Goal: Task Accomplishment & Management: Use online tool/utility

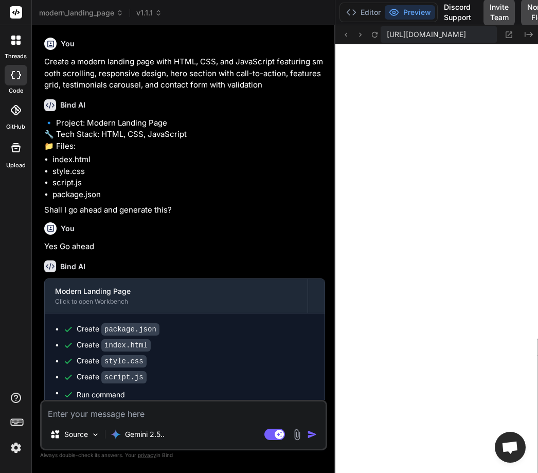
scroll to position [1280, 0]
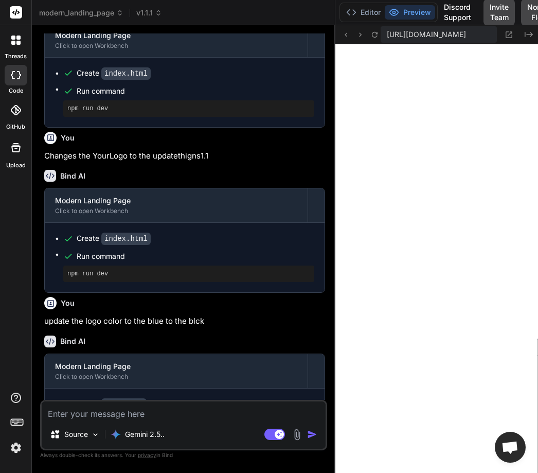
click at [13, 43] on icon at bounding box center [13, 43] width 4 height 4
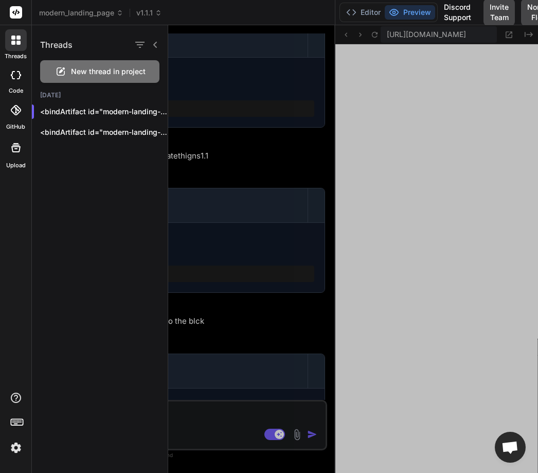
click at [64, 64] on div "New thread in project" at bounding box center [99, 71] width 119 height 23
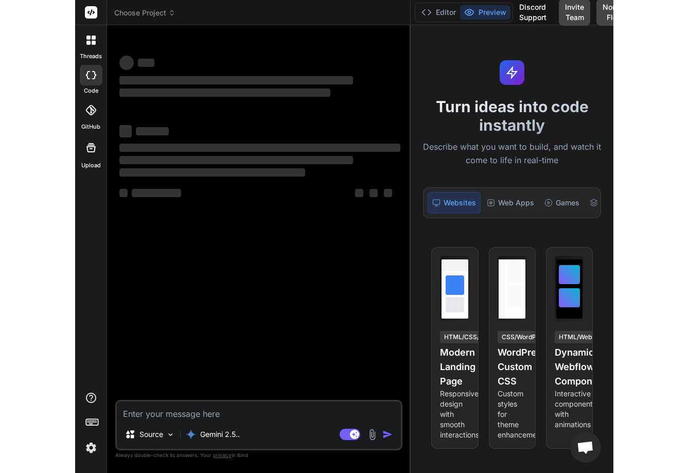
scroll to position [1329, 0]
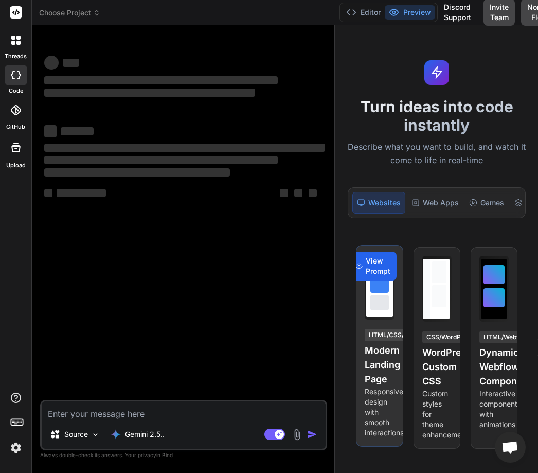
click at [375, 265] on span "View Prompt" at bounding box center [378, 266] width 25 height 21
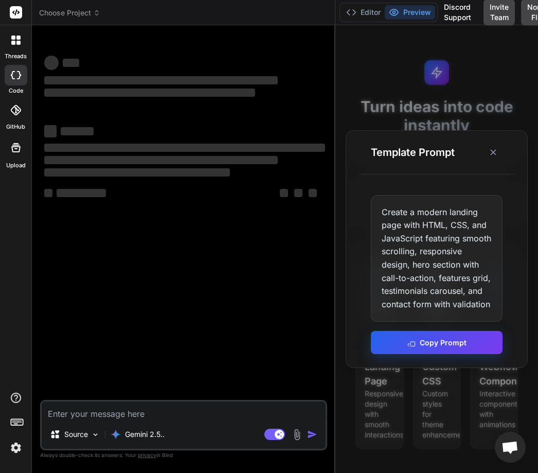
click at [418, 348] on button "Copy Prompt" at bounding box center [437, 342] width 132 height 23
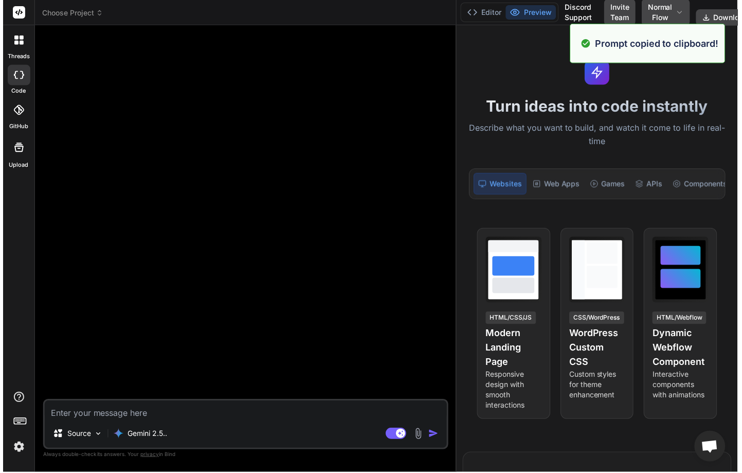
scroll to position [1358, 0]
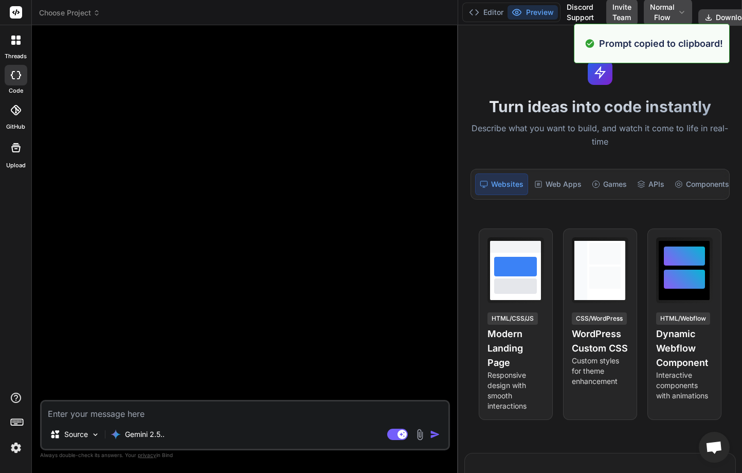
type textarea "x"
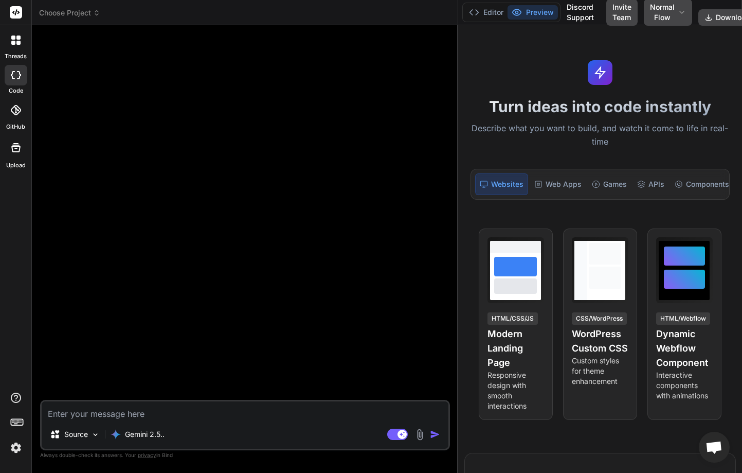
click at [97, 414] on textarea at bounding box center [245, 410] width 407 height 19
paste textarea "Create a modern landing page with HTML, CSS, and JavaScript featuring smooth sc…"
type textarea "Create a modern landing page with HTML, CSS, and JavaScript featuring smooth sc…"
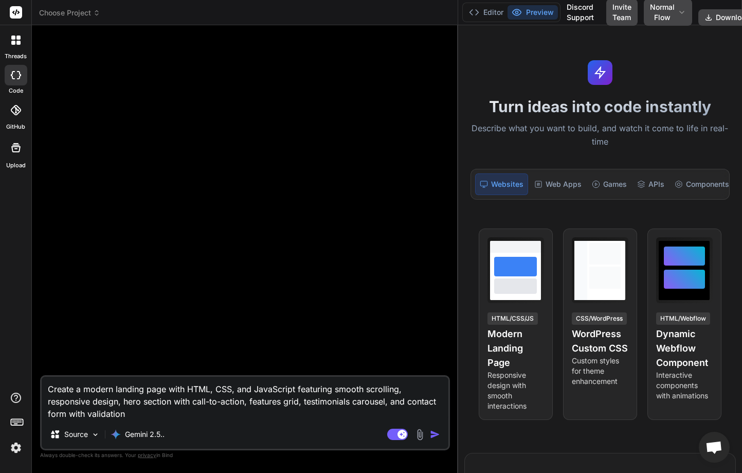
type textarea "x"
type textarea "Create a modern landing page with HTML, CSS, and JavaScript featuring smooth sc…"
click at [435, 434] on img "button" at bounding box center [435, 434] width 10 height 10
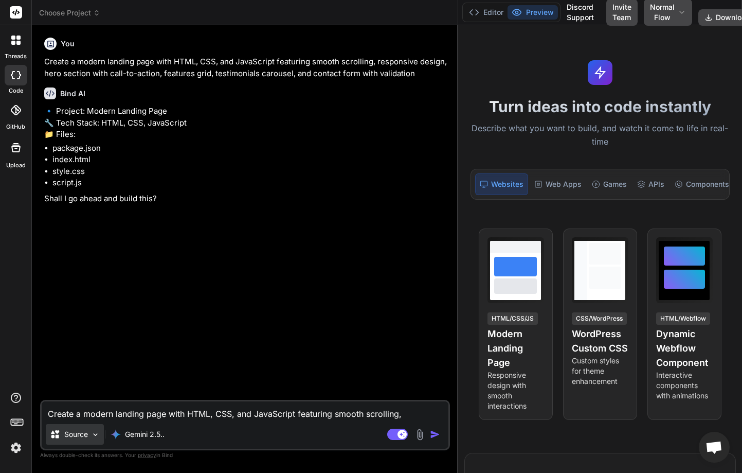
type textarea "x"
click at [89, 409] on textarea "Create a modern landing page with HTML, CSS, and JavaScript featuring smooth sc…" at bounding box center [245, 410] width 407 height 19
type textarea "g"
type textarea "x"
type textarea "go"
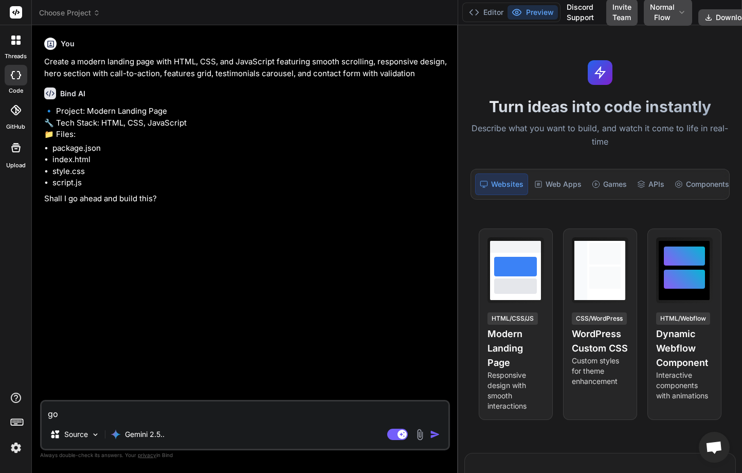
type textarea "x"
type textarea "go"
type textarea "x"
type textarea "go a"
type textarea "x"
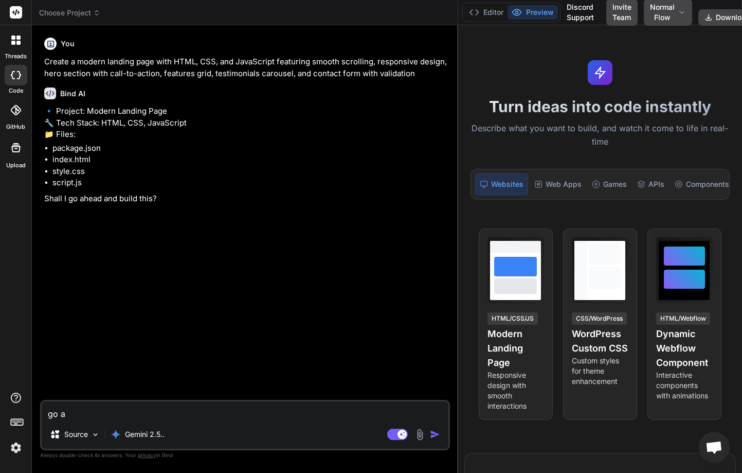
type textarea "go ah"
type textarea "x"
type textarea "go ahe"
type textarea "x"
type textarea "go ahea"
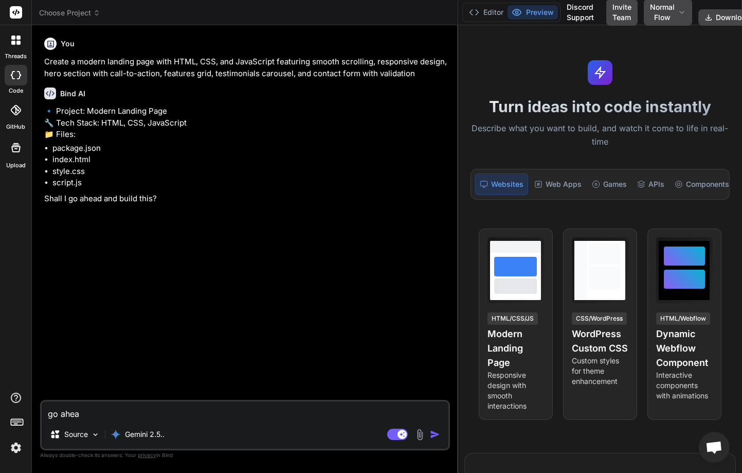
type textarea "x"
type textarea "go ahead"
type textarea "x"
type textarea "go ahead"
click at [435, 436] on img "button" at bounding box center [435, 434] width 10 height 10
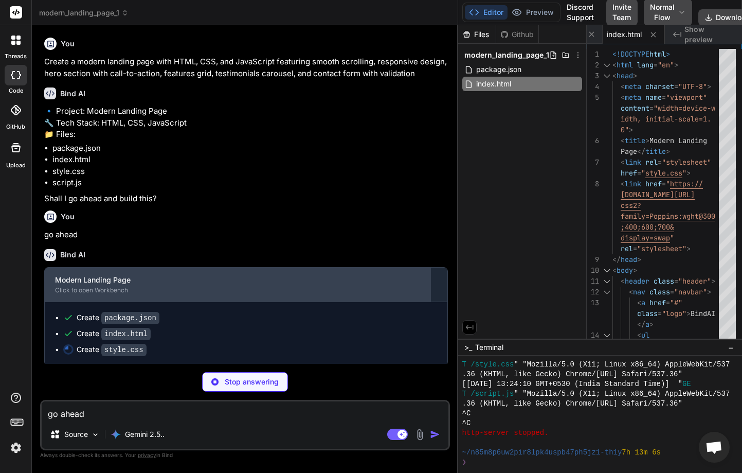
scroll to position [2, 0]
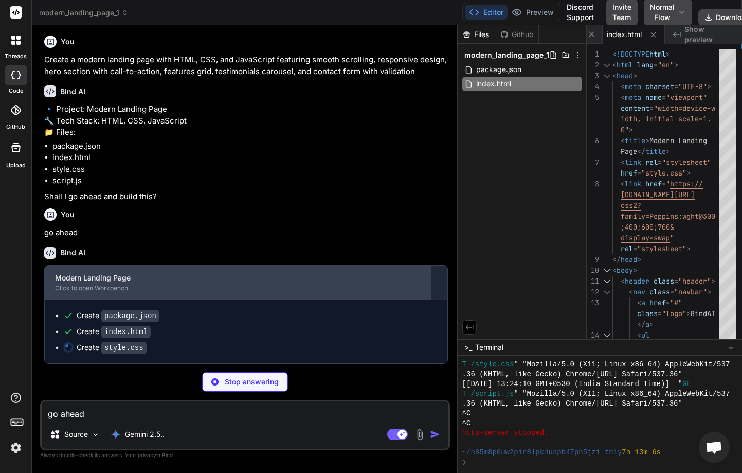
type textarea "x"
type textarea "padding: 6rem 1rem; } .btn { padding: 0.7rem 1.5rem; } }"
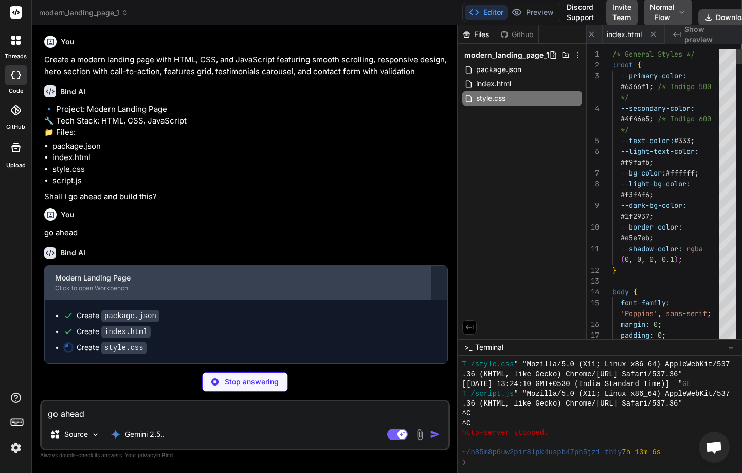
scroll to position [0, 117]
type textarea "x"
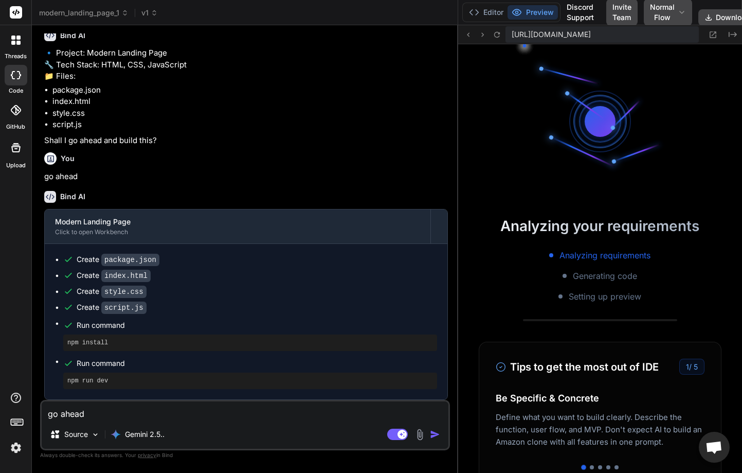
scroll to position [2042, 0]
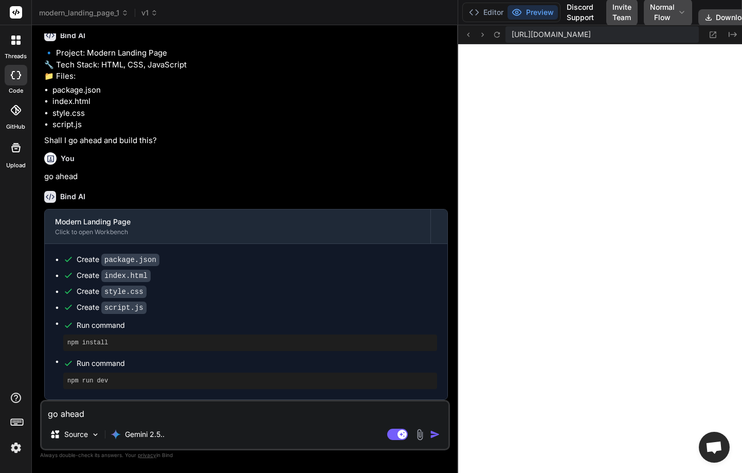
type textarea "x"
click at [122, 409] on textarea "go ahead" at bounding box center [245, 410] width 407 height 19
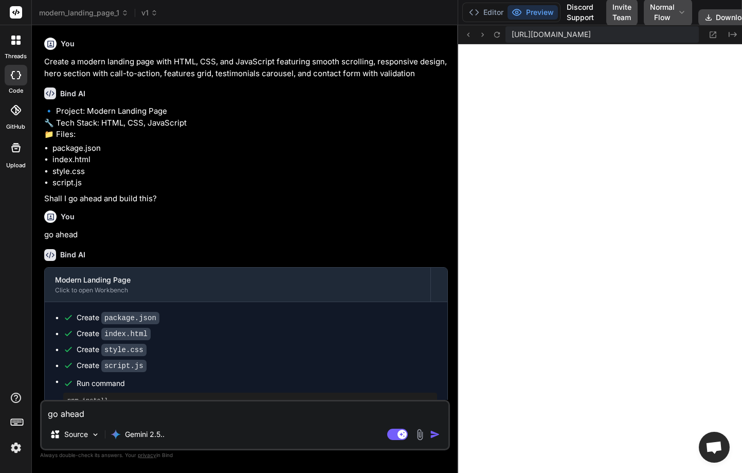
scroll to position [58, 0]
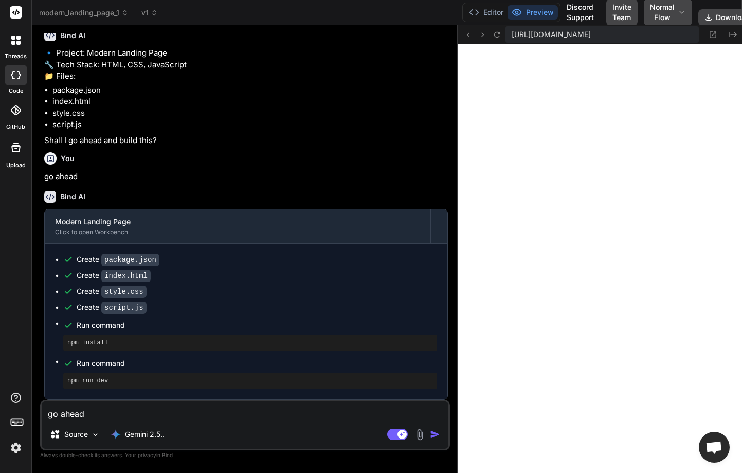
click at [97, 407] on textarea "go ahead" at bounding box center [245, 410] width 407 height 19
type textarea "C"
type textarea "x"
type textarea "Ch"
type textarea "x"
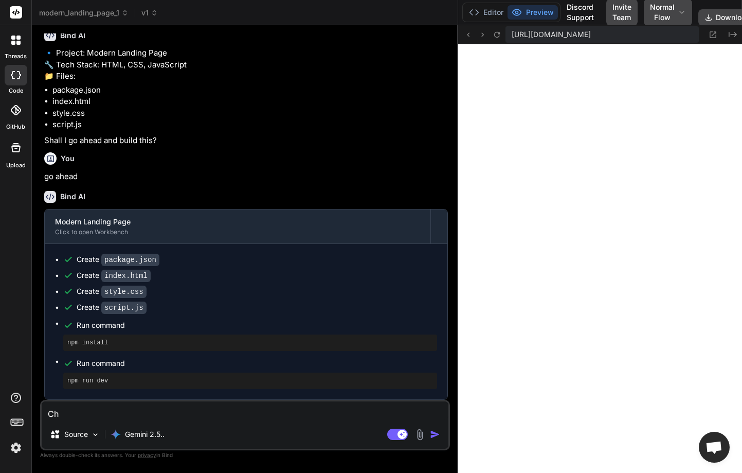
type textarea "Cha"
type textarea "x"
type textarea "Chan"
type textarea "x"
type textarea "Chang"
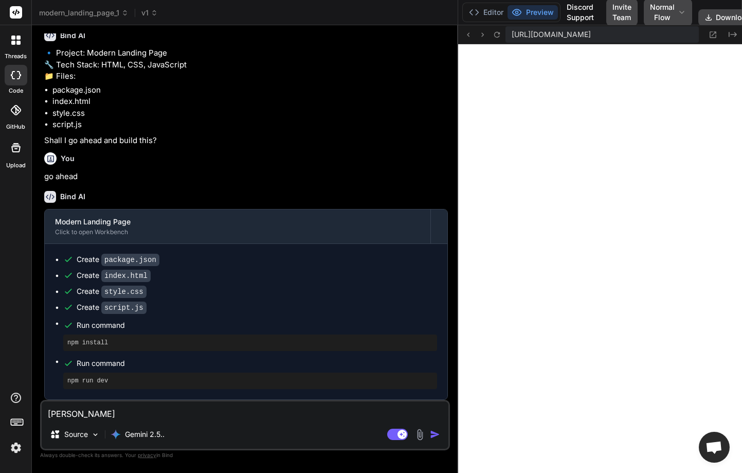
type textarea "x"
type textarea "Change"
type textarea "x"
type textarea "Change"
type textarea "x"
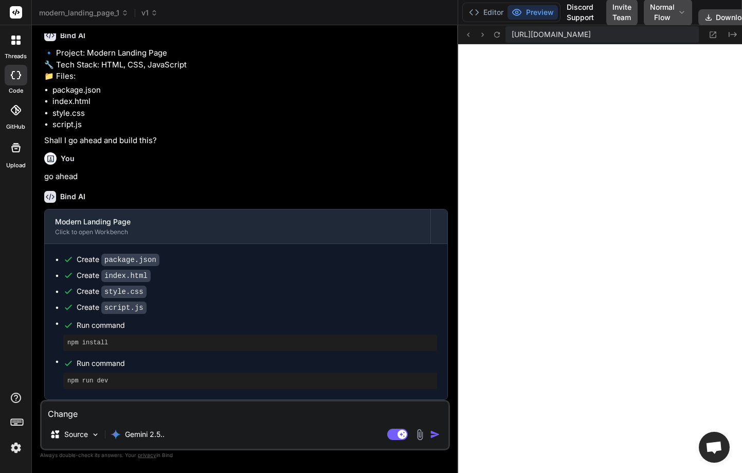
type textarea "Change t"
type textarea "x"
type textarea "Change th"
type textarea "x"
type textarea "Change the"
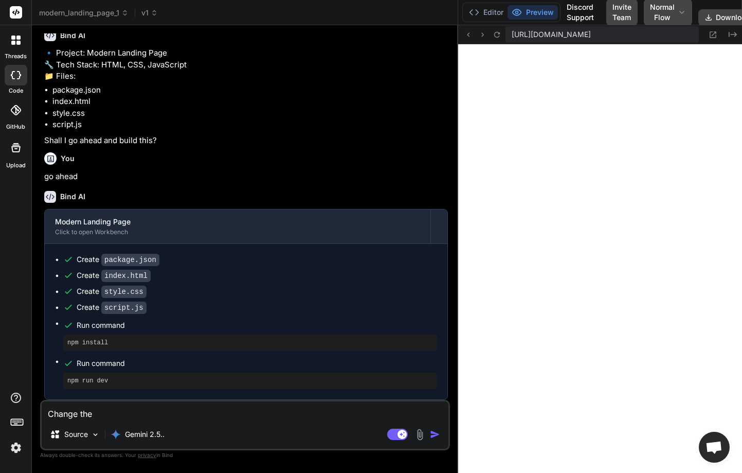
type textarea "x"
type textarea "Change the"
type textarea "x"
type textarea "Change the h"
type textarea "x"
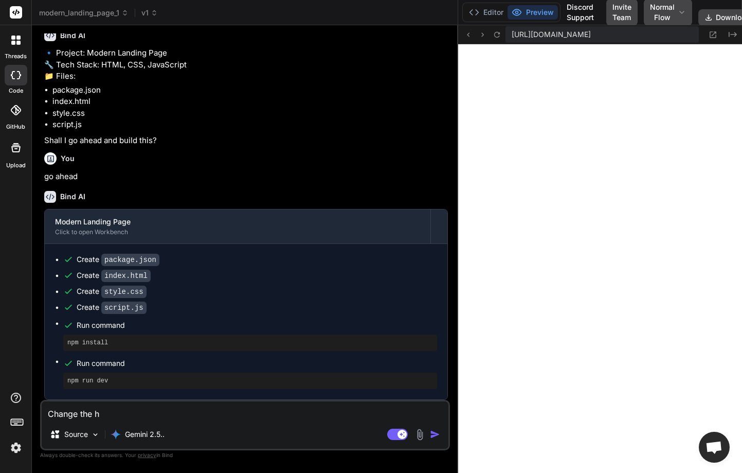
type textarea "Change the he"
type textarea "x"
type textarea "Change the hea"
type textarea "x"
type textarea "Change the head"
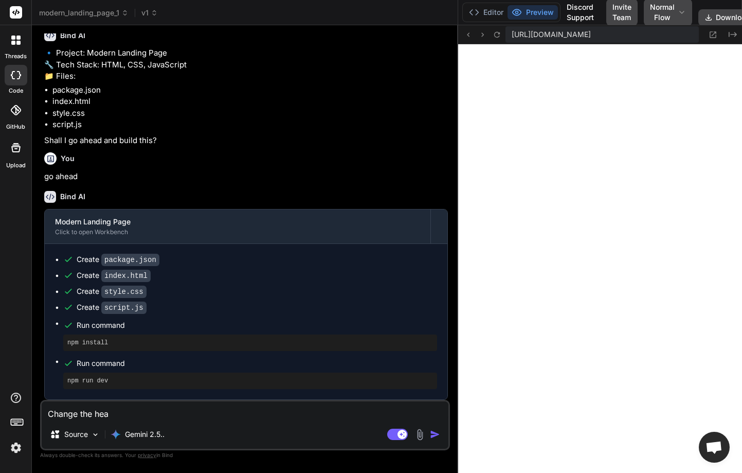
type textarea "x"
type textarea "Change the head"
type textarea "x"
type textarea "Change the head n"
type textarea "x"
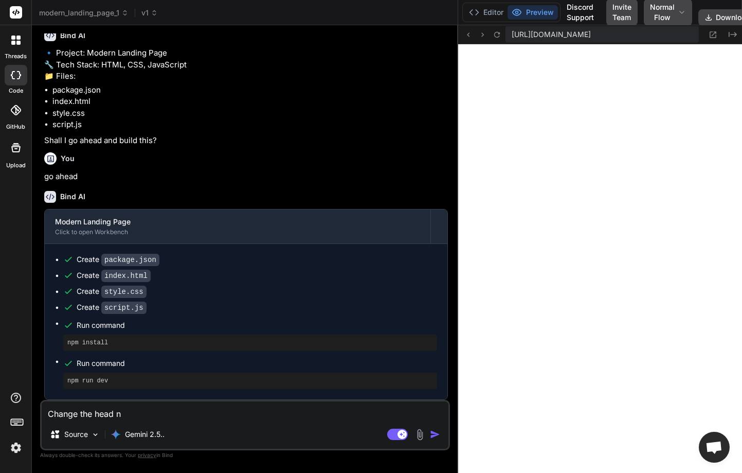
type textarea "Change the head na"
type textarea "x"
type textarea "Change the head nam"
type textarea "x"
type textarea "Change the head name"
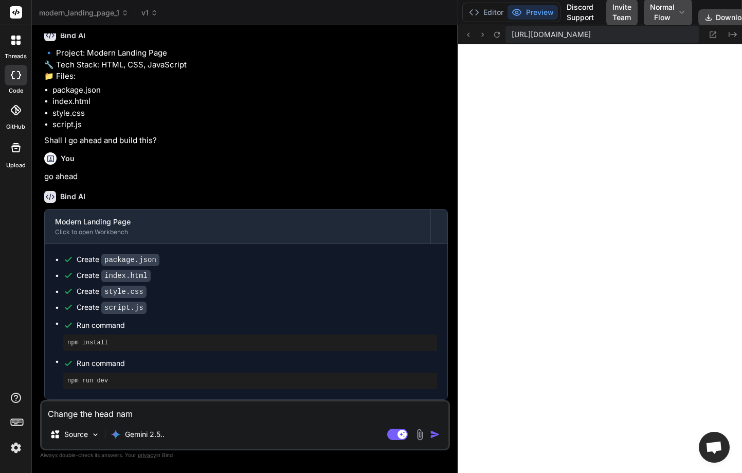
type textarea "x"
type textarea "Change the head name"
type textarea "x"
type textarea "Change the head name b"
type textarea "x"
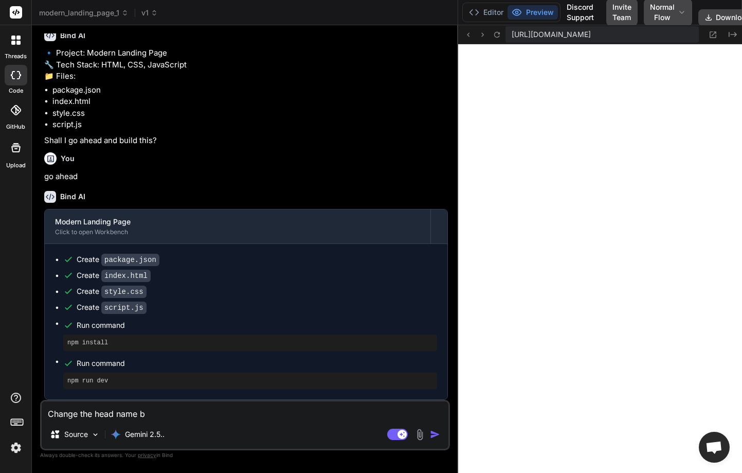
type textarea "Change the head name bi"
type textarea "x"
type textarea "Change the head name bin"
type textarea "x"
type textarea "Change the head name bind"
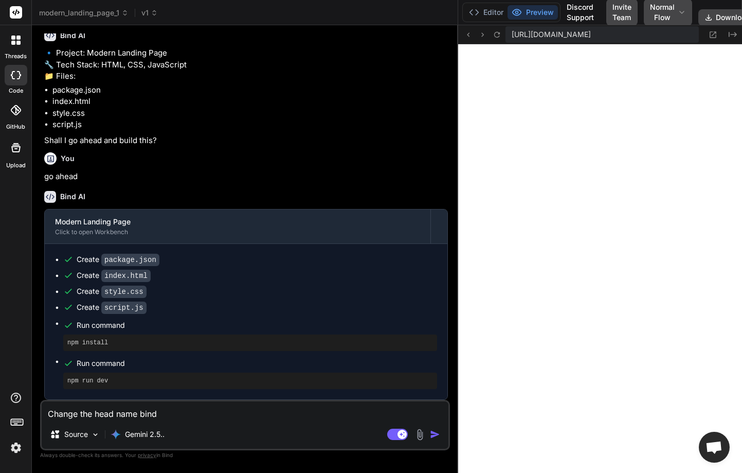
type textarea "x"
type textarea "Change the head name bindi"
type textarea "x"
type textarea "Change the head name bind"
type textarea "x"
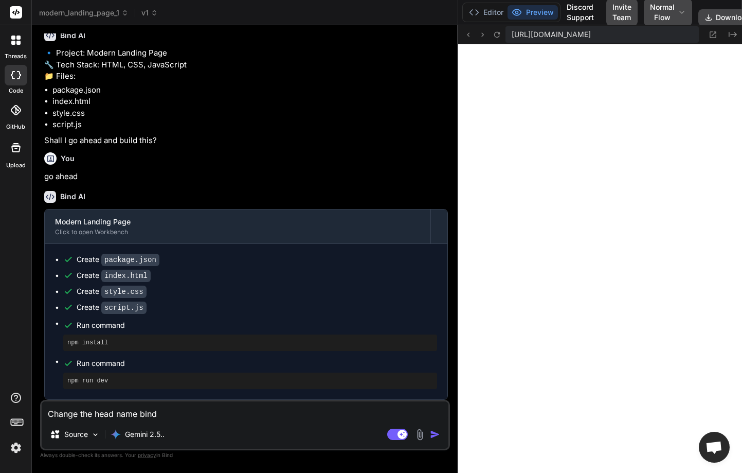
type textarea "Change the head name binda"
type textarea "x"
type textarea "Change the head name bindai"
type textarea "x"
type textarea "Change the head name bindai"
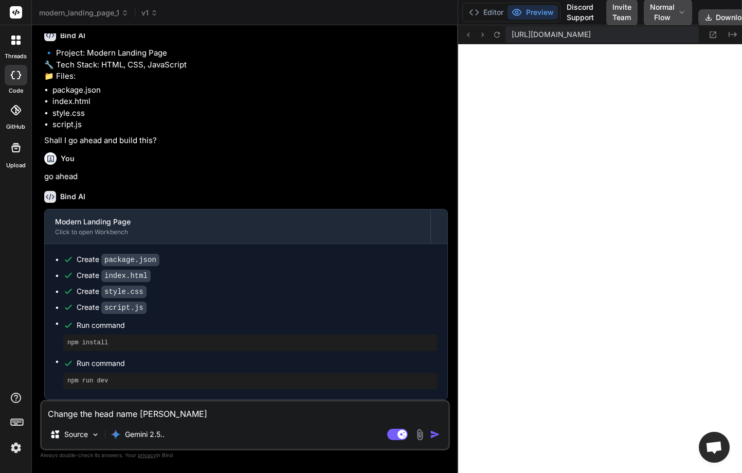
type textarea "x"
type textarea "Change the head name bindai t"
type textarea "x"
type textarea "Change the head name bindai to"
type textarea "x"
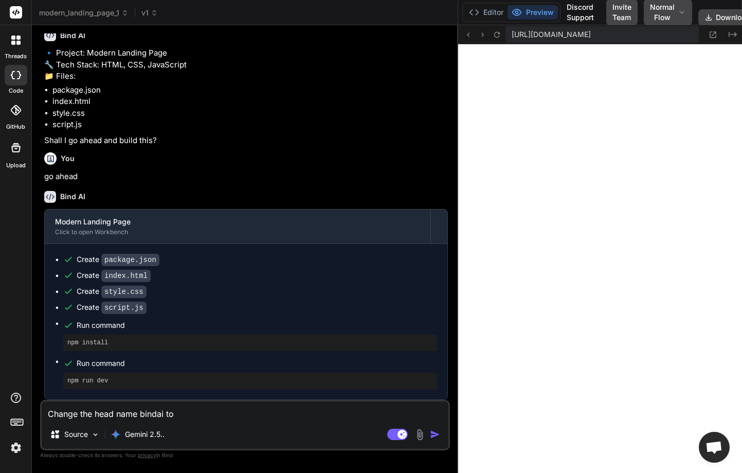
type textarea "Change the head name bindai to"
type textarea "x"
type textarea "Change the head name bindai to f"
type textarea "x"
type textarea "Change the head name bindai to fr"
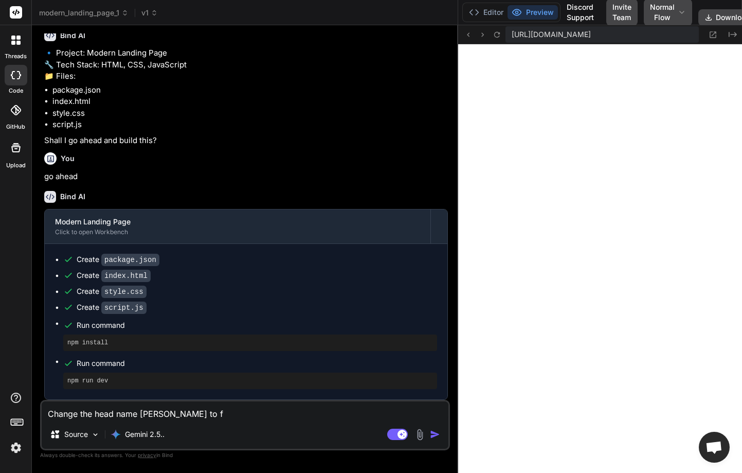
type textarea "x"
type textarea "Change the head name bindai to fri"
type textarea "x"
type textarea "Change the head name bindai to frid"
type textarea "x"
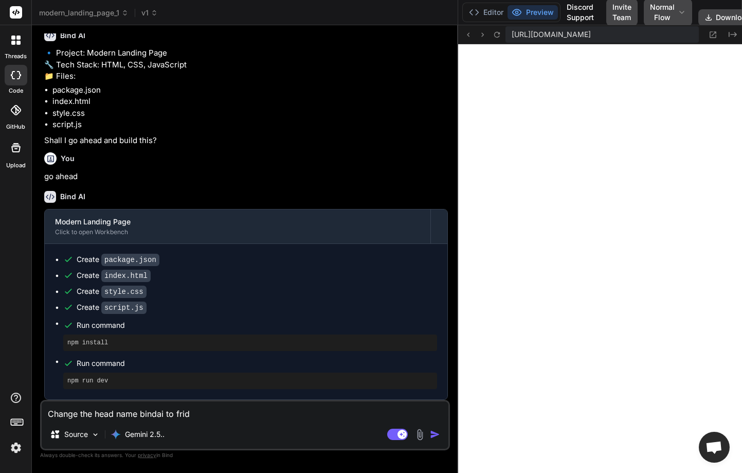
type textarea "Change the head name bindai to frida"
type textarea "x"
type textarea "Change the head name bindai to friday"
type textarea "x"
type textarea "Change the head name bindai to fridaya"
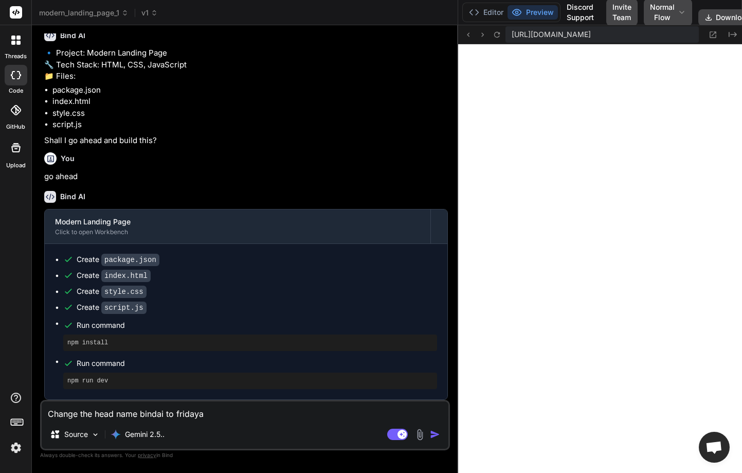
type textarea "x"
type textarea "Change the head name bindai to fridayai"
type textarea "x"
type textarea "Change the head name bindai to fridayai"
click at [433, 436] on img "button" at bounding box center [435, 434] width 10 height 10
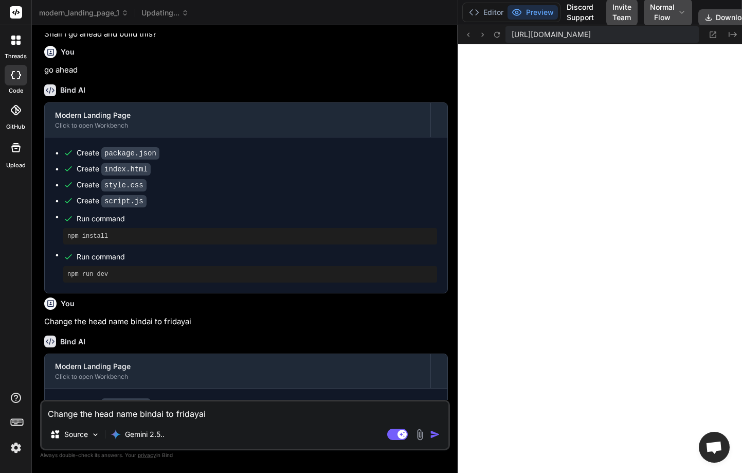
scroll to position [223, 0]
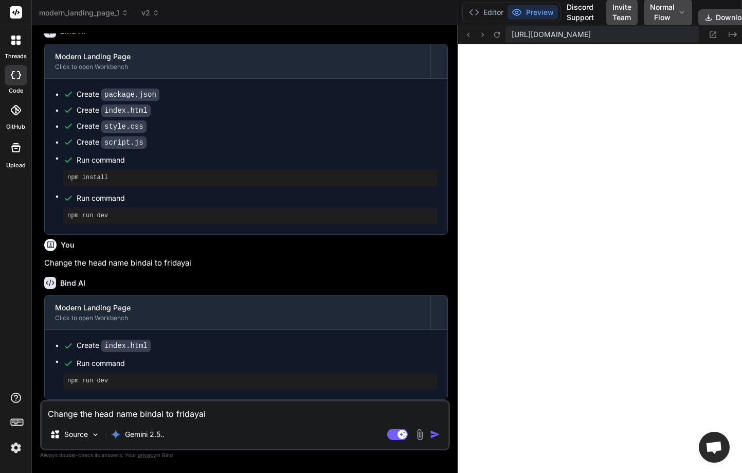
type textarea "x"
click at [135, 413] on textarea "Change the head name bindai to fridayai" at bounding box center [245, 410] width 407 height 19
type textarea "c"
type textarea "x"
type textarea "ch"
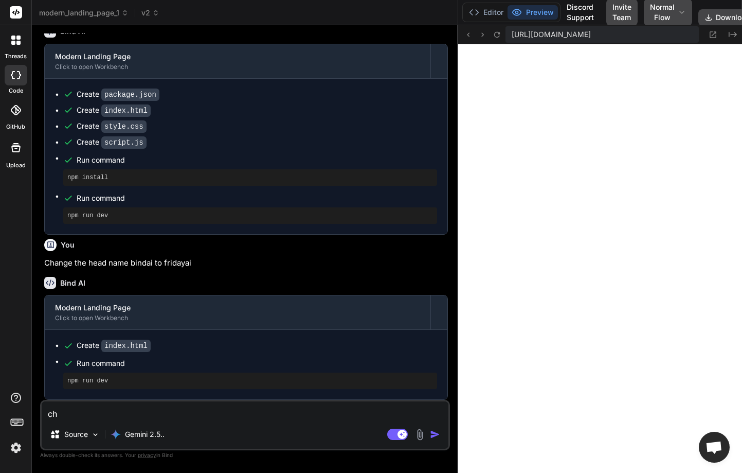
type textarea "x"
type textarea "cha"
type textarea "x"
type textarea "chan"
type textarea "x"
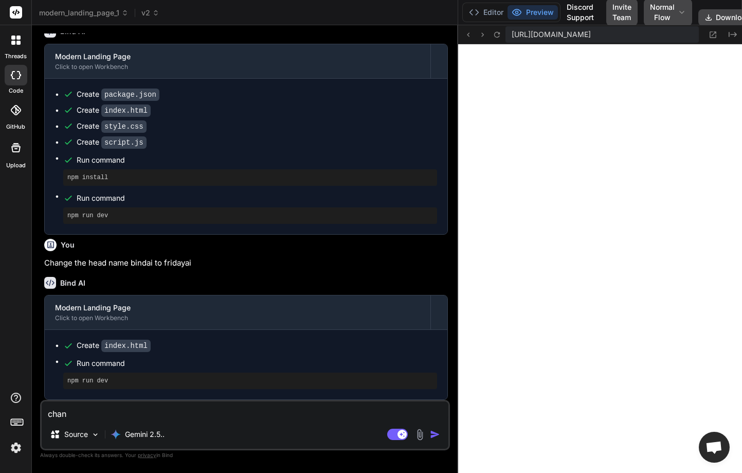
type textarea "[PERSON_NAME]"
type textarea "x"
type textarea "change"
type textarea "x"
type textarea "change"
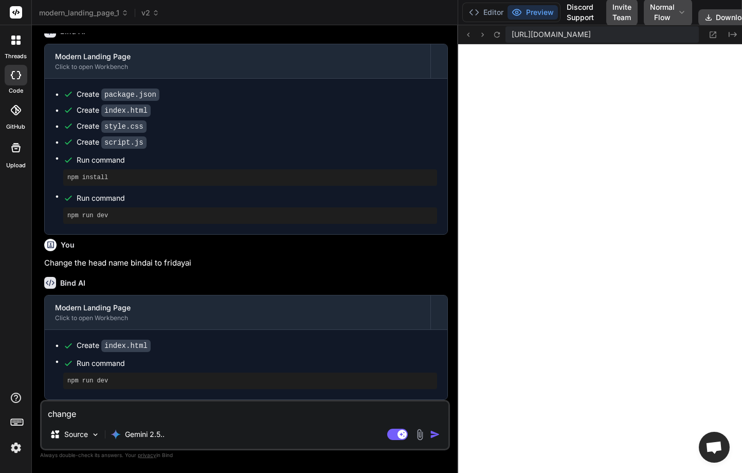
type textarea "x"
type textarea "change h"
type textarea "x"
type textarea "change he"
type textarea "x"
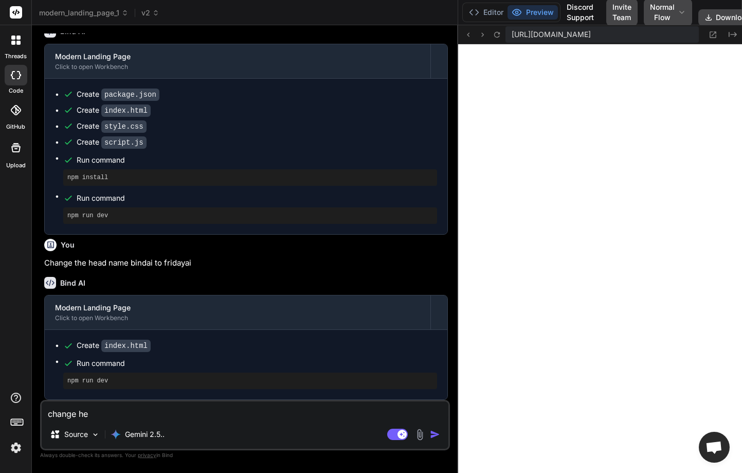
type textarea "change h"
type textarea "x"
type textarea "change"
type textarea "x"
type textarea "change t"
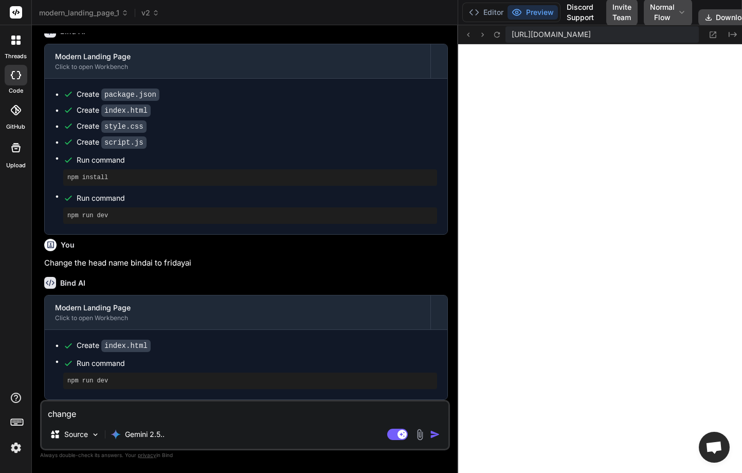
type textarea "x"
type textarea "change th"
type textarea "x"
type textarea "change the"
type textarea "x"
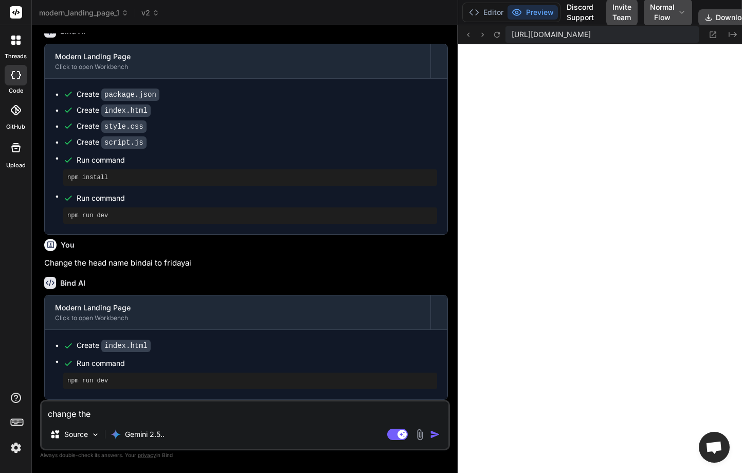
type textarea "change the"
type textarea "x"
type textarea "change the c"
type textarea "x"
type textarea "change the co"
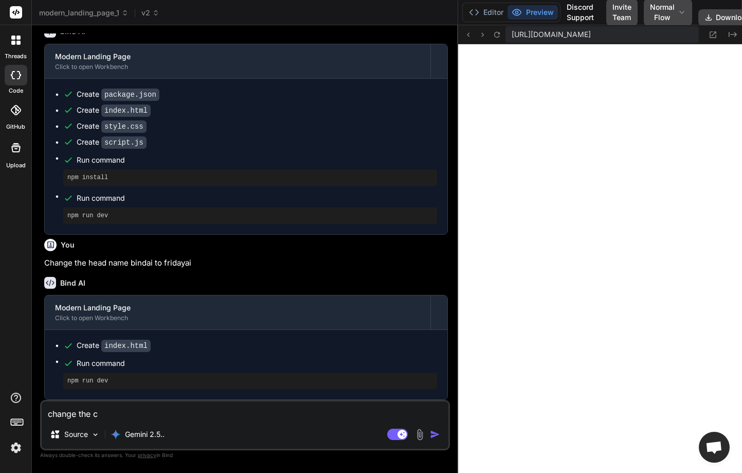
type textarea "x"
type textarea "change the col"
type textarea "x"
type textarea "change the colo"
type textarea "x"
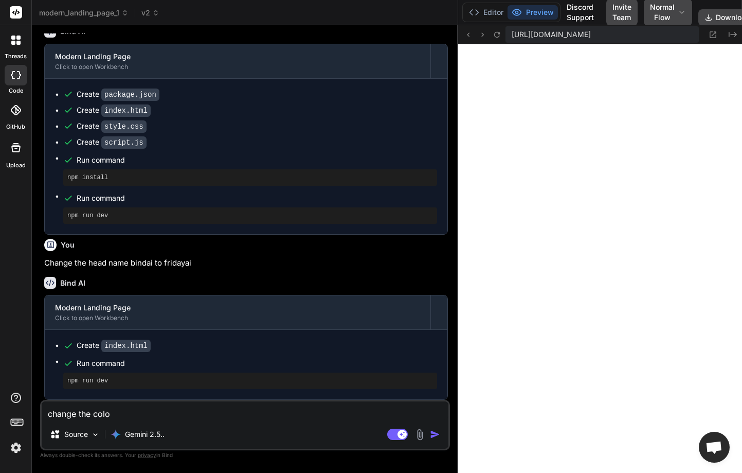
type textarea "change the color"
type textarea "x"
type textarea "change the colore"
type textarea "x"
type textarea "change the colore"
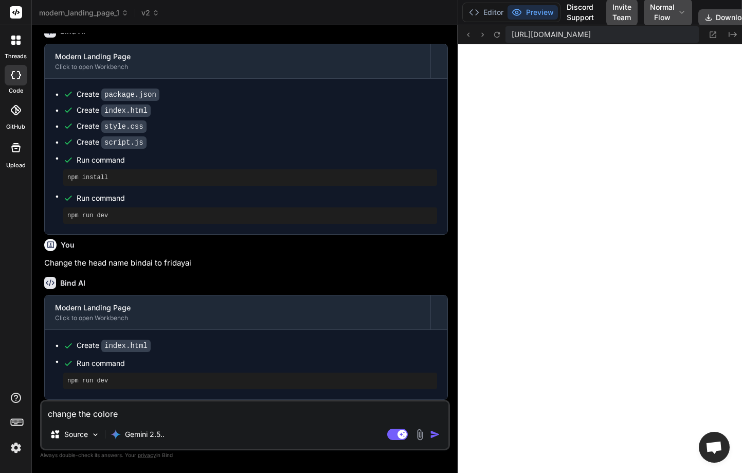
type textarea "x"
type textarea "change the colore c"
type textarea "x"
type textarea "change the colore ch"
type textarea "x"
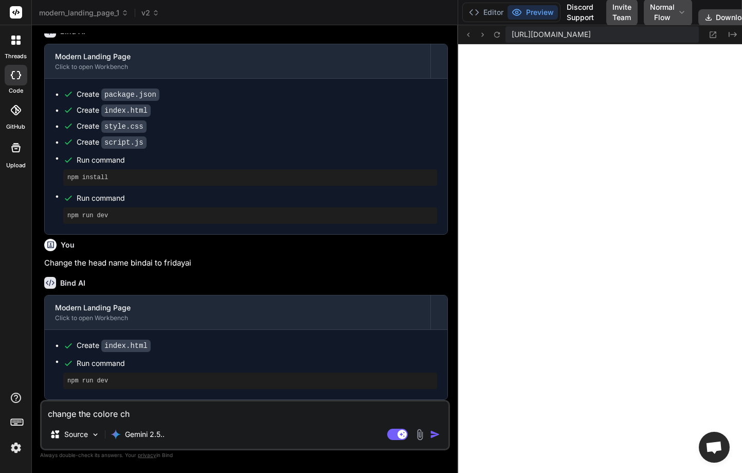
type textarea "change the colore c"
type textarea "x"
type textarea "change the colore"
type textarea "x"
type textarea "change the colore t"
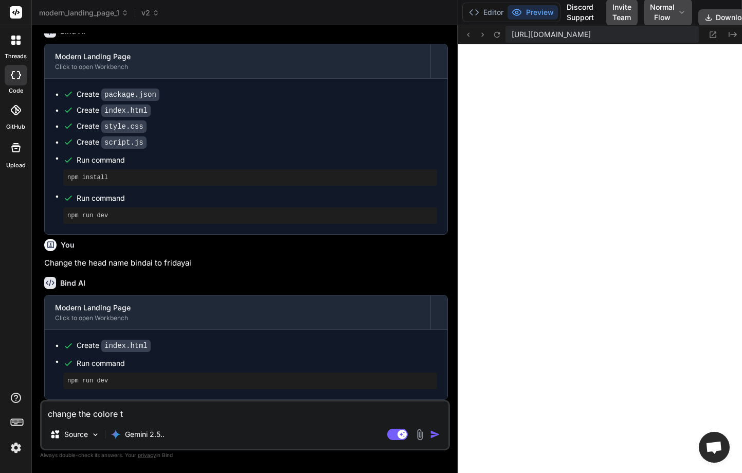
type textarea "x"
type textarea "change the colore th"
type textarea "x"
type textarea "change the colore the"
type textarea "x"
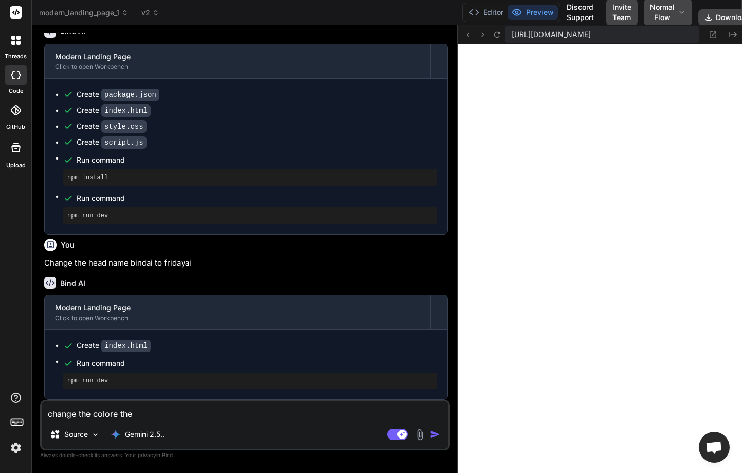
type textarea "change the colore thea"
type textarea "x"
type textarea "change the colore theam"
type textarea "x"
type textarea "change the colore theam"
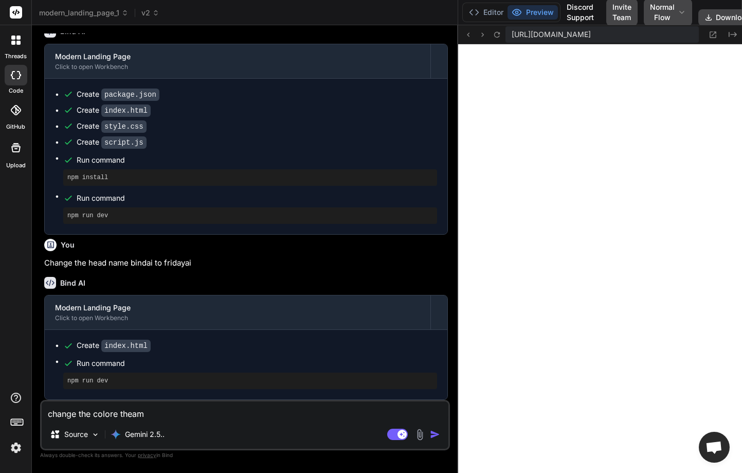
type textarea "x"
type textarea "change the colore theam t"
type textarea "x"
type textarea "change the colore theam to"
type textarea "x"
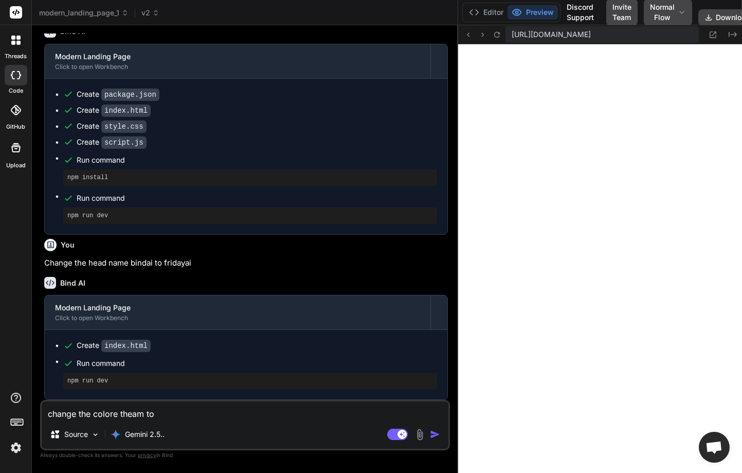
type textarea "change the colore theam to"
type textarea "x"
type textarea "change the colore theam to t"
type textarea "x"
type textarea "change the colore theam to th"
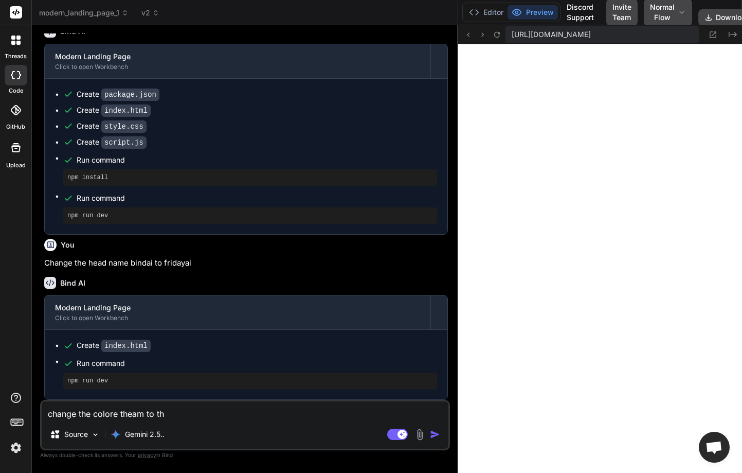
type textarea "x"
type textarea "change the colore theam to the"
type textarea "x"
type textarea "change the colore theam to the"
type textarea "x"
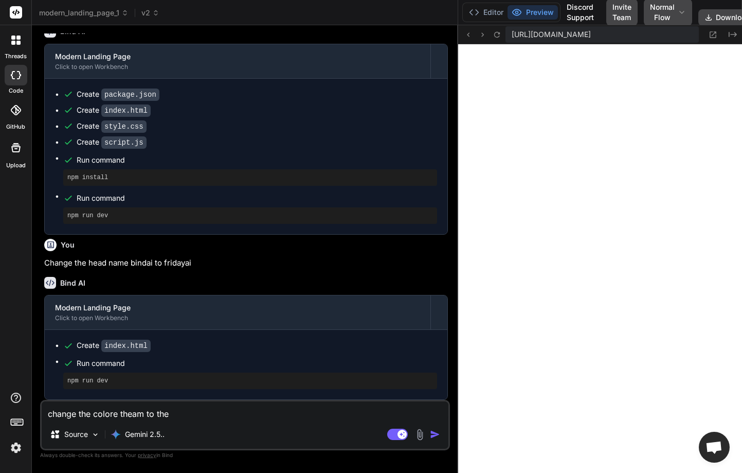
type textarea "change the colore theam to the s"
type textarea "x"
type textarea "change the colore theam to the sk"
type textarea "x"
type textarea "change the colore theam to the sky"
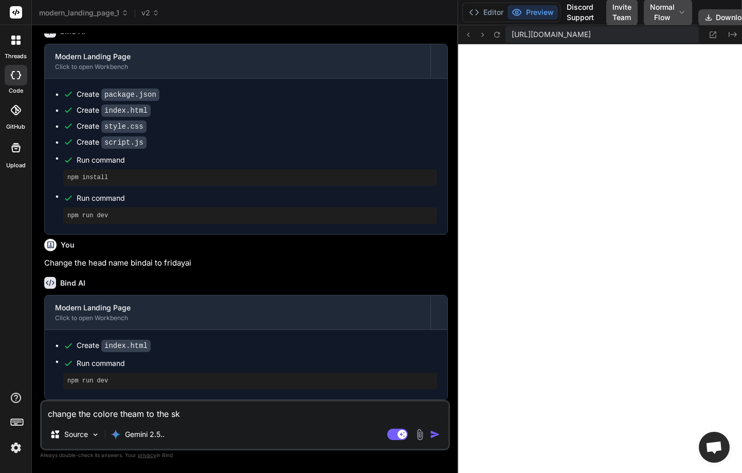
type textarea "x"
type textarea "change the colore theam to the sky"
type textarea "x"
type textarea "change the colore theam to the sky b"
type textarea "x"
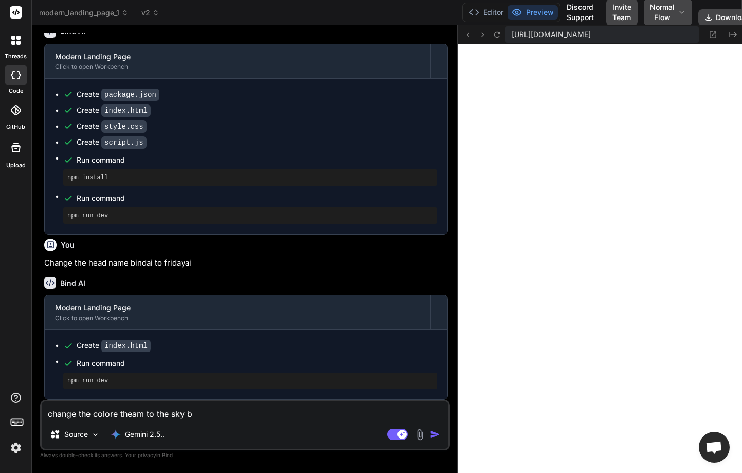
type textarea "change the colore theam to the sky bl"
click at [438, 434] on img "button" at bounding box center [435, 434] width 10 height 10
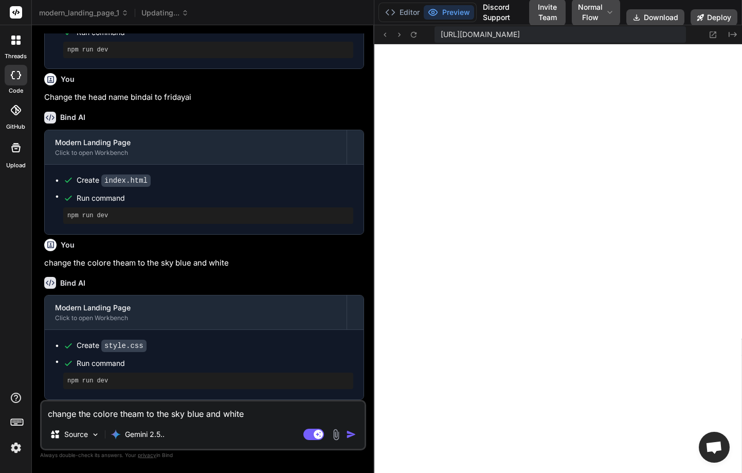
scroll to position [0, 40]
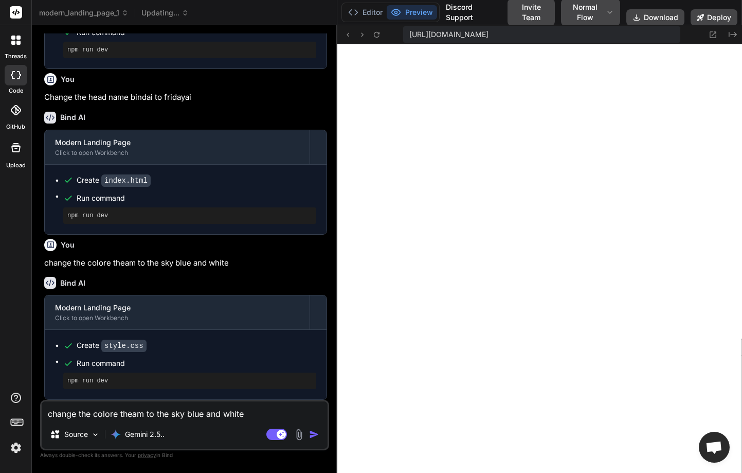
drag, startPoint x: 458, startPoint y: 256, endPoint x: 319, endPoint y: 247, distance: 138.6
click at [319, 247] on div "Bind AI Web Search Created with Pixso. Code Generator You Create a modern landi…" at bounding box center [184, 248] width 305 height 447
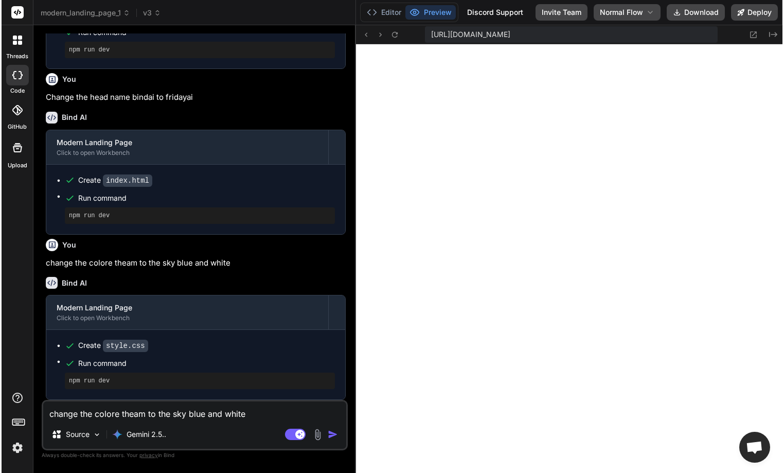
scroll to position [2638, 0]
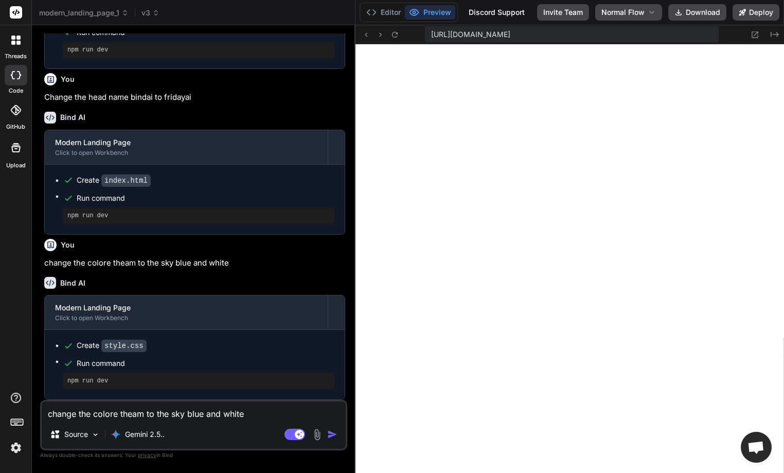
click at [94, 409] on textarea "change the colore theam to the sky blue and white" at bounding box center [194, 410] width 304 height 19
click at [149, 8] on span "v3" at bounding box center [150, 13] width 18 height 10
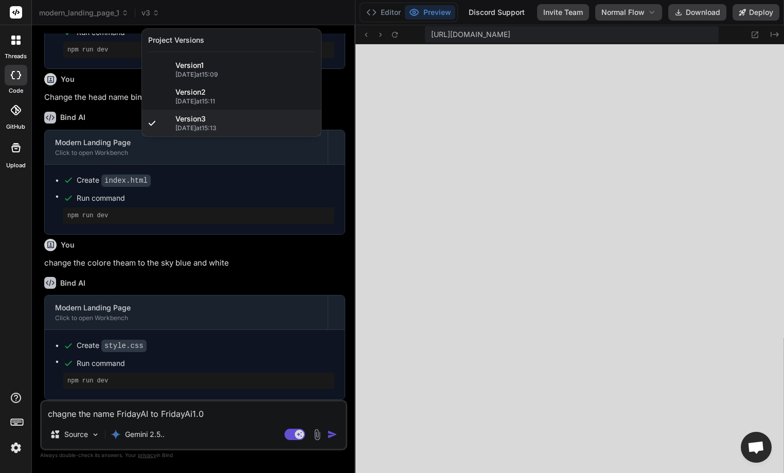
click at [211, 215] on div at bounding box center [392, 236] width 784 height 473
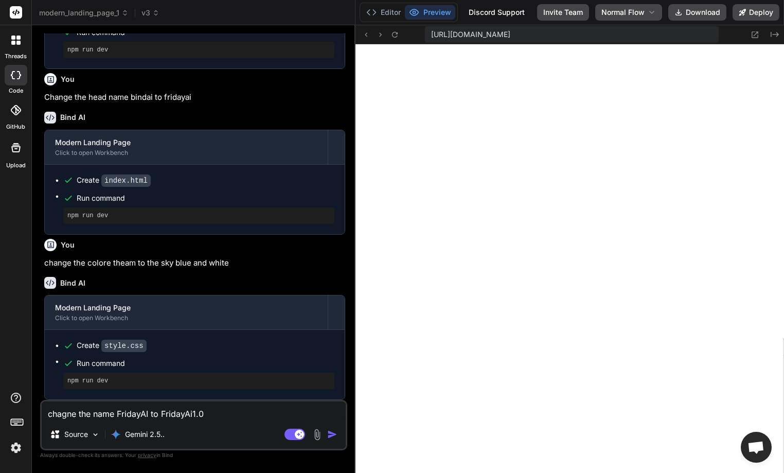
click at [227, 412] on textarea "chagne the name FridayAI to FridayAi1.0" at bounding box center [194, 410] width 304 height 19
click at [332, 434] on img "button" at bounding box center [332, 434] width 10 height 10
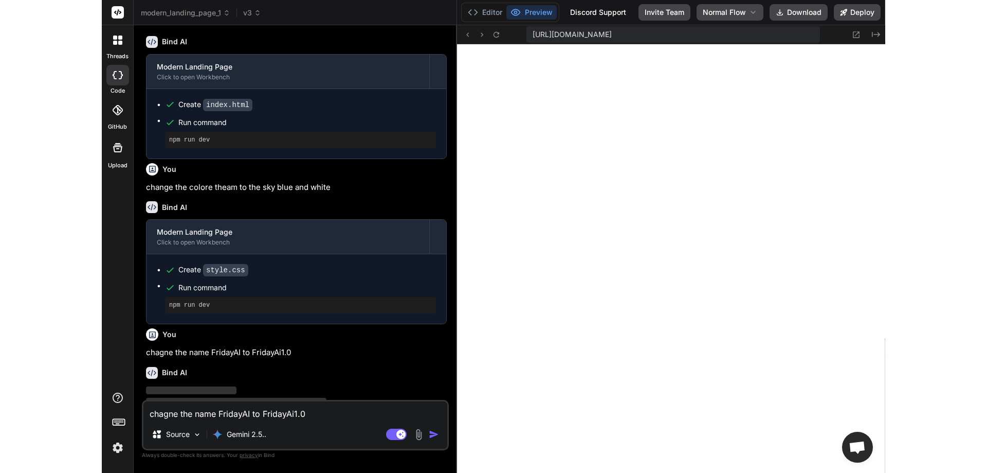
scroll to position [507, 0]
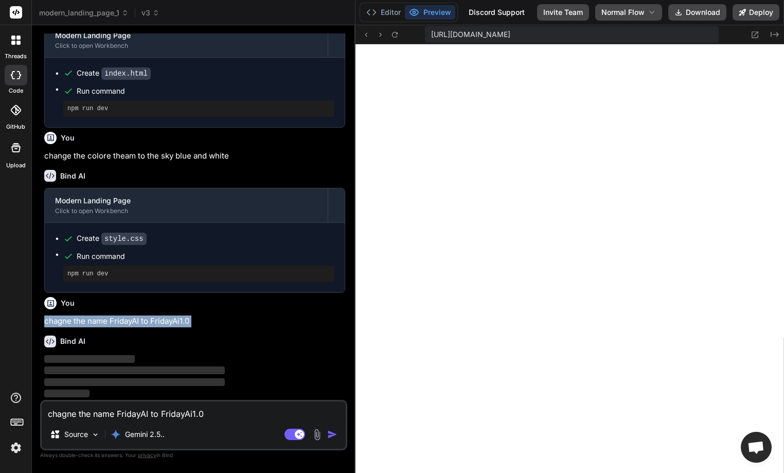
drag, startPoint x: 39, startPoint y: 320, endPoint x: 242, endPoint y: 331, distance: 203.4
click at [242, 331] on div "Bind AI Web Search Created with Pixso. Code Generator You Create a modern landi…" at bounding box center [193, 248] width 323 height 447
click at [148, 6] on header "modern_landing_page_1 v3 Created with Pixso." at bounding box center [193, 12] width 323 height 25
click at [153, 17] on span "v3" at bounding box center [150, 13] width 18 height 10
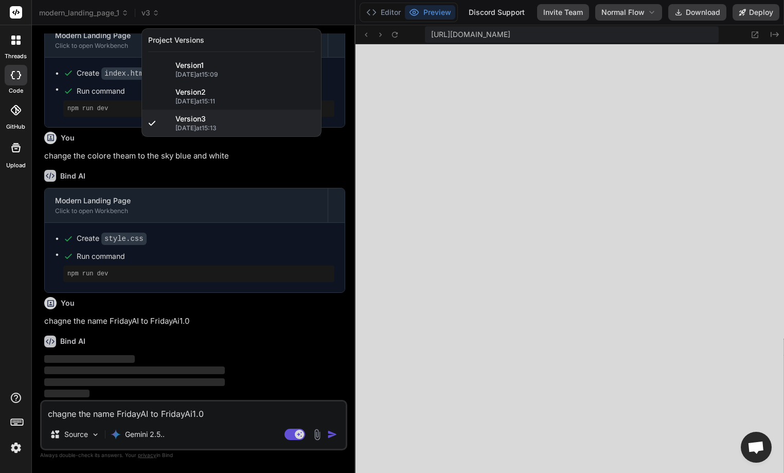
click at [318, 167] on div at bounding box center [392, 236] width 784 height 473
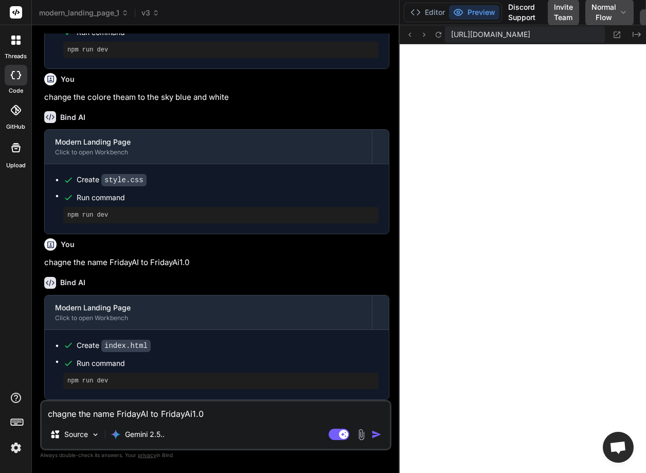
scroll to position [566, 0]
drag, startPoint x: 295, startPoint y: 245, endPoint x: 455, endPoint y: 243, distance: 159.4
click at [151, 15] on span "v3" at bounding box center [150, 13] width 18 height 10
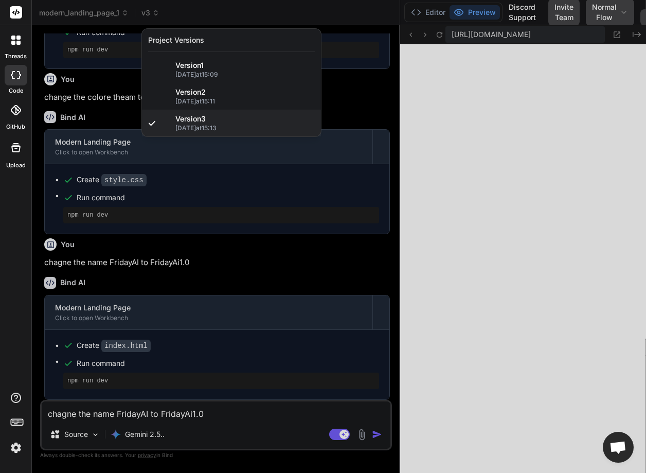
click at [151, 15] on div at bounding box center [323, 236] width 646 height 473
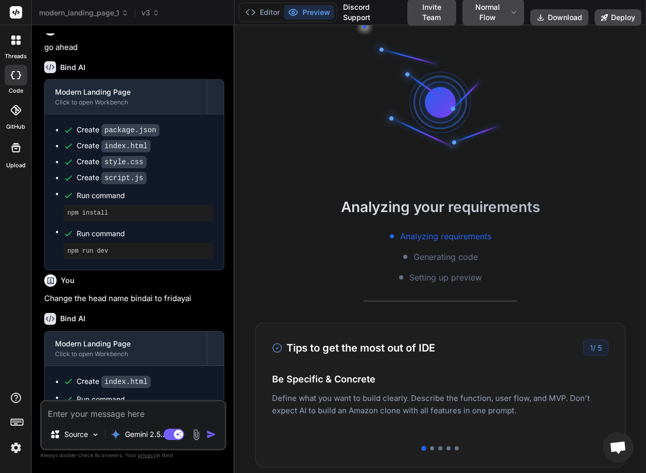
scroll to position [600, 0]
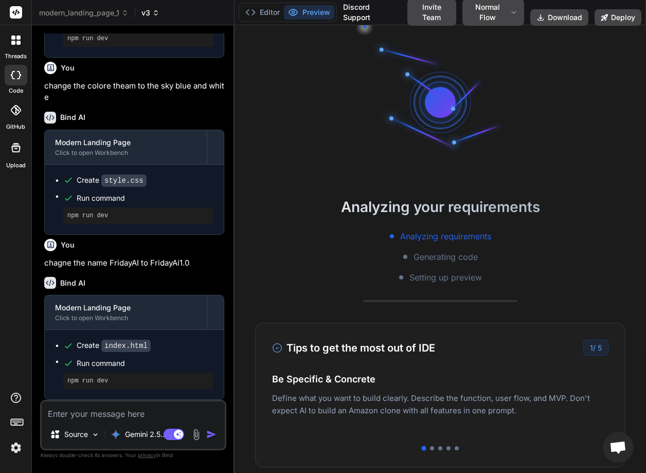
click at [154, 13] on icon at bounding box center [155, 12] width 7 height 7
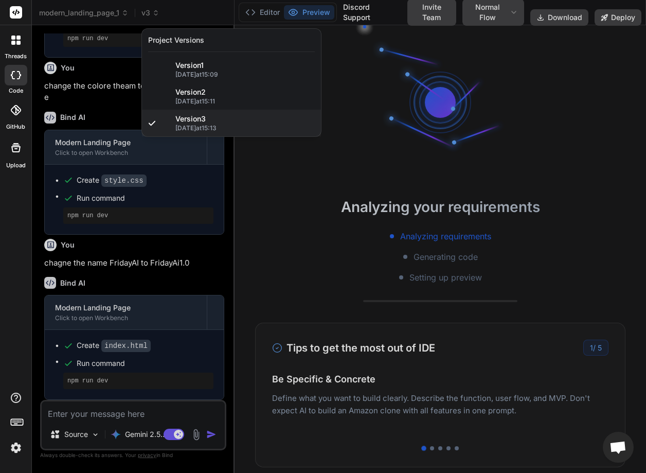
click at [119, 104] on div at bounding box center [323, 236] width 646 height 473
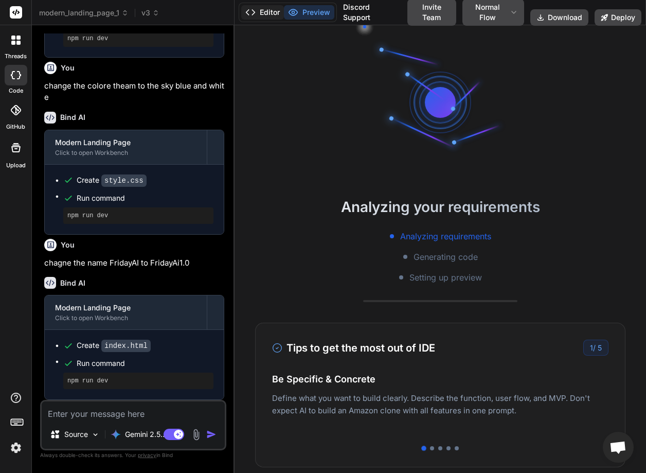
scroll to position [49, 0]
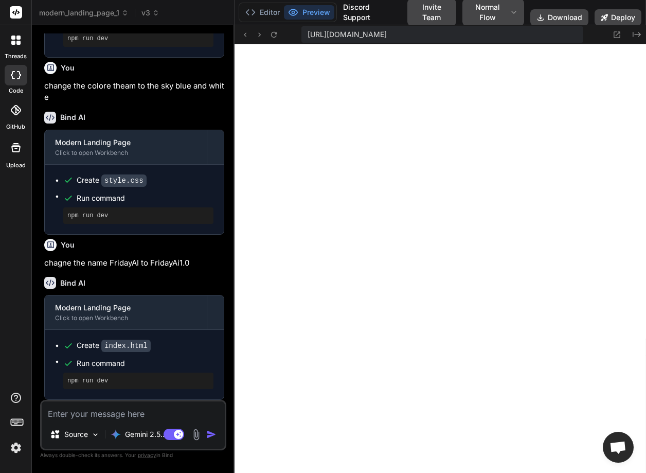
type textarea "x"
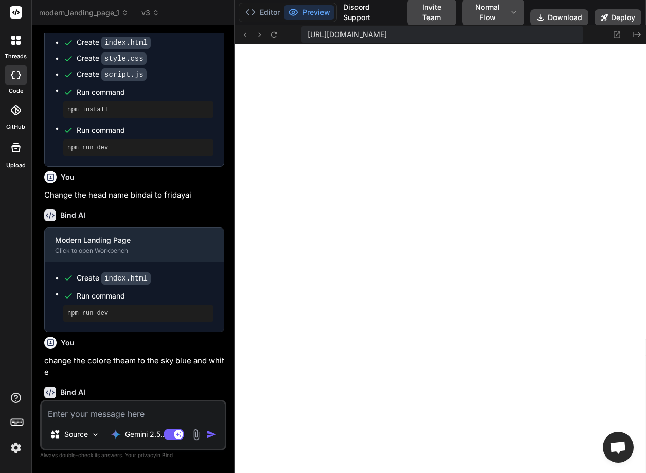
scroll to position [600, 0]
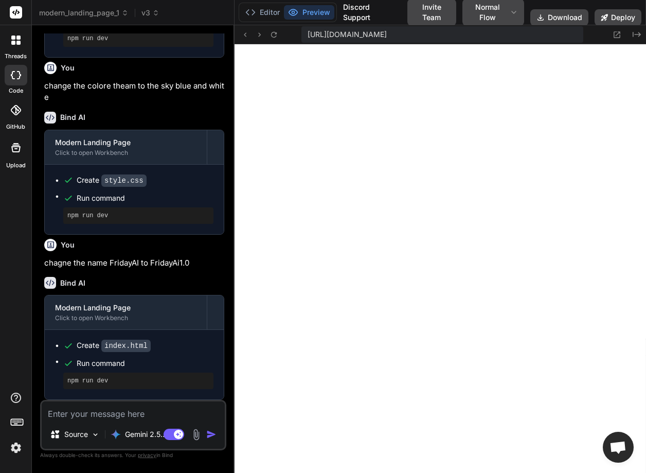
click at [113, 420] on div "Source Gemini 2.5.. Agent Mode. When this toggle is activated, AI automatically…" at bounding box center [133, 425] width 186 height 50
click at [101, 413] on textarea at bounding box center [133, 410] width 183 height 19
type textarea "U"
type textarea "x"
type textarea "Ud"
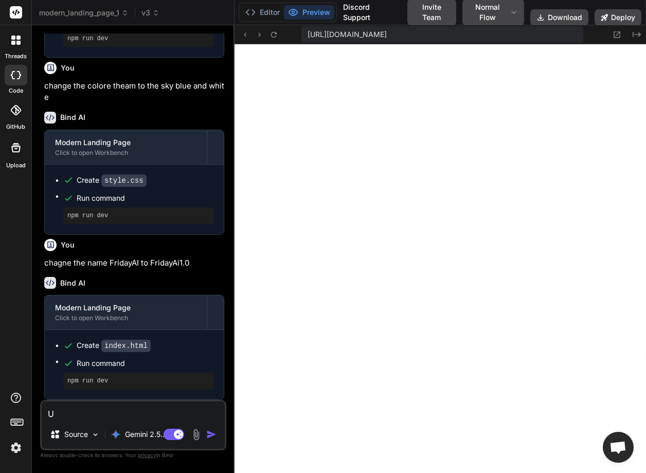
type textarea "x"
type textarea "Uda"
type textarea "x"
type textarea "Ud"
type textarea "x"
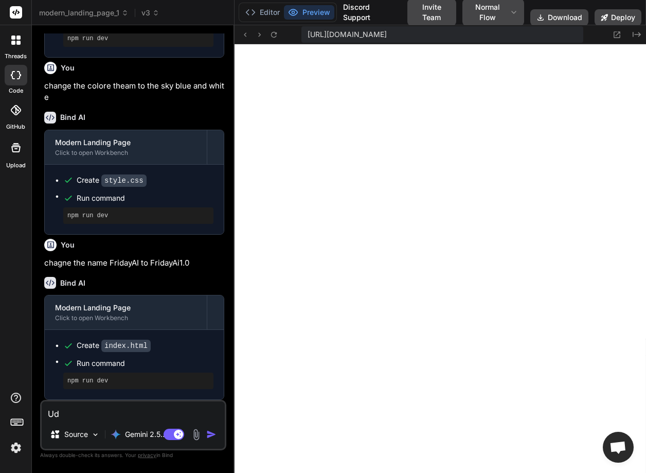
type textarea "U"
type textarea "x"
type textarea "Up"
type textarea "x"
type textarea "Upd"
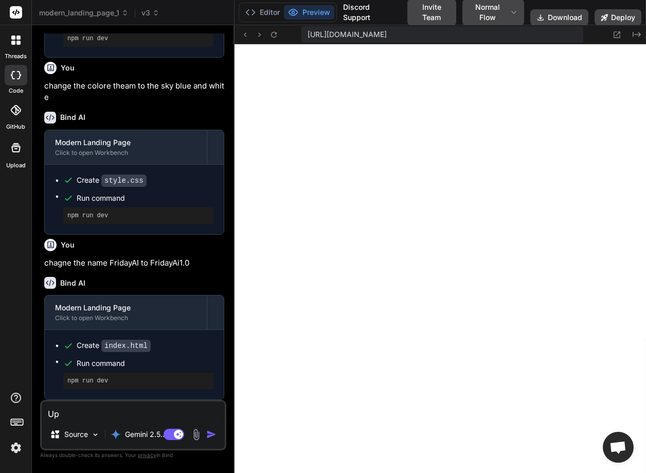
type textarea "x"
type textarea "Upda"
type textarea "x"
type textarea "Updat"
type textarea "x"
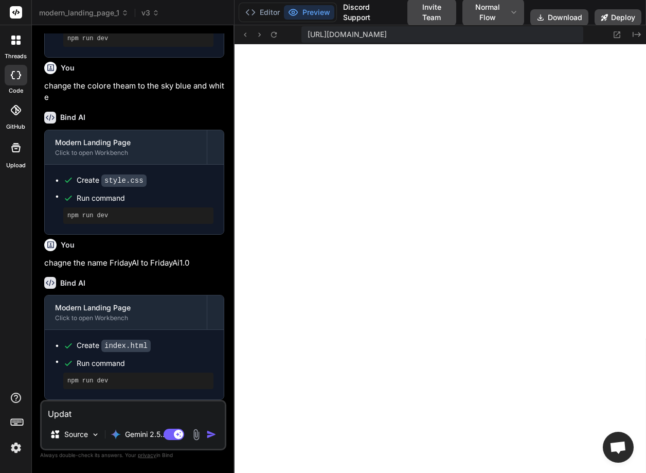
type textarea "Update"
type textarea "x"
type textarea "Update"
type textarea "x"
type textarea "Update t"
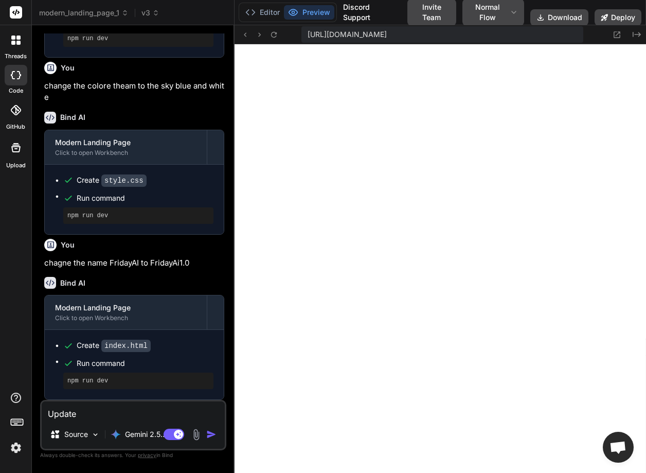
type textarea "x"
type textarea "Update th"
type textarea "x"
type textarea "Update the"
type textarea "x"
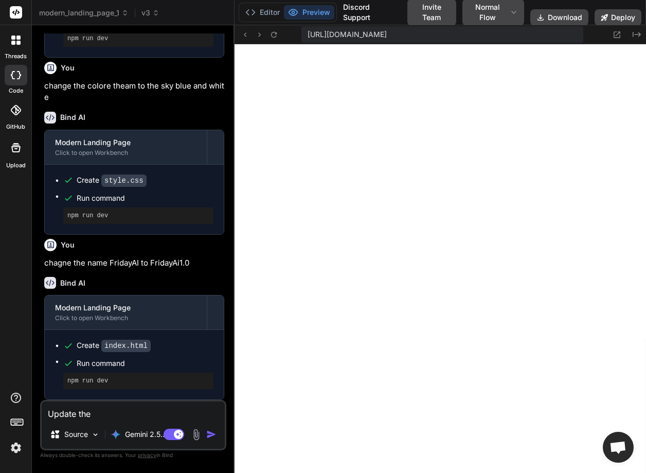
type textarea "Update the"
type textarea "x"
type textarea "Update the n"
type textarea "x"
type textarea "Update the na"
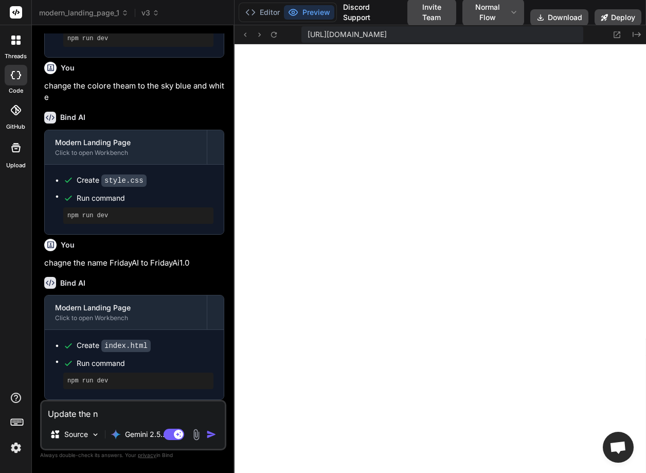
type textarea "x"
type textarea "Update the nam"
type textarea "x"
type textarea "Update the name"
type textarea "x"
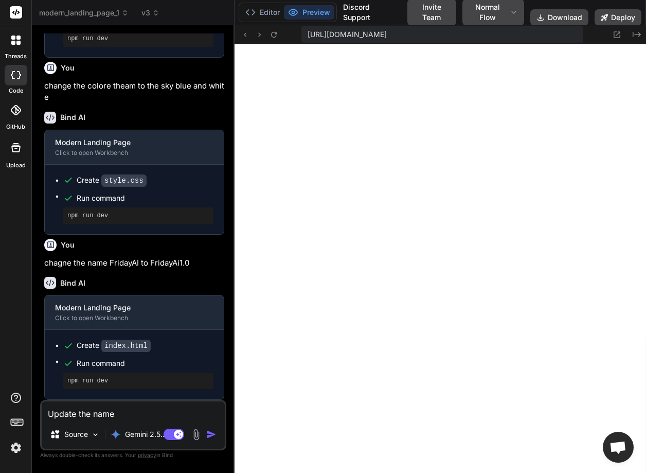
type textarea "Update the name"
type textarea "x"
type textarea "Update the name F"
type textarea "x"
type textarea "Update the name Fr"
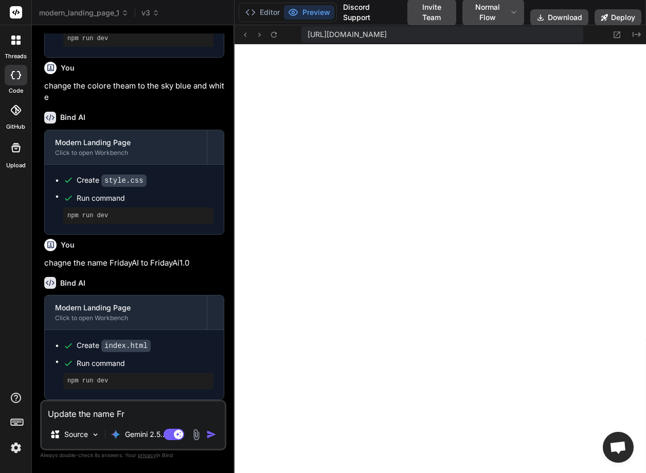
type textarea "x"
type textarea "Update the name Fri"
type textarea "x"
type textarea "Update the name Frid"
type textarea "x"
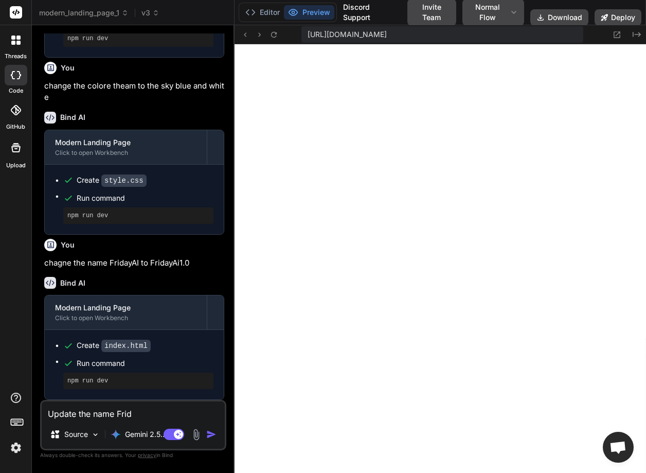
type textarea "Update the name Frida"
type textarea "x"
type textarea "Update the name Friday"
type textarea "x"
type textarea "Update the name Friday"
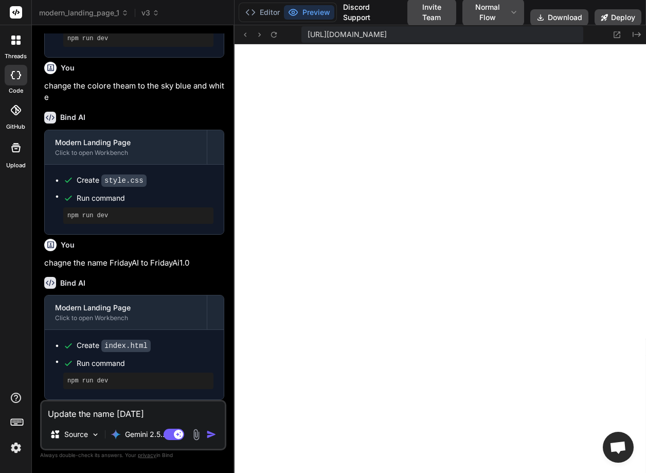
type textarea "x"
type textarea "Update the name Friday A"
type textarea "x"
type textarea "Update the name Friday AI"
type textarea "x"
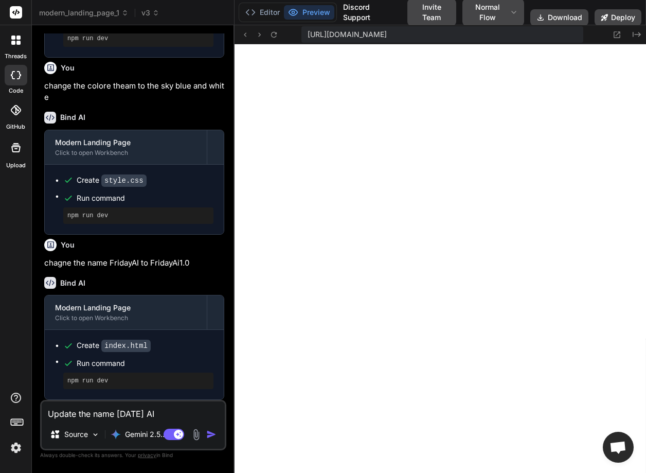
type textarea "Update the name Friday AI"
type textarea "x"
type textarea "Update the name Friday AI t"
type textarea "x"
type textarea "Update the name Friday AI to"
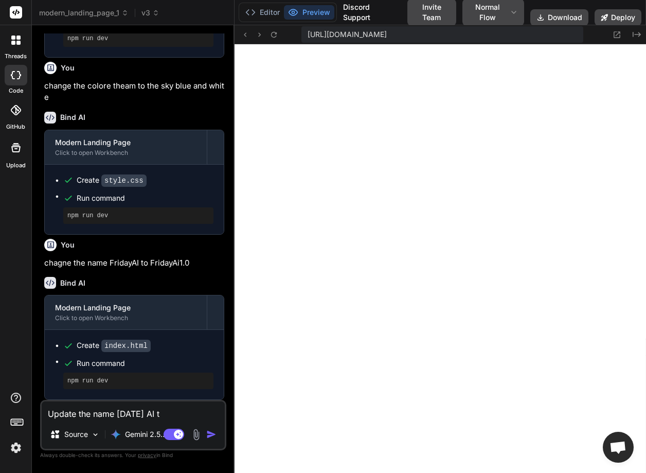
type textarea "x"
type textarea "Update the name Friday AI to"
type textarea "x"
type textarea "Update the name Friday AI to B"
type textarea "x"
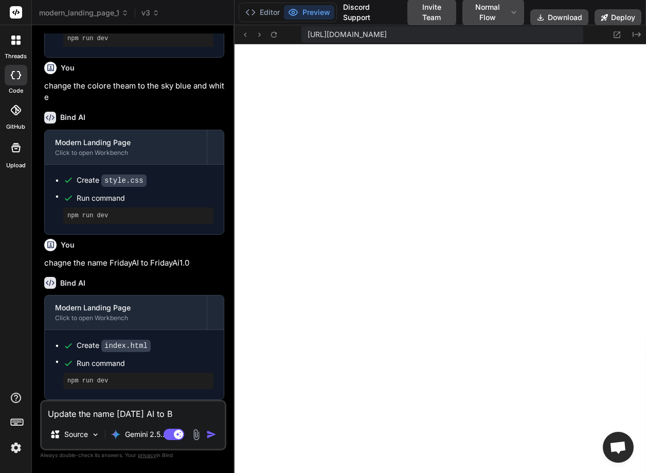
type textarea "Update the name Friday AI to Bi"
type textarea "x"
type textarea "Update the name Friday AI to Bin"
type textarea "x"
type textarea "Update the name Friday AI to Bind"
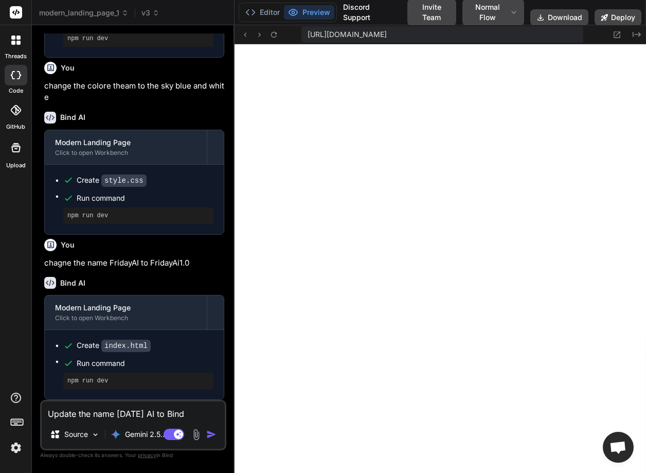
type textarea "x"
type textarea "Update the name Friday AI to Binda"
type textarea "x"
type textarea "Update the name Friday AI to BindaA"
type textarea "x"
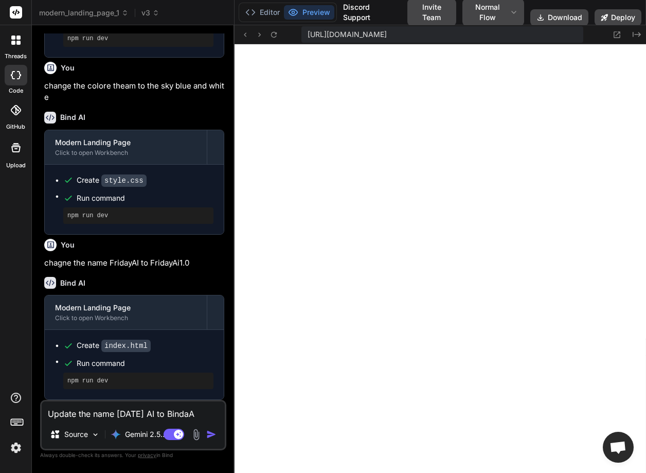
type textarea "Update the name Friday AI to Binda"
type textarea "x"
type textarea "Update the name Friday AI to Bind"
type textarea "x"
type textarea "Update the name Friday AI to BindA"
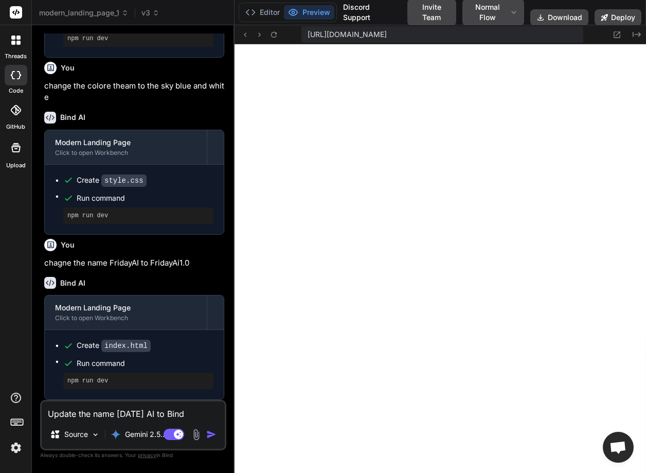
type textarea "x"
type textarea "Update the name Friday AI to BindAI"
type textarea "x"
type textarea "Update the name Friday AI to BindAI"
click at [212, 430] on img "button" at bounding box center [211, 434] width 10 height 10
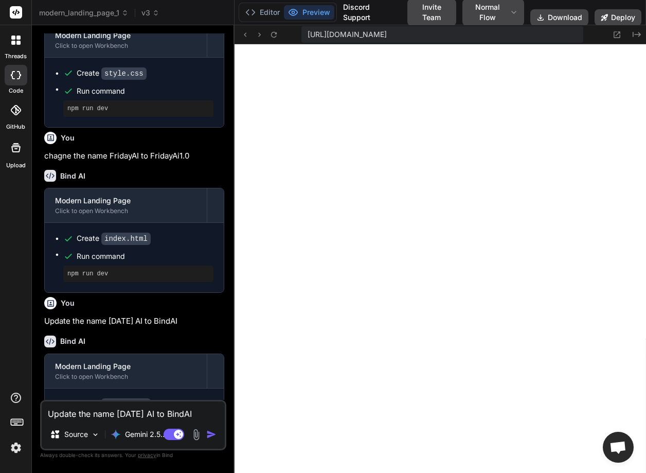
scroll to position [782, 0]
click at [153, 7] on header "modern_landing_page_1 v4 Created with Pixso." at bounding box center [133, 12] width 203 height 25
type textarea "x"
click at [154, 15] on icon at bounding box center [155, 12] width 7 height 7
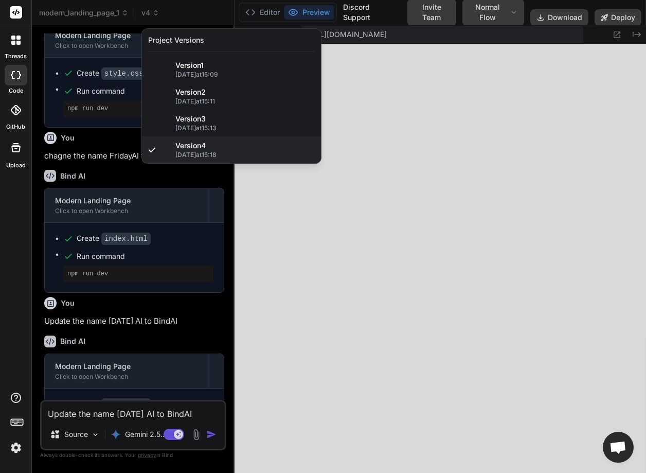
click at [133, 40] on div at bounding box center [323, 236] width 646 height 473
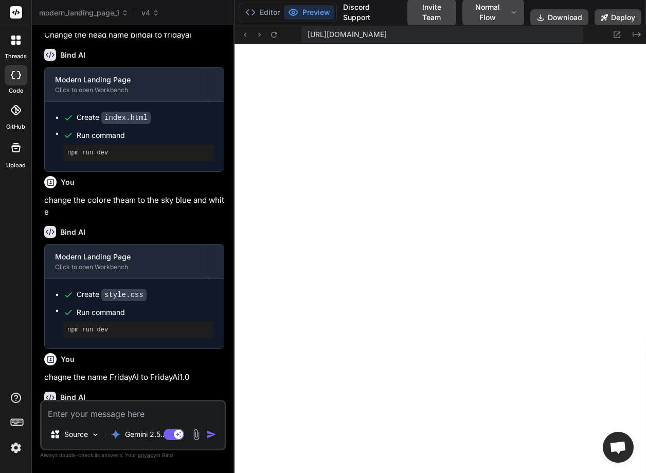
scroll to position [352, 0]
click at [149, 8] on span "v4" at bounding box center [150, 13] width 18 height 10
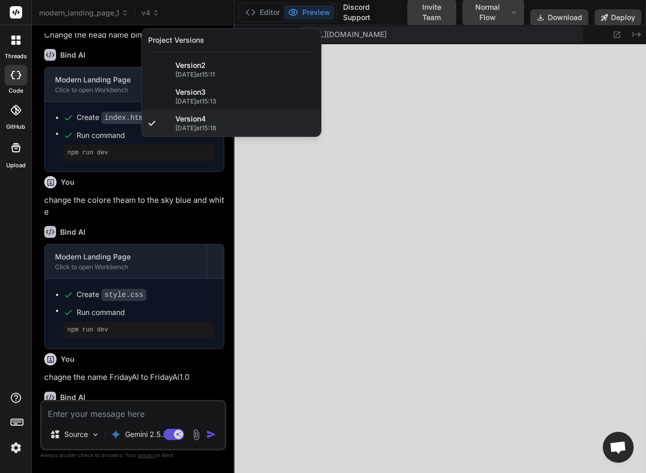
click at [133, 48] on div at bounding box center [323, 236] width 646 height 473
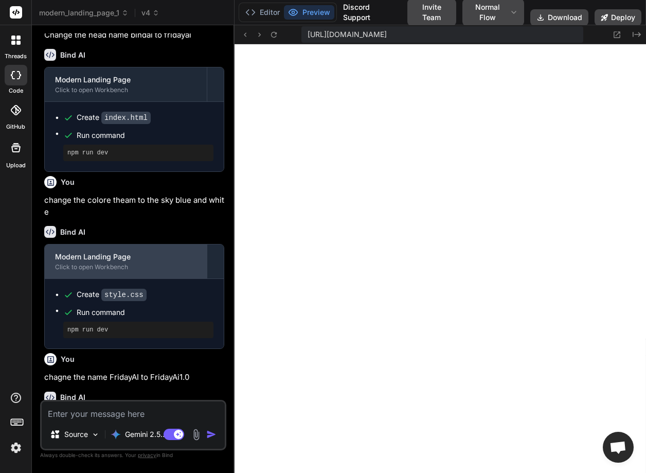
scroll to position [558, 0]
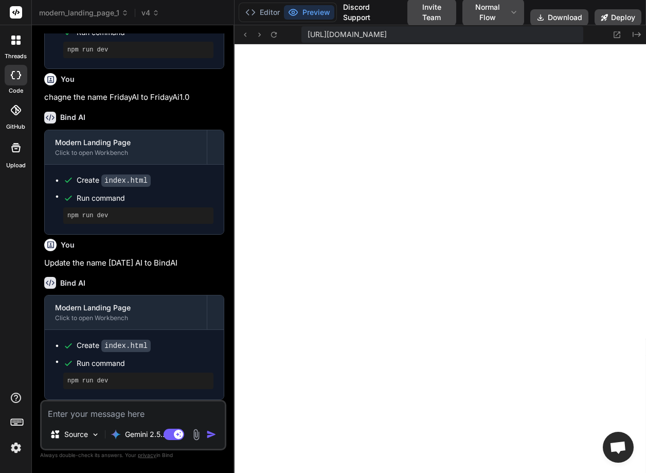
click at [101, 415] on textarea at bounding box center [133, 410] width 183 height 19
click at [148, 13] on span "v4" at bounding box center [150, 13] width 18 height 10
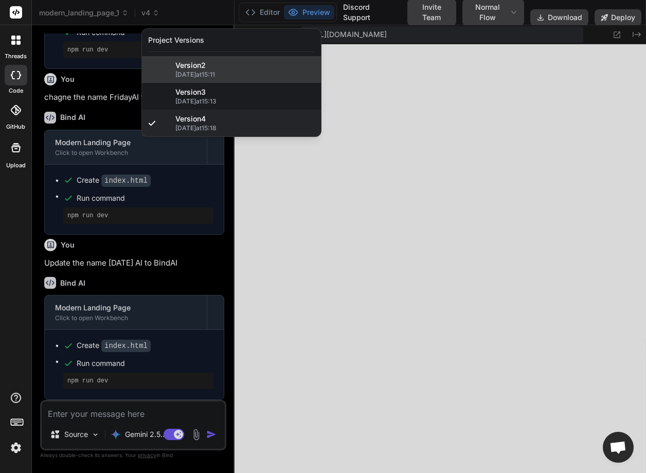
click at [192, 65] on span "Version 2" at bounding box center [190, 65] width 30 height 10
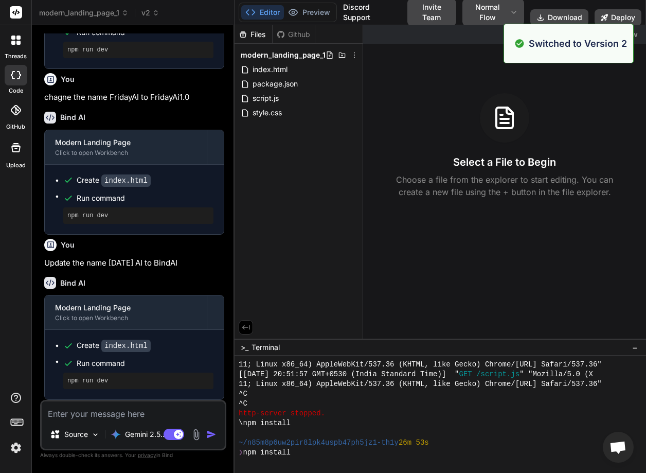
scroll to position [420, 0]
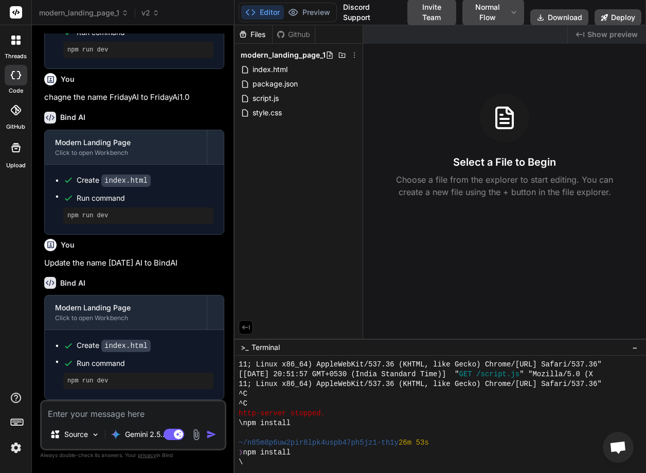
click at [4, 38] on div "threads" at bounding box center [15, 42] width 31 height 35
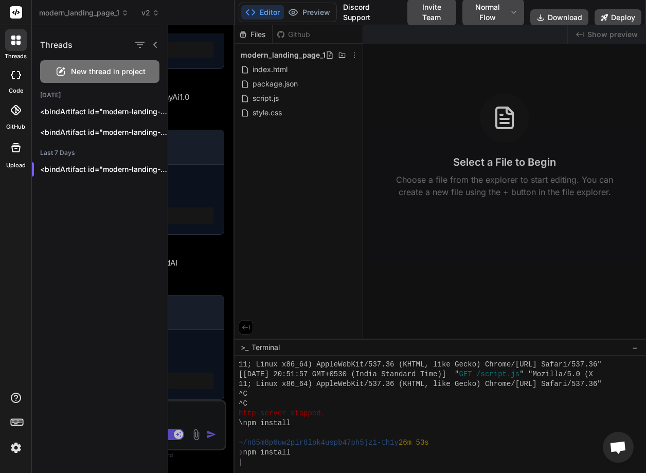
click at [71, 65] on div "New thread in project" at bounding box center [99, 71] width 119 height 23
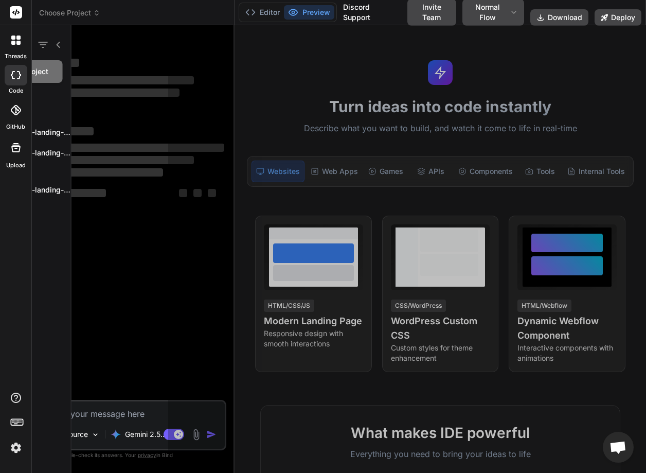
scroll to position [459, 0]
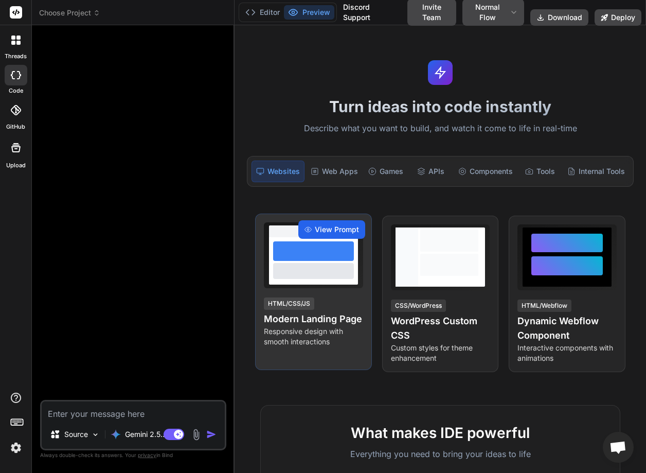
click at [324, 228] on span "View Prompt" at bounding box center [337, 229] width 44 height 10
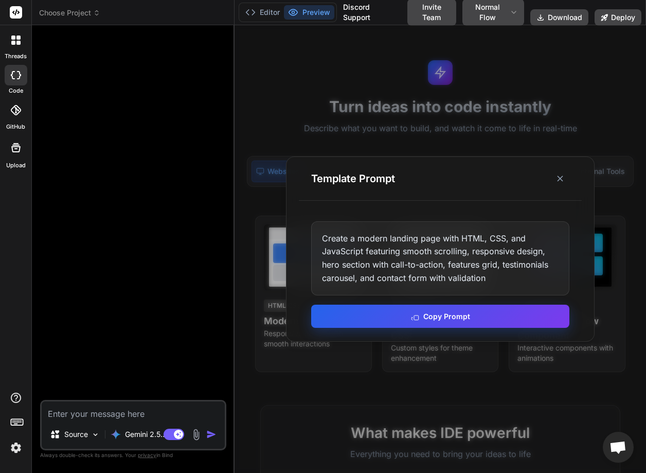
click at [392, 320] on button "Copy Prompt" at bounding box center [440, 315] width 258 height 23
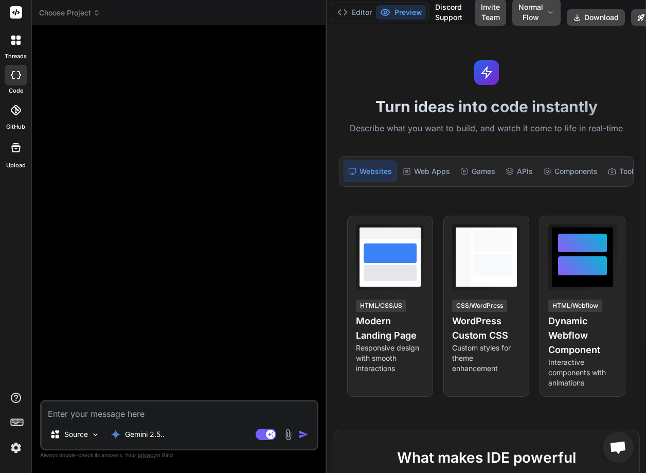
drag, startPoint x: 233, startPoint y: 247, endPoint x: 364, endPoint y: 243, distance: 130.7
click at [327, 243] on div "Bind AI Web Search Created with Pixso. Code Generator Source Gemini 2.5.. Agent…" at bounding box center [179, 248] width 295 height 447
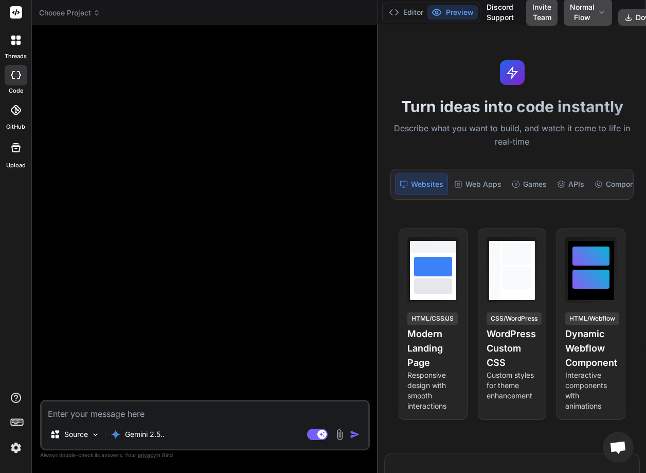
click at [137, 398] on div at bounding box center [206, 216] width 328 height 366
click at [100, 427] on div "Source" at bounding box center [75, 434] width 58 height 21
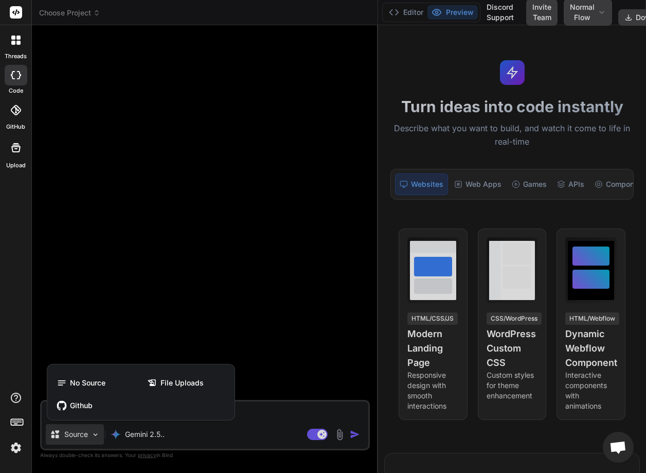
click at [149, 212] on div at bounding box center [323, 236] width 646 height 473
type textarea "x"
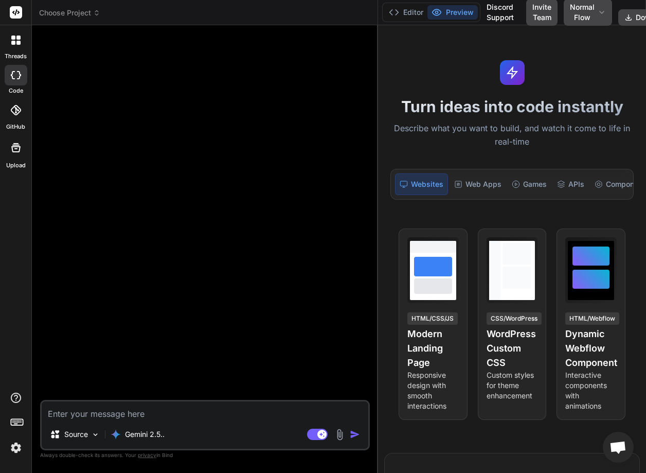
click at [121, 406] on textarea at bounding box center [205, 410] width 327 height 19
paste textarea "Create a modern landing page with HTML, CSS, and JavaScript featuring smooth sc…"
type textarea "Create a modern landing page with HTML, CSS, and JavaScript featuring smooth sc…"
type textarea "x"
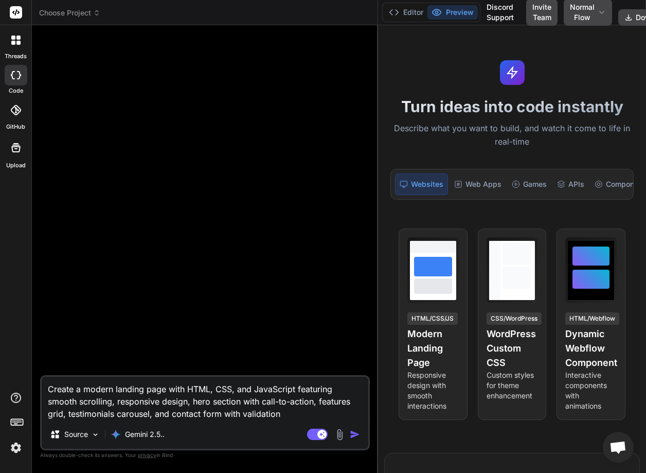
type textarea "Create a modern landing page with HTML, CSS, and JavaScript featuring smooth sc…"
click at [354, 435] on img "button" at bounding box center [355, 434] width 10 height 10
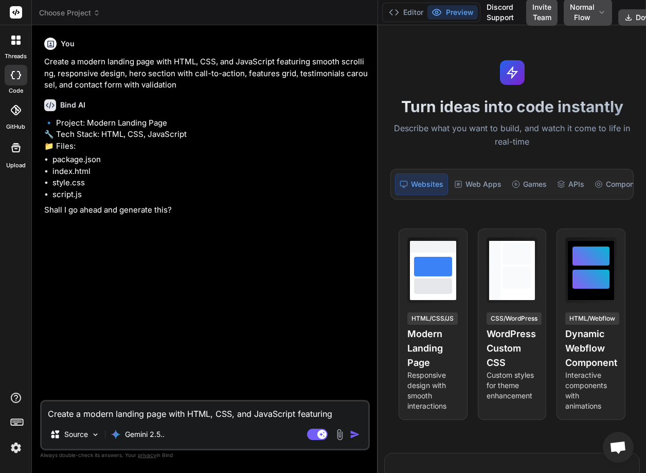
type textarea "x"
click at [73, 408] on textarea "Create a modern landing page with HTML, CSS, and JavaScript featuring smooth sc…" at bounding box center [205, 410] width 327 height 19
type textarea "G"
type textarea "x"
type textarea "Go"
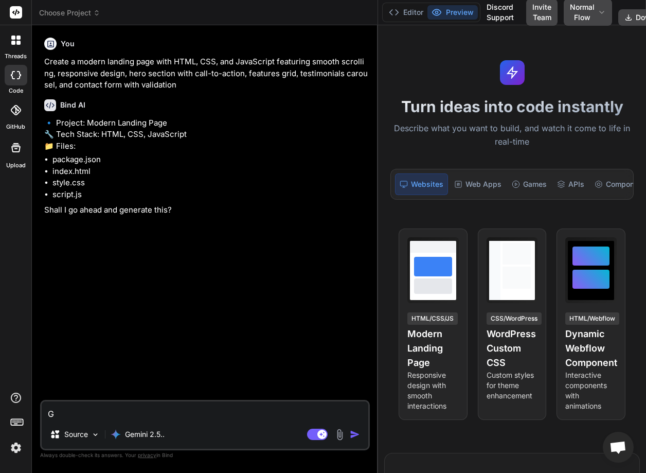
type textarea "x"
type textarea "Go"
type textarea "x"
type textarea "Go a"
type textarea "x"
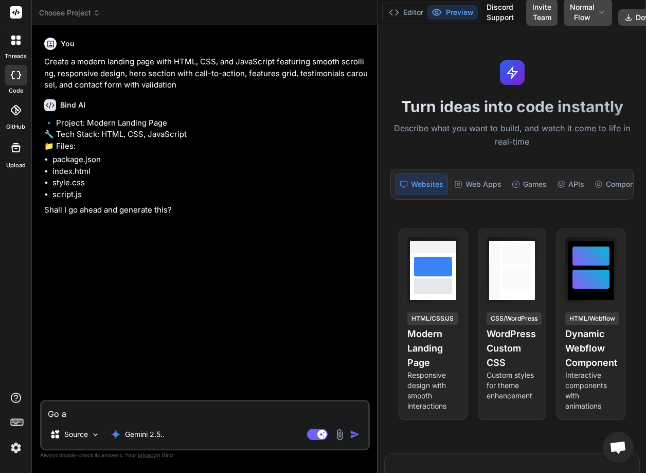
type textarea "Go ah"
type textarea "x"
type textarea "Go ahe"
type textarea "x"
type textarea "Go ahea"
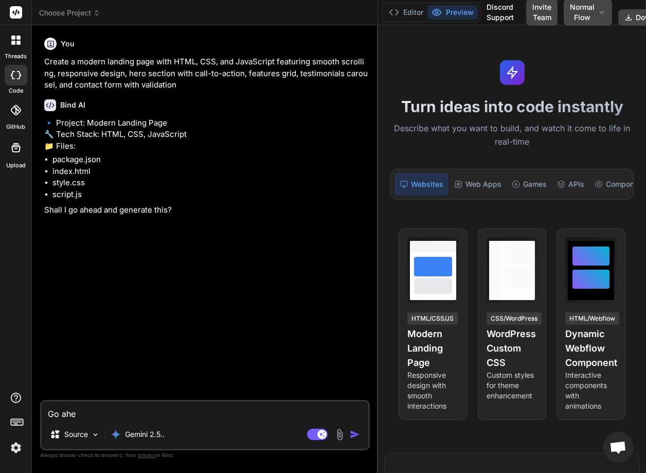
type textarea "x"
type textarea "Go ahead"
type textarea "x"
type textarea "Go ahead"
click at [352, 430] on img "button" at bounding box center [355, 434] width 10 height 10
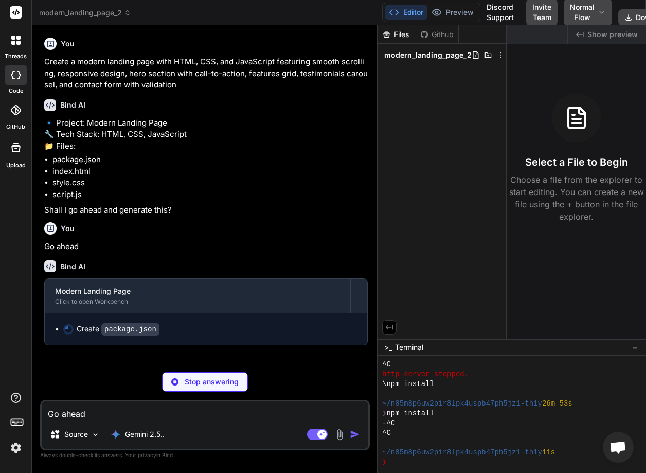
scroll to position [0, 9]
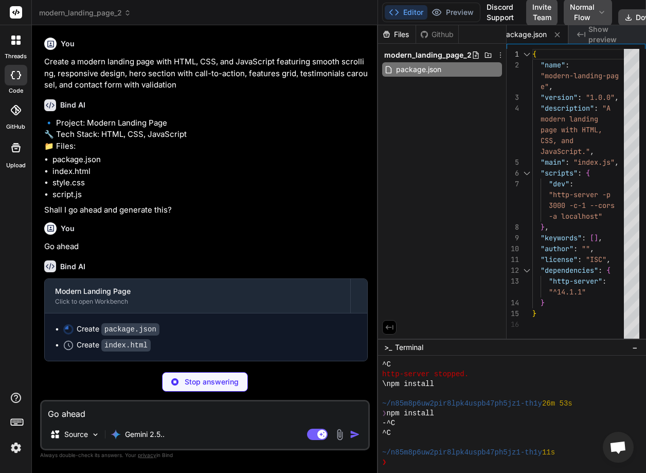
click at [200, 380] on p "Stop answering" at bounding box center [212, 381] width 54 height 10
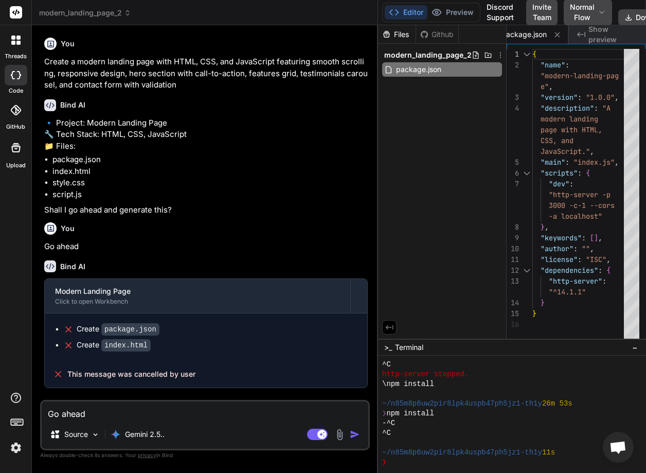
click at [8, 37] on div at bounding box center [16, 40] width 22 height 22
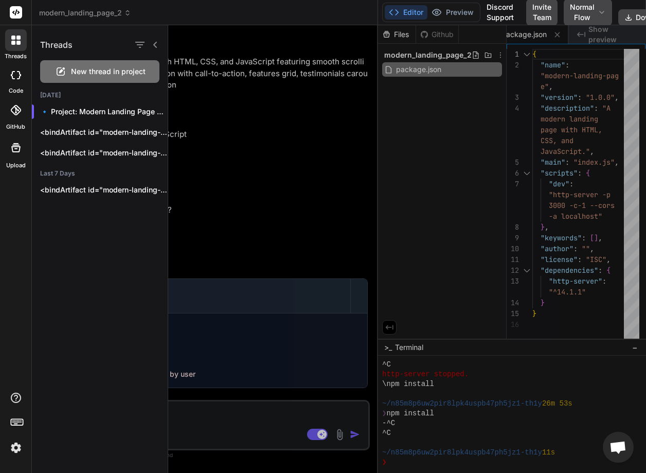
click at [81, 70] on span "New thread in project" at bounding box center [108, 71] width 75 height 10
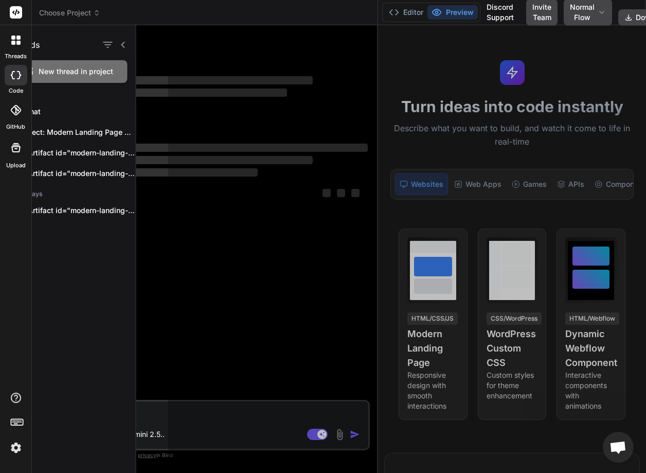
scroll to position [0, 0]
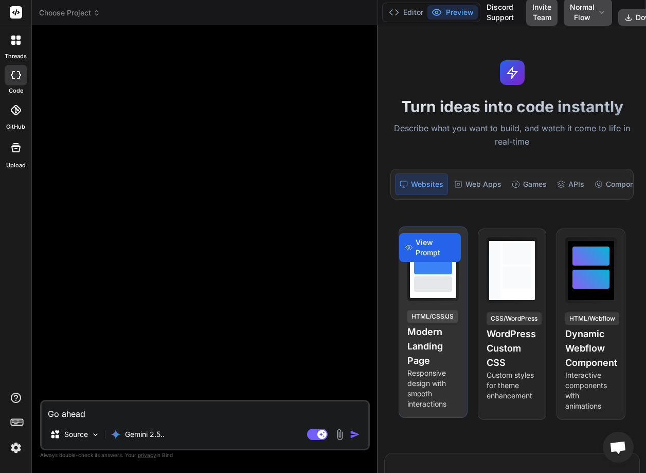
click at [433, 253] on span "View Prompt" at bounding box center [435, 247] width 39 height 21
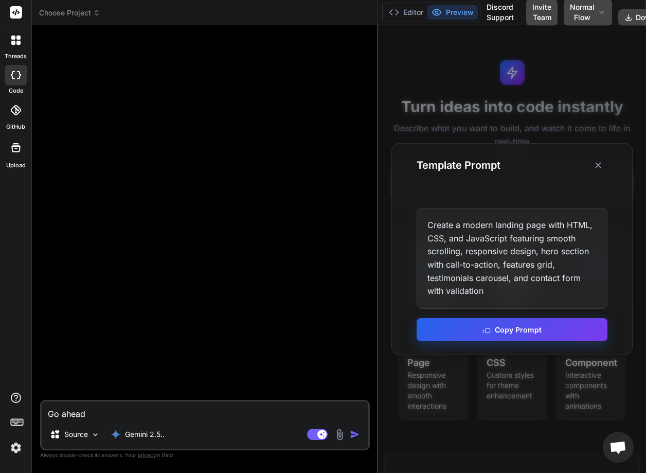
click at [483, 328] on icon at bounding box center [486, 329] width 8 height 8
type textarea "x"
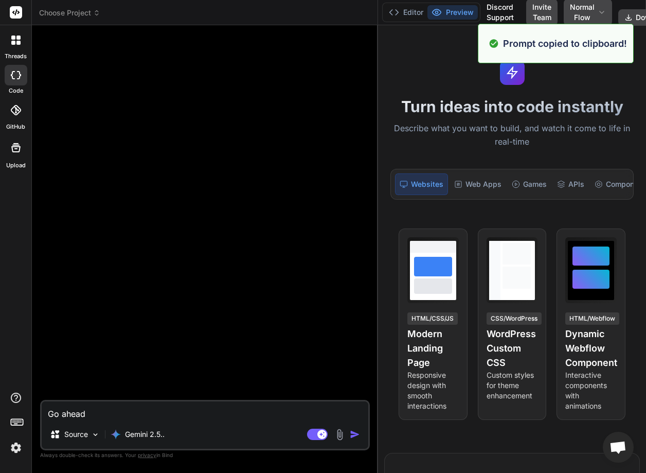
click at [96, 419] on textarea "Go ahead" at bounding box center [205, 410] width 327 height 19
paste textarea "Create a modern landing page with HTML, CSS, and JavaScript featuring smooth sc…"
type textarea "Create a modern landing page with HTML, CSS, and JavaScript featuring smooth sc…"
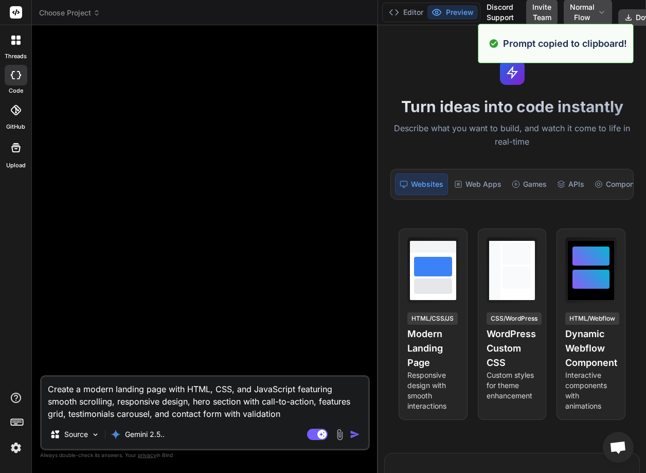
drag, startPoint x: 96, startPoint y: 419, endPoint x: 275, endPoint y: 420, distance: 179.0
click at [275, 420] on div "Create a modern landing page with HTML, CSS, and JavaScript featuring smooth sc…" at bounding box center [205, 412] width 330 height 75
type textarea "x"
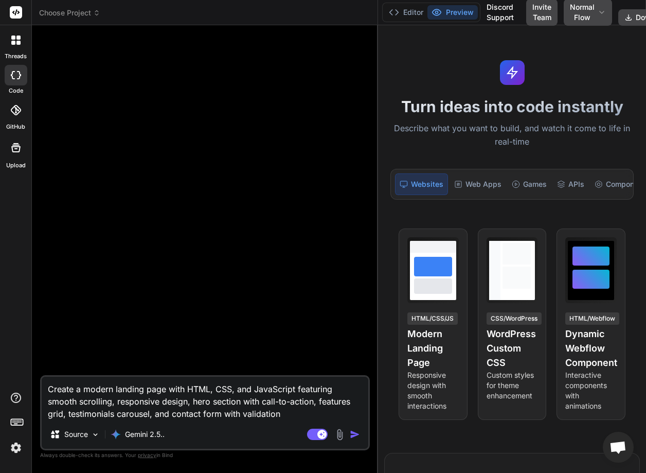
type textarea "Create a modern landing page with HTML, CSS, and JavaScript featuring smooth sc…"
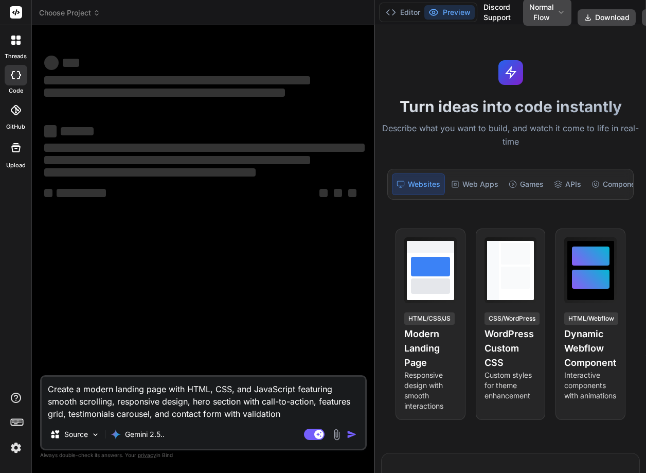
drag, startPoint x: 234, startPoint y: 239, endPoint x: 361, endPoint y: 221, distance: 128.4
click at [361, 221] on div "Bind AI Web Search Created with Pixso. Code Generator ‌ ‌ ‌ ‌ ‌ ‌ ‌ ‌ ‌ ‌ ‌ ‌ ‌…" at bounding box center [203, 248] width 343 height 447
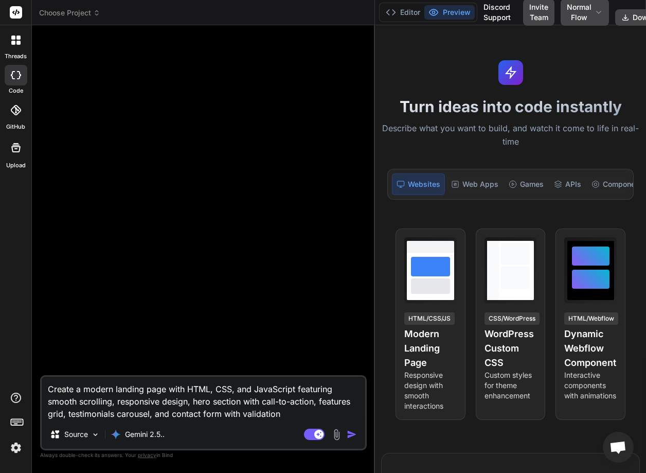
click at [350, 435] on img "button" at bounding box center [352, 434] width 10 height 10
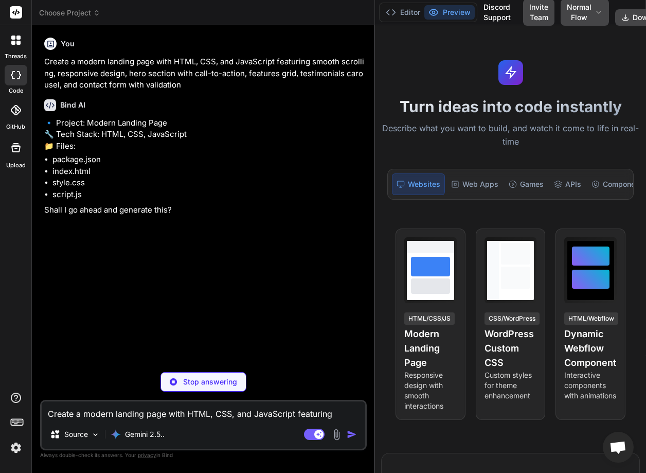
type textarea "x"
click at [92, 418] on textarea "Create a modern landing page with HTML, CSS, and JavaScript featuring smooth sc…" at bounding box center [203, 410] width 323 height 19
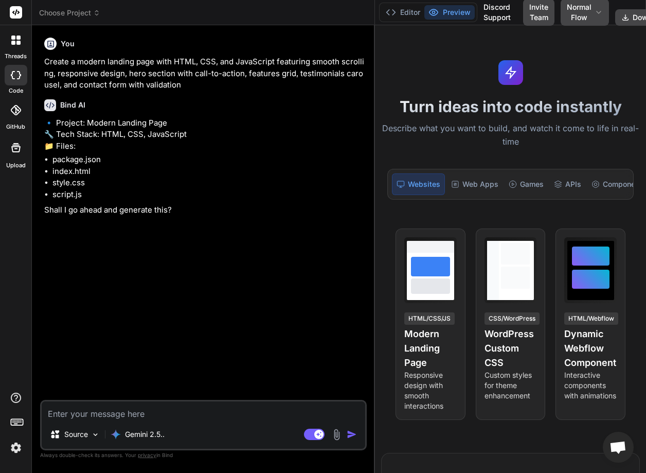
type textarea "G"
type textarea "x"
type textarea "Go"
type textarea "x"
type textarea "Go"
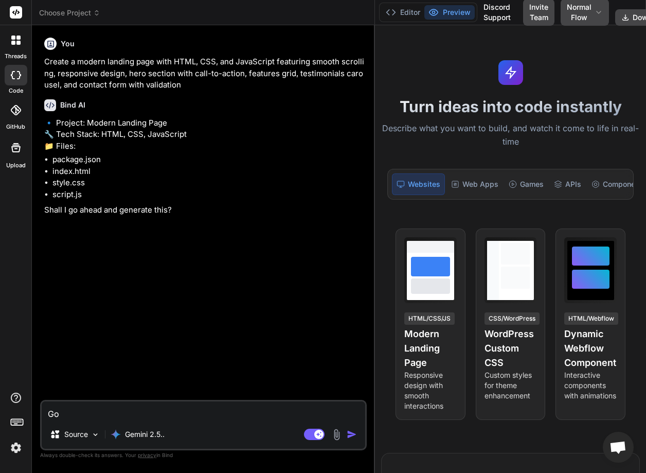
type textarea "x"
type textarea "Go a"
type textarea "x"
type textarea "Go ah"
type textarea "x"
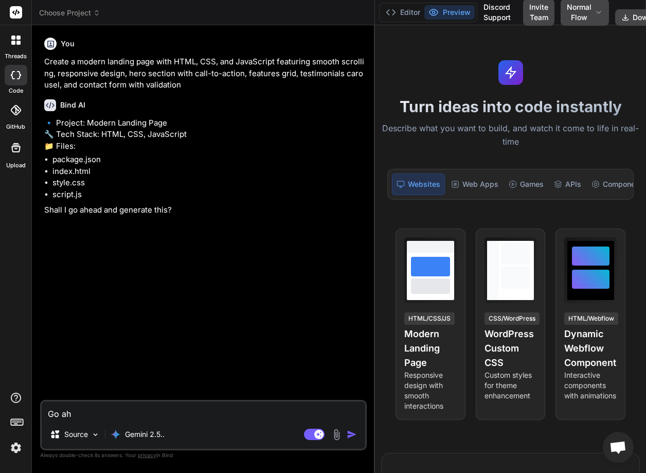
type textarea "Go ahe"
type textarea "x"
type textarea "Go ahea"
type textarea "x"
type textarea "Go ahead"
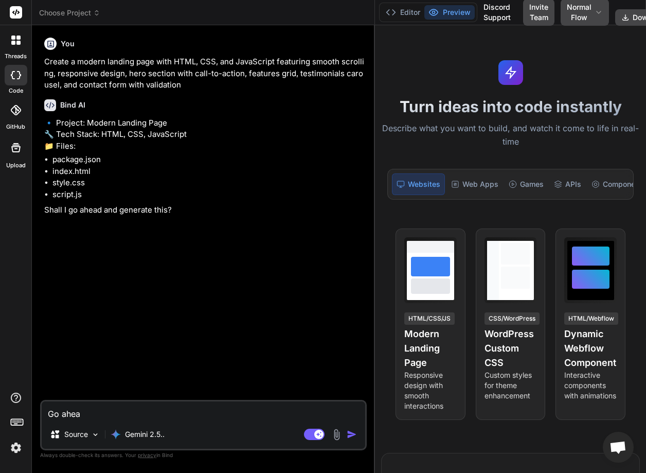
type textarea "x"
type textarea "Go ahead"
click at [352, 430] on img "button" at bounding box center [352, 434] width 10 height 10
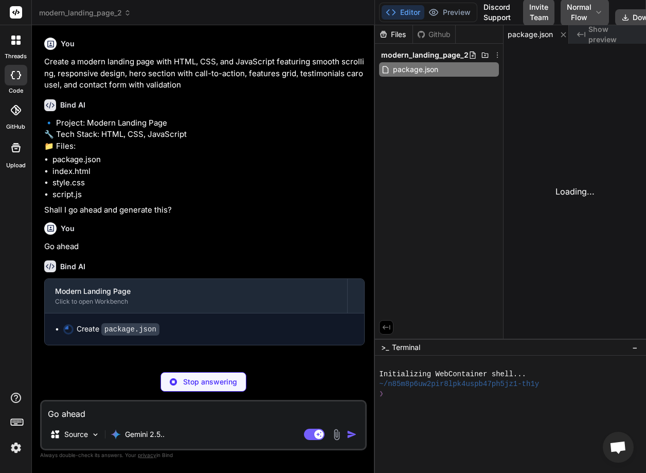
scroll to position [0, 6]
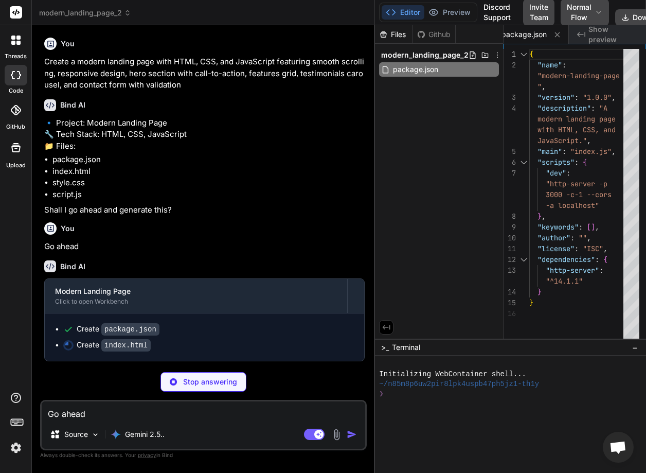
click at [188, 380] on p "Stop answering" at bounding box center [210, 381] width 54 height 10
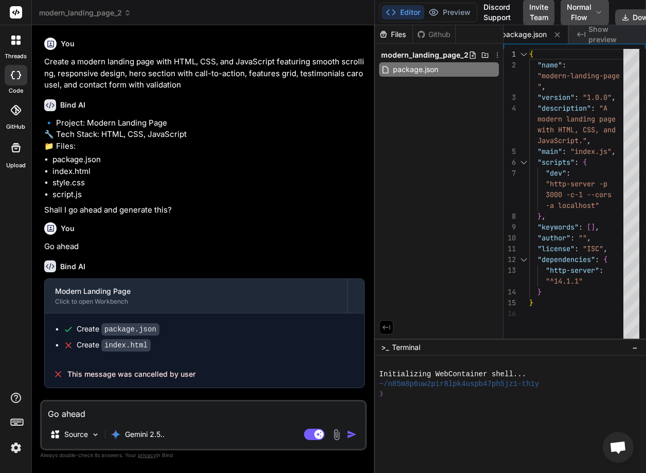
click at [15, 41] on icon at bounding box center [15, 39] width 9 height 9
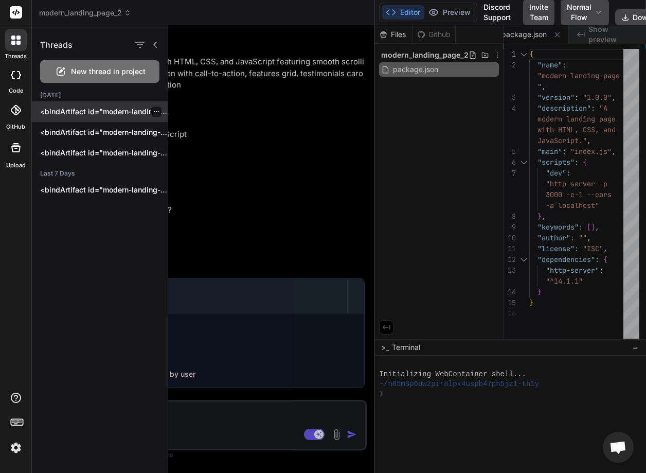
click at [154, 112] on icon "button" at bounding box center [156, 111] width 5 height 1
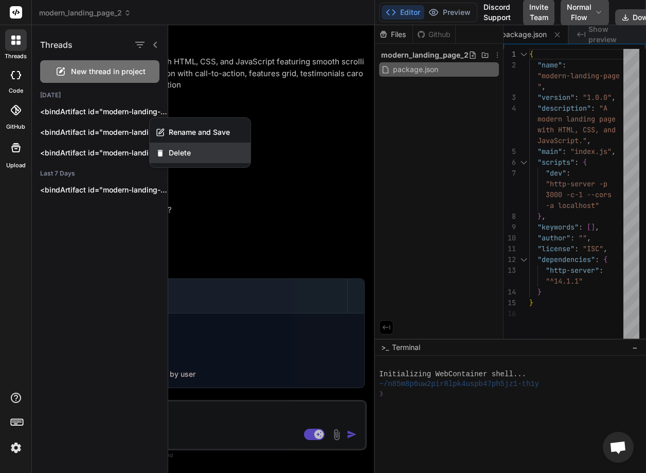
click at [189, 160] on div "Delete" at bounding box center [200, 152] width 101 height 21
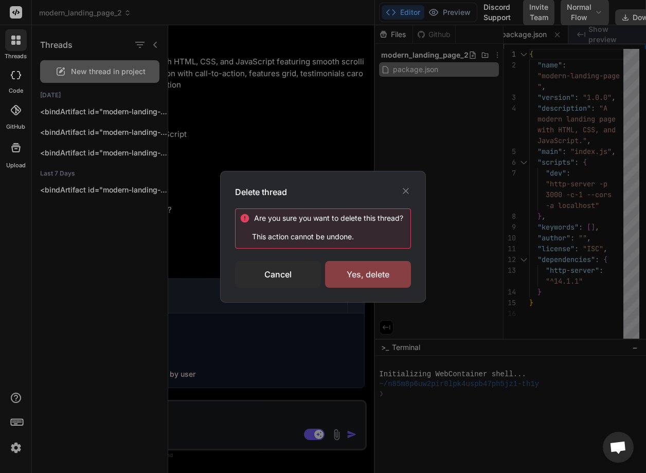
click at [386, 274] on div "Yes, delete" at bounding box center [368, 274] width 86 height 27
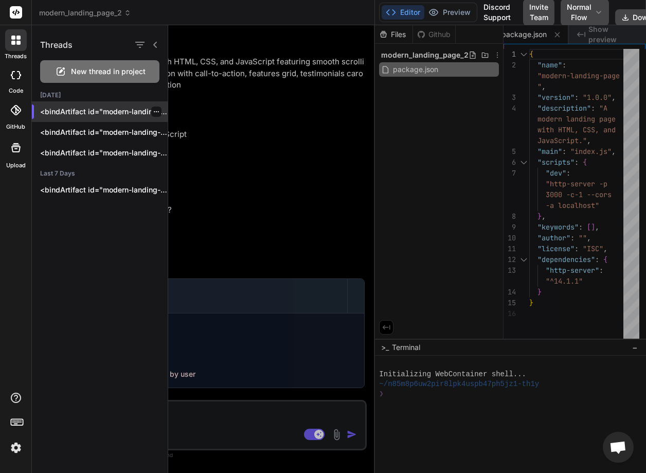
click at [153, 113] on icon "button" at bounding box center [156, 112] width 6 height 6
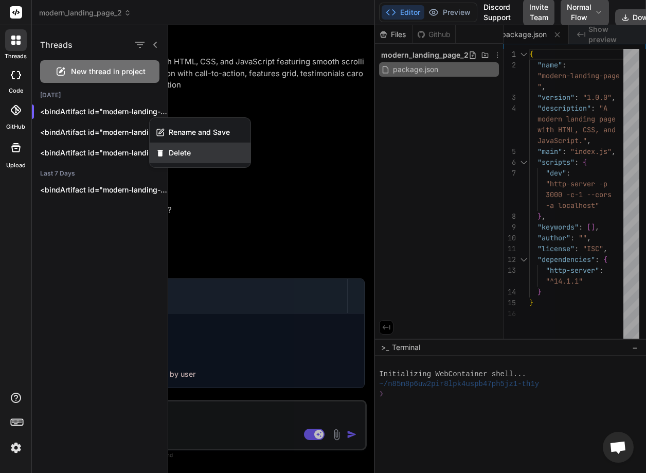
click at [189, 153] on span "Delete" at bounding box center [180, 153] width 22 height 10
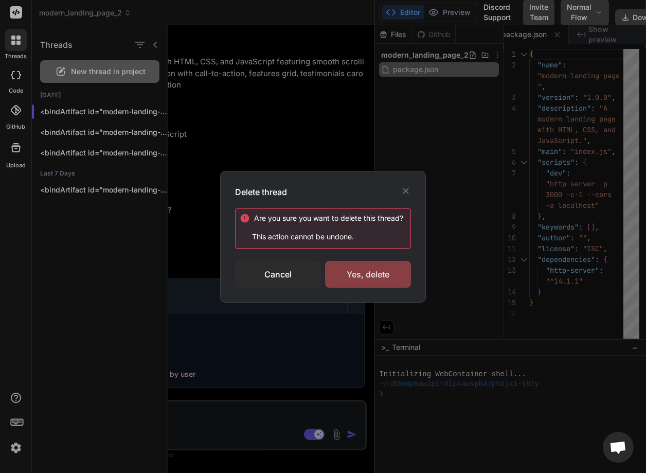
click at [361, 266] on div "Yes, delete" at bounding box center [368, 274] width 86 height 27
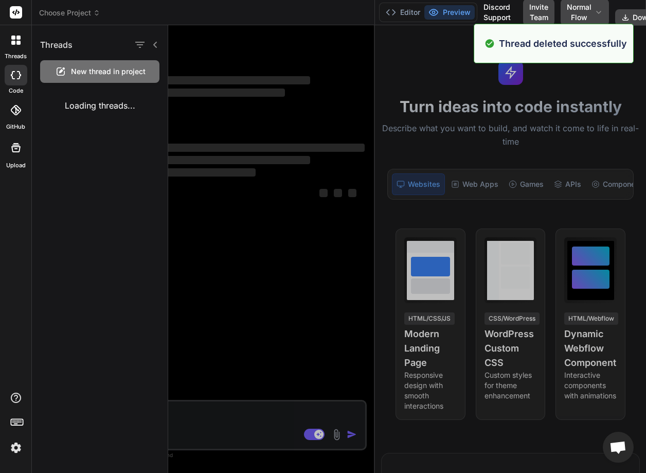
scroll to position [0, 0]
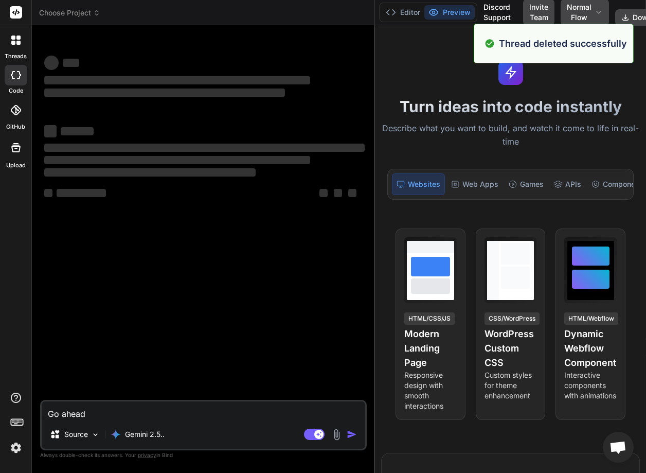
click at [14, 43] on icon at bounding box center [13, 43] width 4 height 4
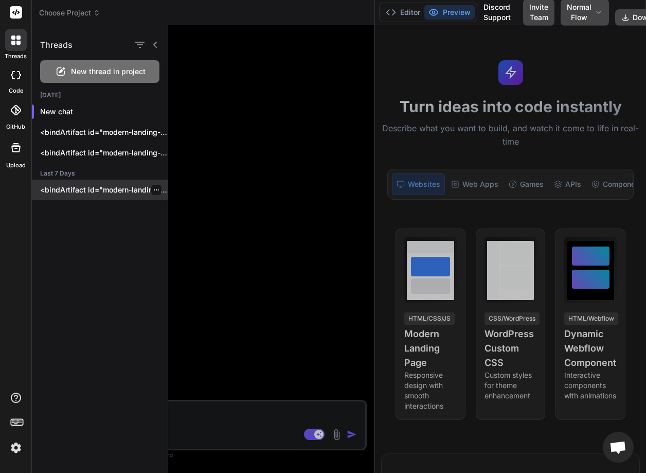
click at [151, 188] on div at bounding box center [156, 190] width 10 height 10
click at [153, 188] on icon "button" at bounding box center [156, 190] width 6 height 6
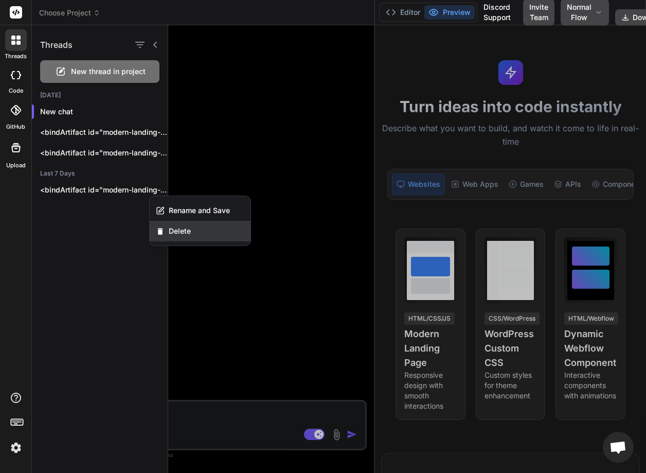
click at [195, 230] on div "Delete" at bounding box center [200, 231] width 101 height 21
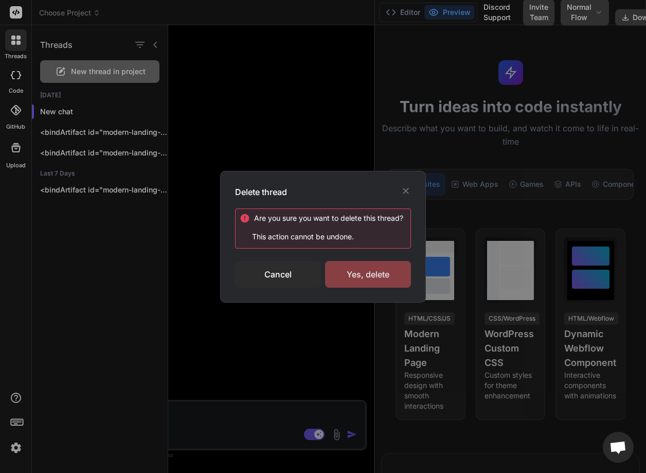
click at [361, 267] on div "Yes, delete" at bounding box center [368, 274] width 86 height 27
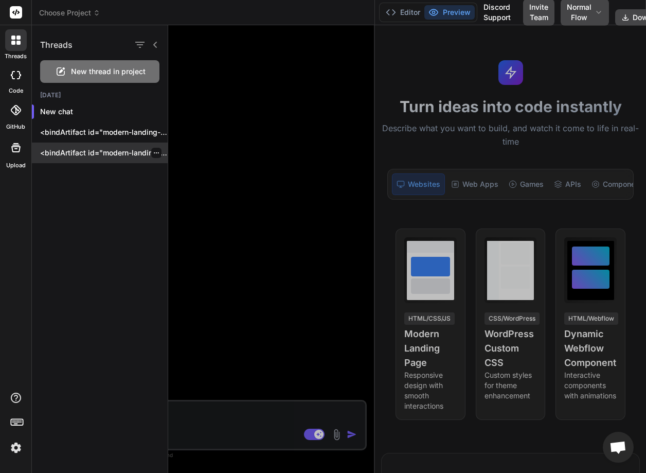
click at [153, 156] on div at bounding box center [156, 153] width 10 height 10
click at [153, 150] on icon "button" at bounding box center [156, 153] width 6 height 6
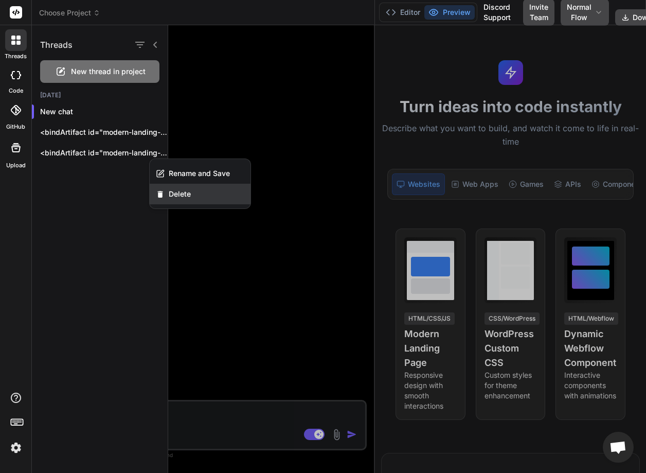
click at [178, 192] on span "Delete" at bounding box center [180, 194] width 22 height 10
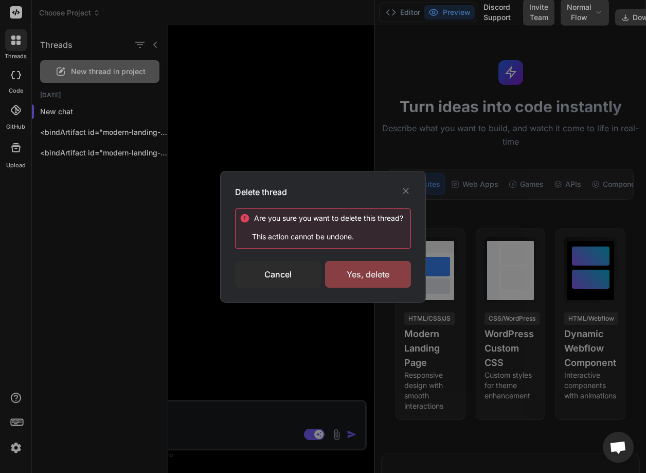
click at [364, 269] on div "Yes, delete" at bounding box center [368, 274] width 86 height 27
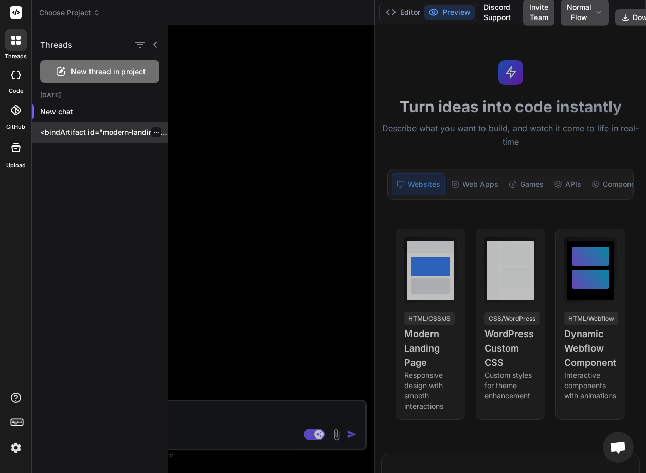
click at [154, 132] on icon "button" at bounding box center [156, 132] width 5 height 1
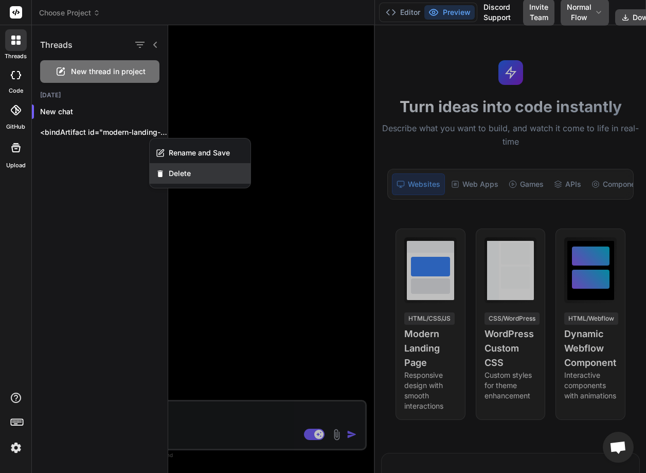
click at [179, 182] on div "Delete" at bounding box center [200, 173] width 101 height 21
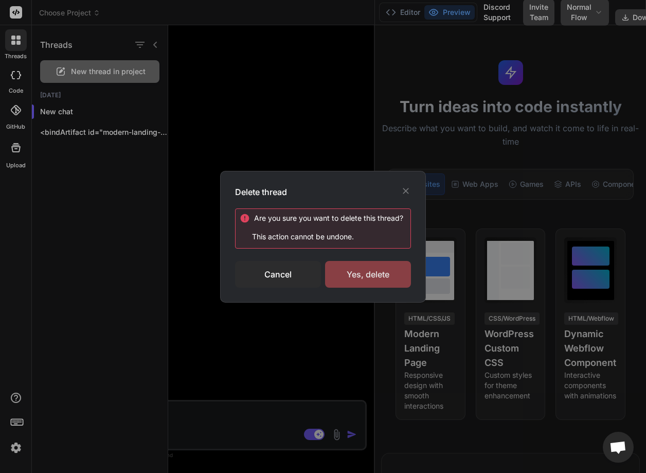
click at [373, 271] on div "Yes, delete" at bounding box center [368, 274] width 86 height 27
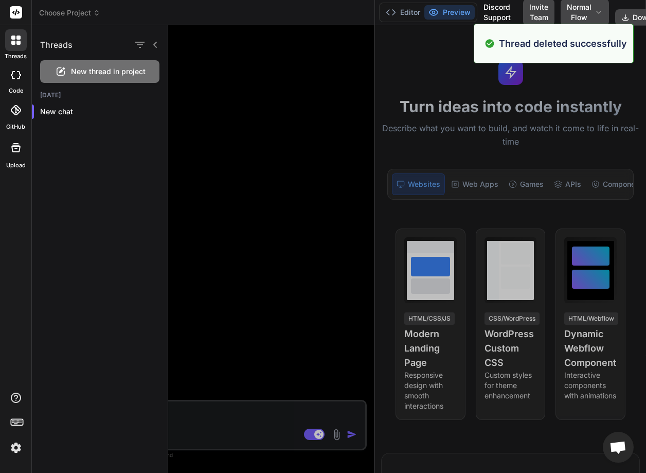
click at [287, 325] on div at bounding box center [407, 248] width 478 height 447
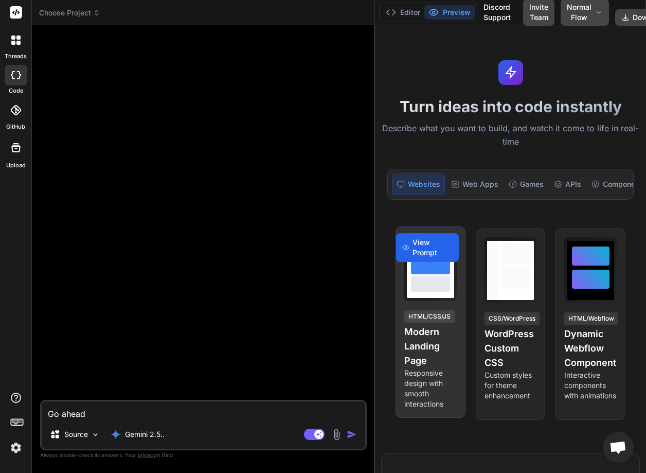
click at [419, 252] on span "View Prompt" at bounding box center [432, 247] width 40 height 21
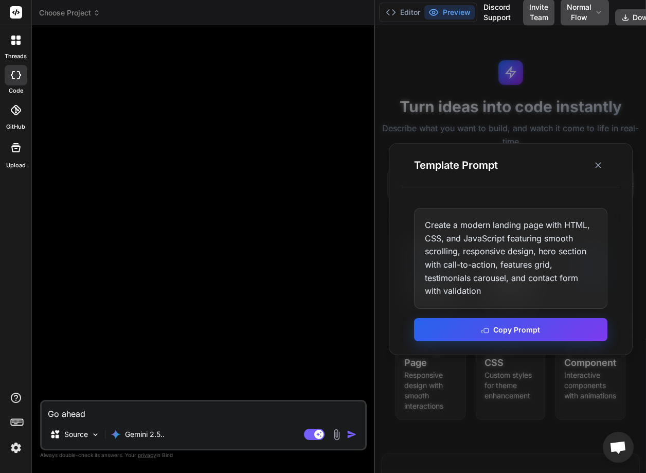
click at [470, 337] on button "Copy Prompt" at bounding box center [510, 329] width 193 height 23
type textarea "x"
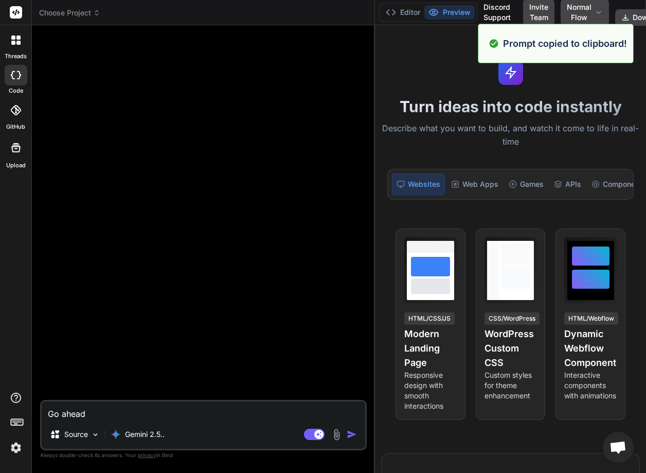
click at [125, 407] on textarea "Go ahead" at bounding box center [203, 410] width 323 height 19
paste textarea "Create a modern landing page with HTML, CSS, and JavaScript featuring smooth sc…"
type textarea "Create a modern landing page with HTML, CSS, and JavaScript featuring smooth sc…"
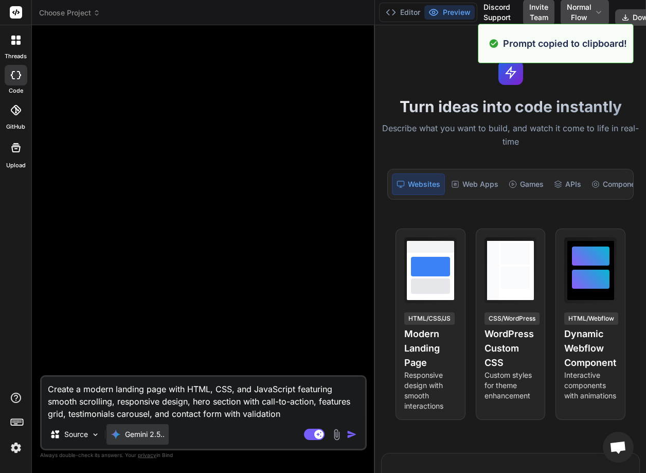
type textarea "x"
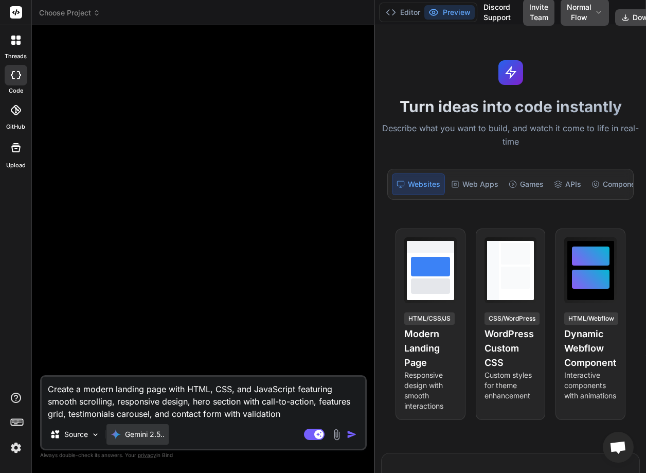
type textarea "Create a modern landing page with HTML, CSS, and JavaScript featuring smooth sc…"
click at [134, 430] on p "Gemini 2.5.." at bounding box center [145, 434] width 40 height 10
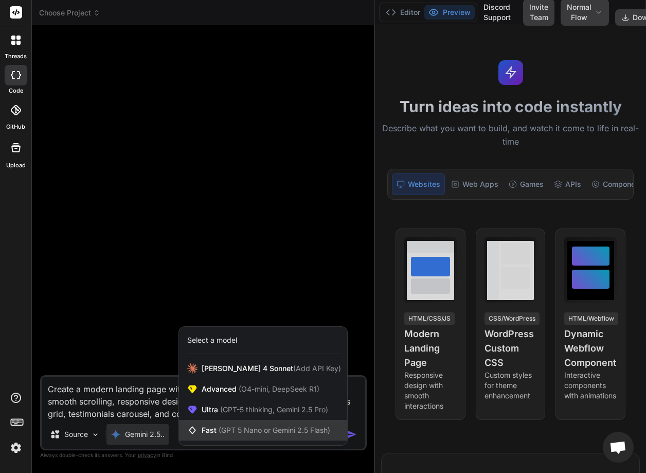
click at [224, 422] on div "Fast (GPT 5 Nano or Gemini 2.5 Flash)" at bounding box center [263, 430] width 168 height 21
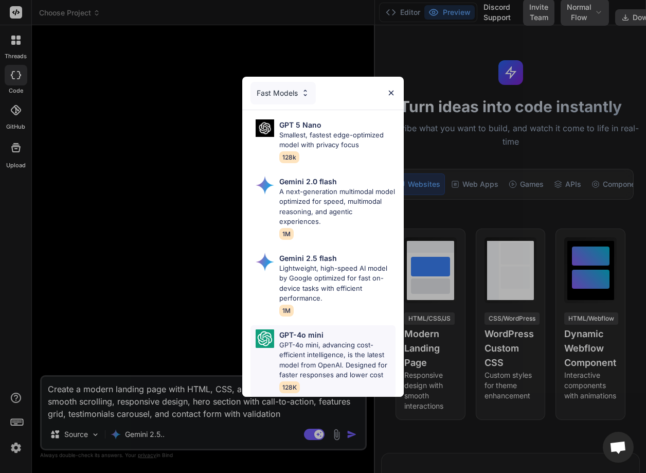
click at [303, 333] on p "GPT-4o mini" at bounding box center [301, 334] width 44 height 11
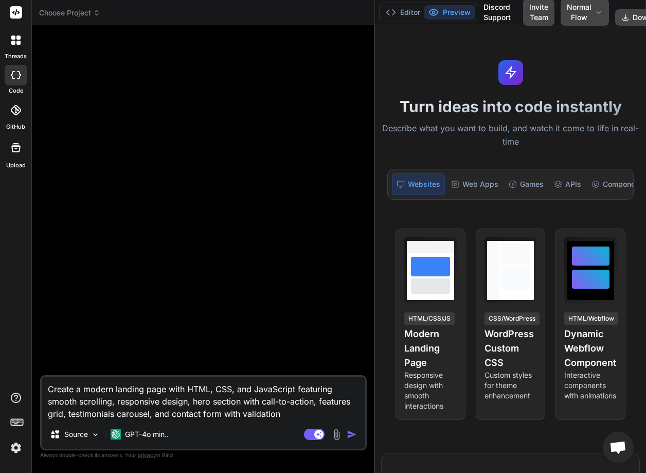
click at [350, 431] on img "button" at bounding box center [352, 434] width 10 height 10
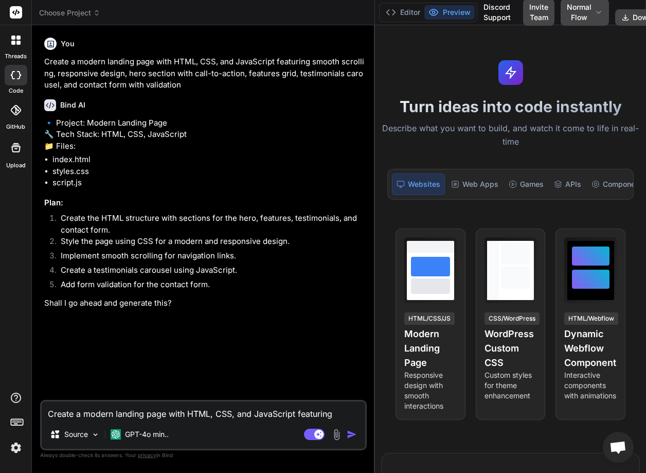
type textarea "x"
click at [95, 414] on textarea "Create a modern landing page with HTML, CSS, and JavaScript featuring smooth sc…" at bounding box center [203, 410] width 323 height 19
type textarea "x"
type textarea "G"
type textarea "x"
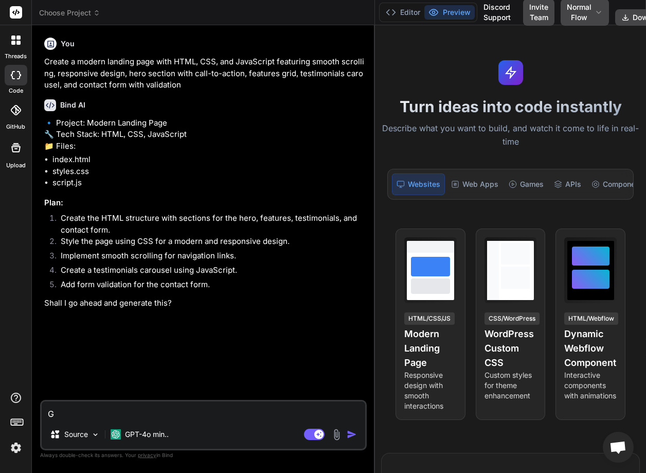
type textarea "GO"
type textarea "x"
type textarea "GO"
type textarea "x"
type textarea "GO a"
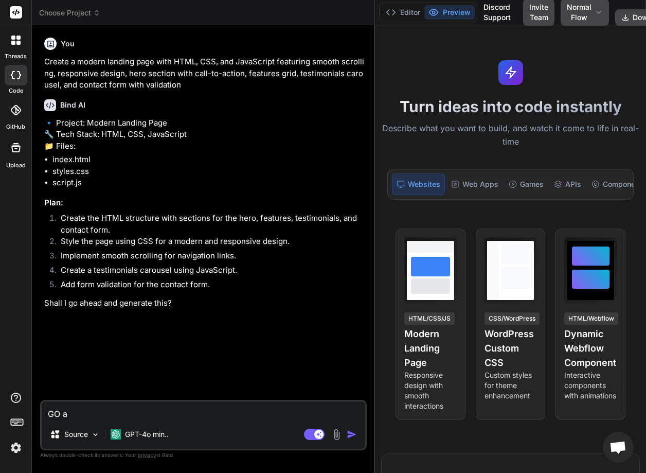
type textarea "x"
type textarea "GO ah"
type textarea "x"
type textarea "GO ahe"
type textarea "x"
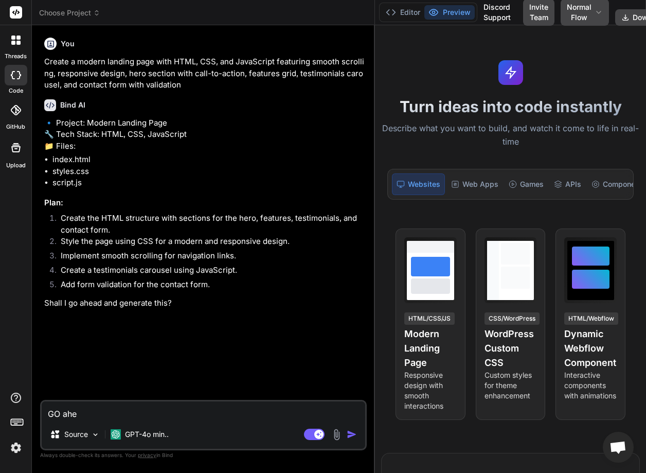
type textarea "GO ahea"
type textarea "x"
type textarea "GO ahead"
type textarea "x"
type textarea "GO ahead"
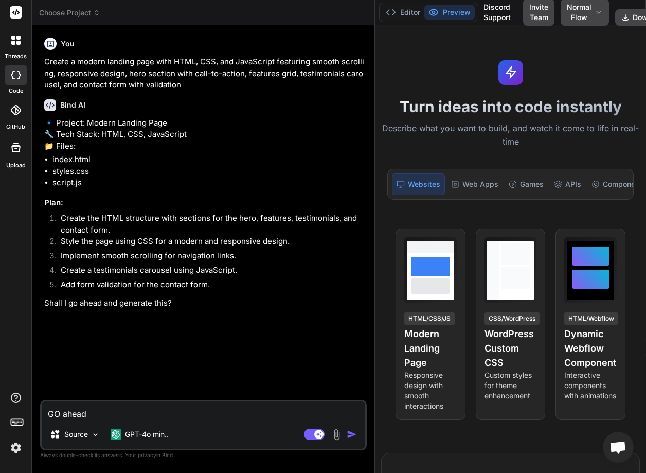
click at [350, 429] on img "button" at bounding box center [352, 434] width 10 height 10
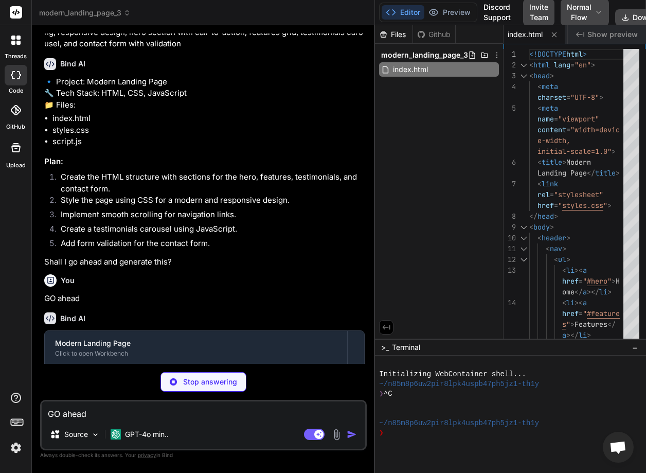
scroll to position [114, 0]
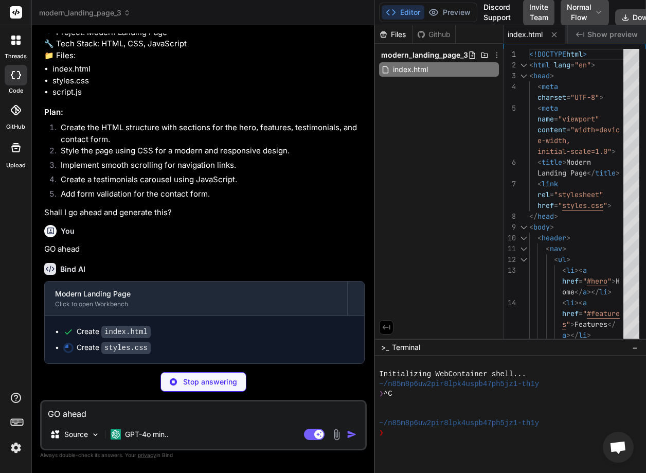
type textarea "x"
type textarea "padding: 10px; background: #e67e22; color: #fff; border: none; cursor: pointer;…"
type textarea "x"
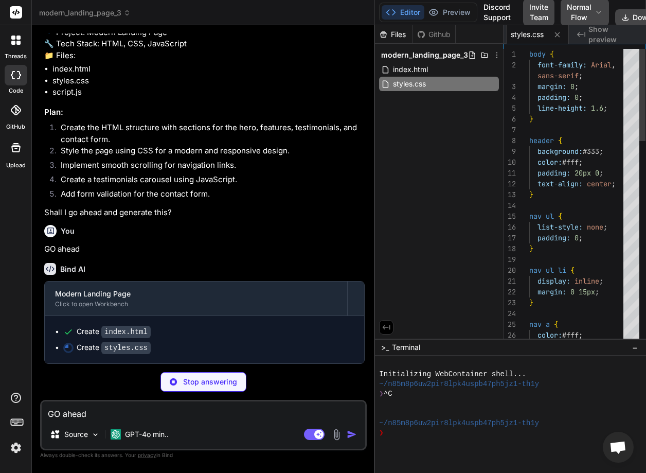
type textarea "button { padding: 10px; background: #e67e22; color: #fff; border: none; cursor:…"
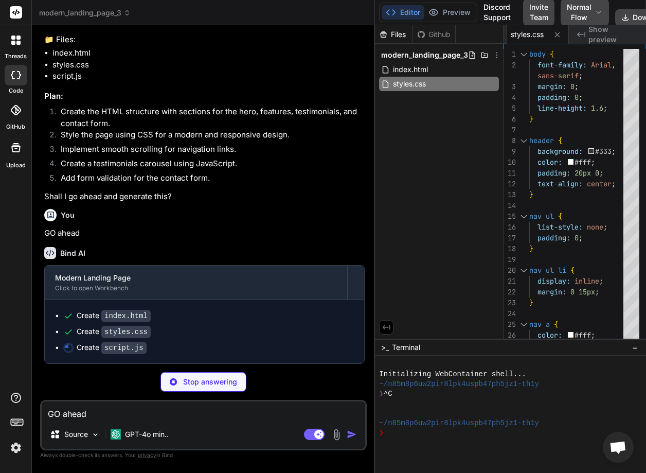
type textarea "x"
type textarea "});"
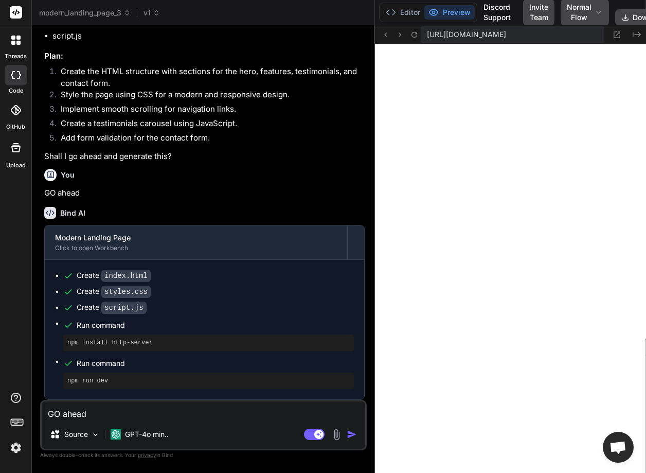
scroll to position [170, 0]
type textarea "x"
type textarea "document.getElementById('contact-form').addEventListener('submit', function(e) …"
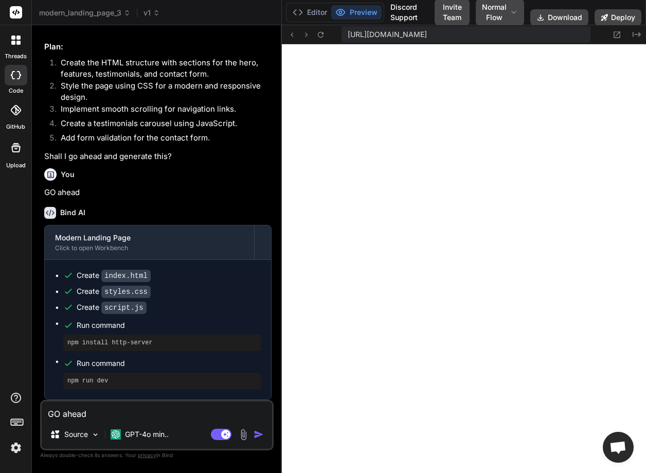
scroll to position [182, 0]
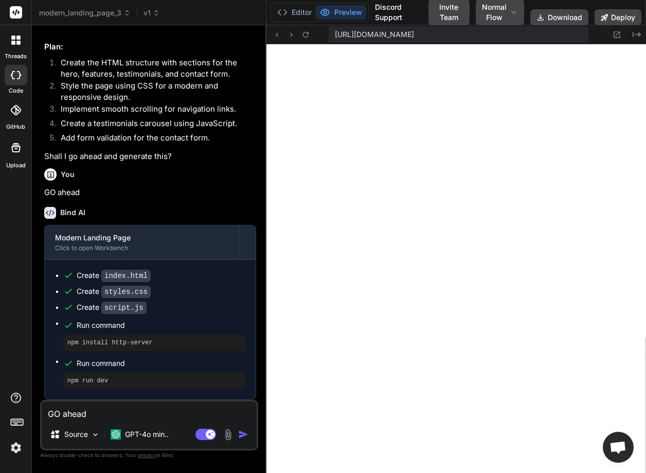
type textarea "x"
type textarea "e.preventDefault(); alert('Message sent!'); });"
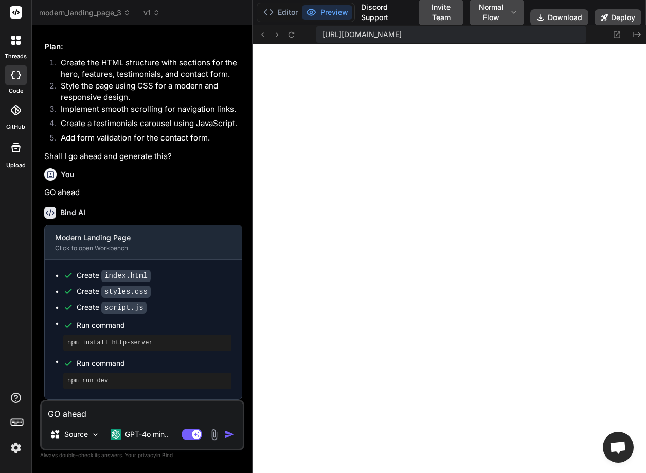
scroll to position [0, 0]
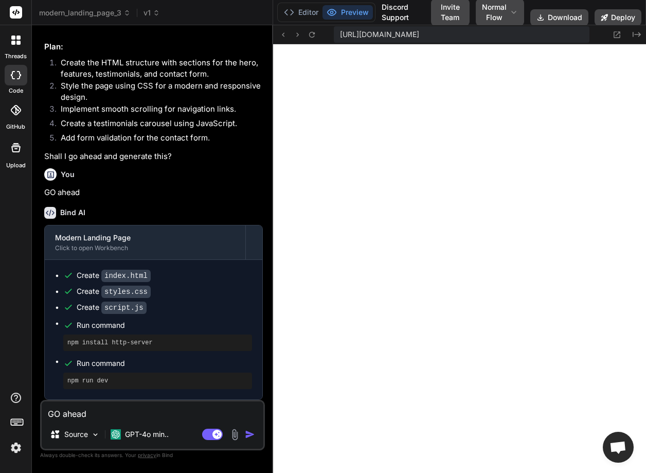
type textarea "x"
type textarea "}, 3000); document.getElementById('contact-form').addEventListener('submit', fu…"
type textarea "x"
type textarea "showTestimonial(currentIndex); }, 3000); document.getElementById('contact-form'…"
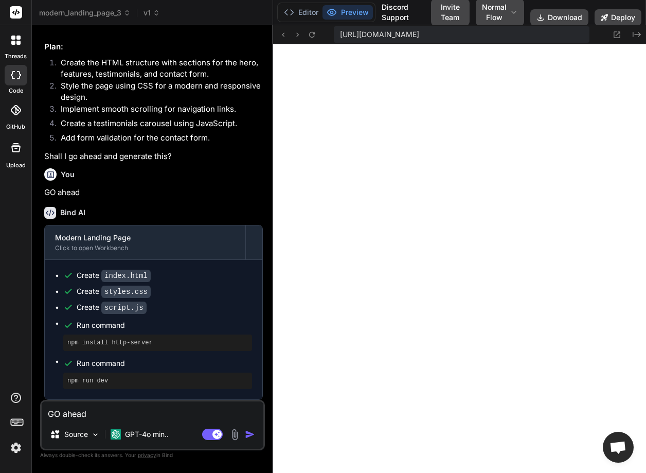
type textarea "x"
type textarea "function(e) { e.preventDefault(); alert('Message sent!'); });"
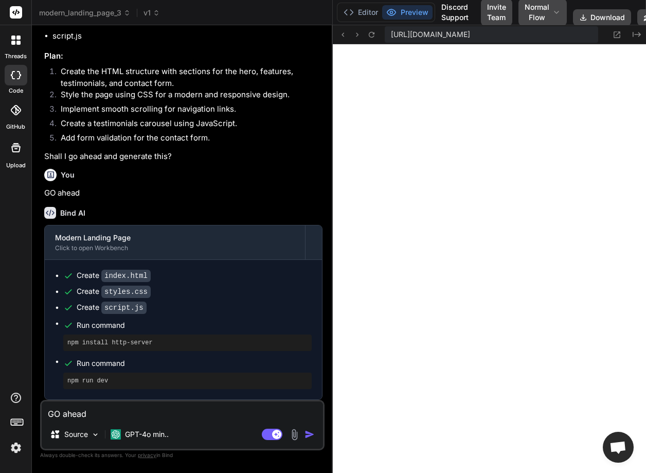
type textarea "x"
type textarea "('contact-form').addEventListener('submit', function(e) { e.preventDefault(); a…"
type textarea "x"
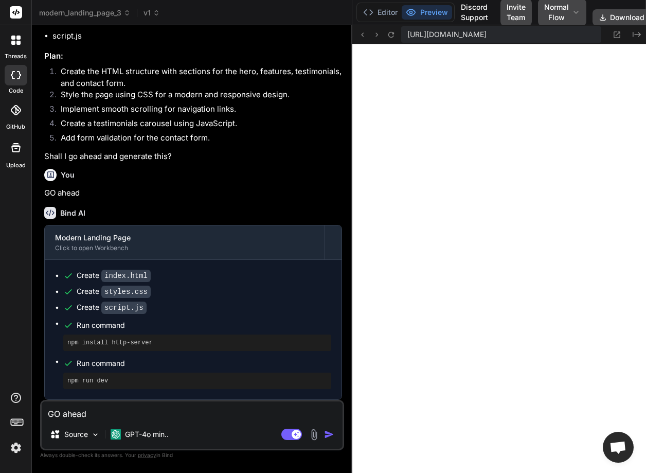
drag, startPoint x: 374, startPoint y: 227, endPoint x: 337, endPoint y: 207, distance: 42.3
click at [337, 207] on div "Bind AI Web Search Created with Pixso. Code Generator You Create a modern landi…" at bounding box center [192, 248] width 320 height 447
click at [97, 413] on textarea "GO ahead" at bounding box center [192, 410] width 301 height 19
type textarea "c"
type textarea "x"
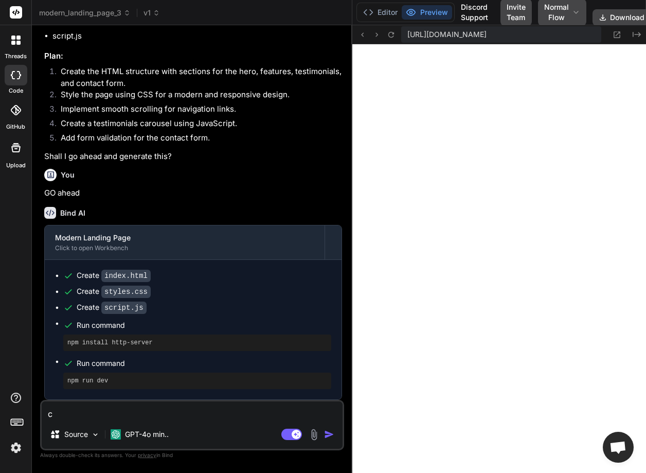
type textarea "ch"
type textarea "x"
type textarea "cha"
type textarea "x"
type textarea "chan"
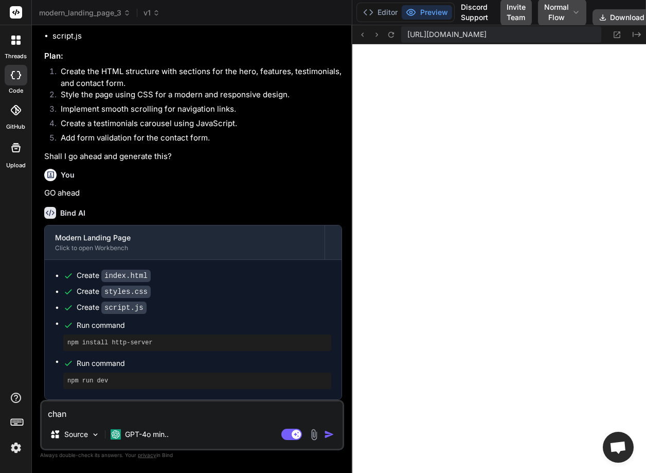
type textarea "x"
type textarea "[PERSON_NAME]"
type textarea "x"
type textarea "change"
type textarea "x"
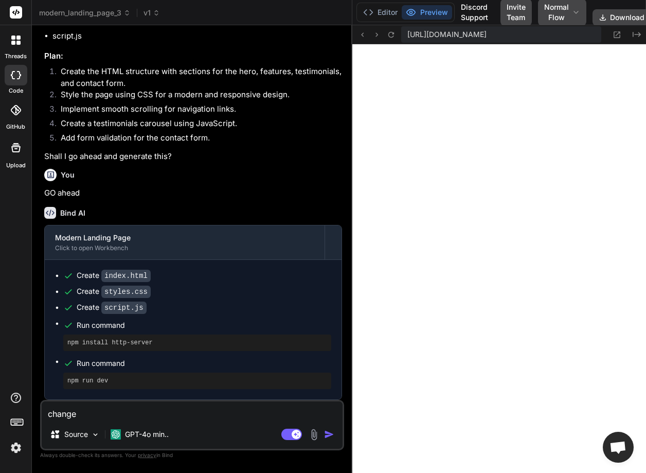
type textarea "change"
type textarea "x"
click at [92, 413] on textarea "change" at bounding box center [192, 410] width 301 height 19
type textarea "change w"
type textarea "x"
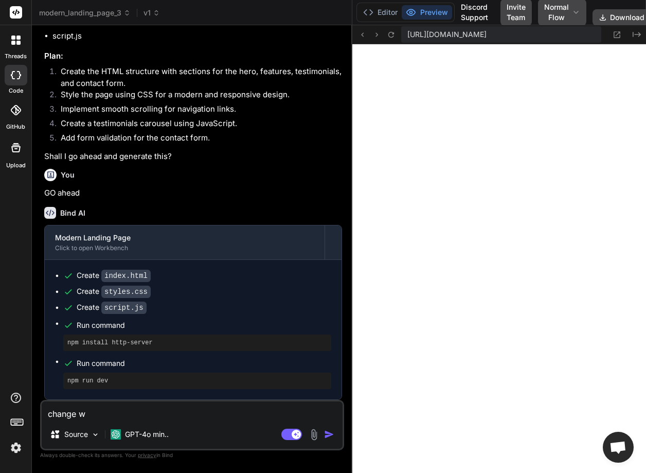
type textarea "change we"
type textarea "x"
type textarea "change wel"
type textarea "x"
type textarea "change welc"
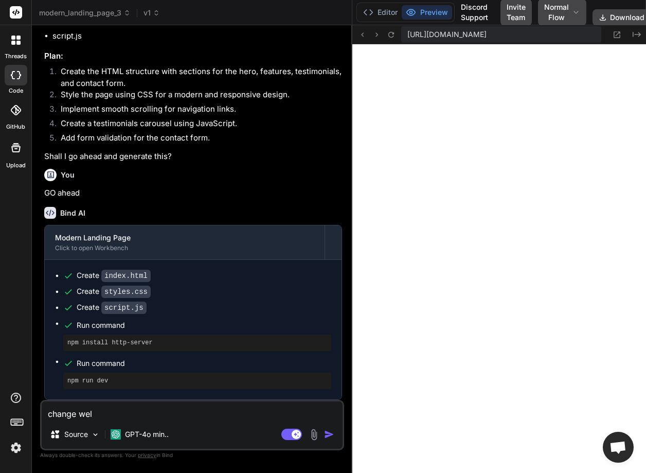
type textarea "x"
type textarea "change welco"
type textarea "x"
type textarea "change welcom"
type textarea "x"
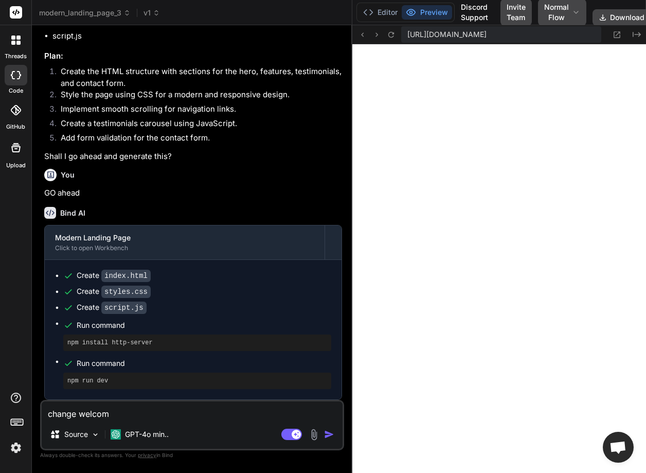
type textarea "change welcomt"
type textarea "x"
type textarea "change welcomte"
type textarea "x"
type textarea "change welcomt"
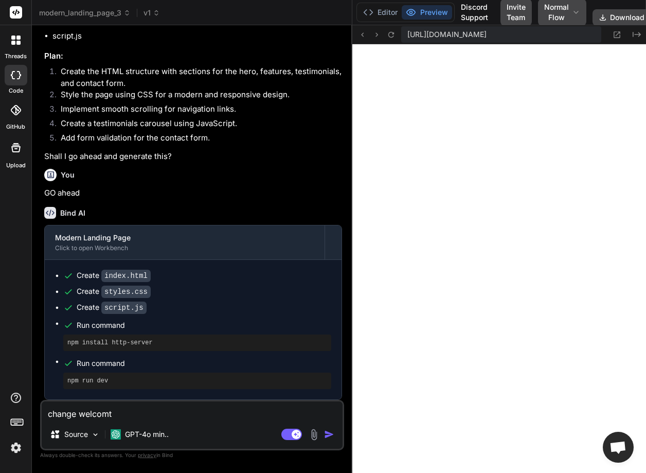
type textarea "x"
type textarea "change welcom"
type textarea "x"
type textarea "change welcome"
type textarea "x"
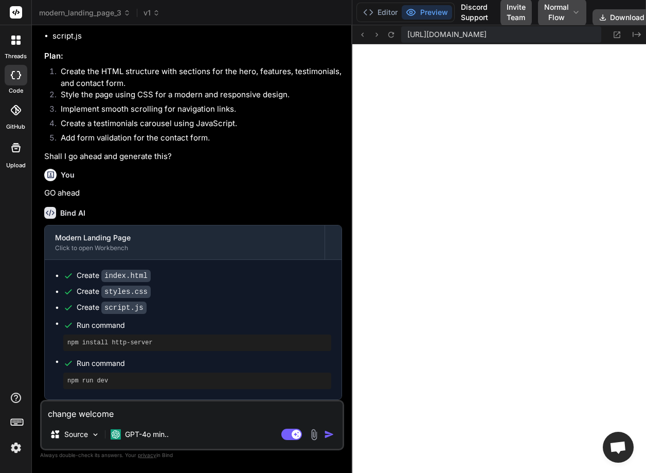
type textarea "change welcome"
type textarea "x"
type textarea "change welcome t"
type textarea "x"
type textarea "change welcome to"
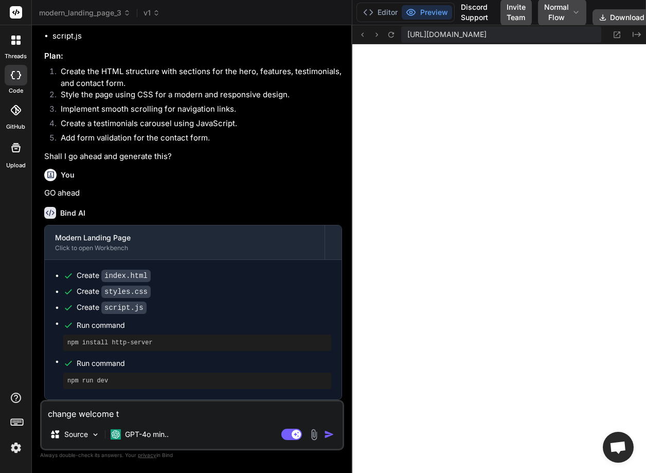
type textarea "x"
type textarea "change welcome to"
type textarea "x"
type textarea "change welcome to o"
type textarea "x"
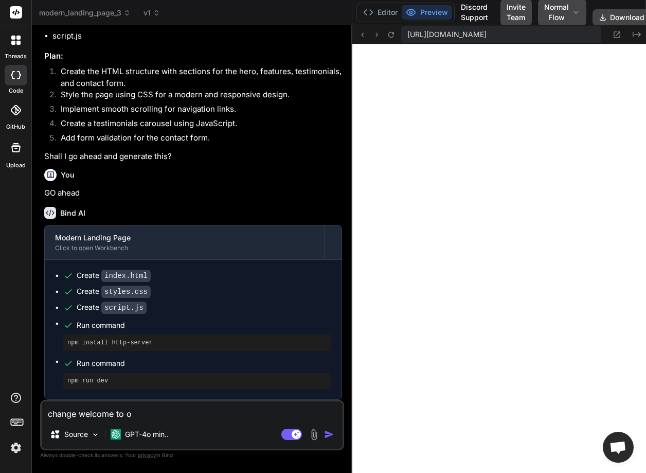
type textarea "change welcome to ou"
type textarea "x"
type textarea "change welcome to our"
type textarea "x"
type textarea "change welcome to our"
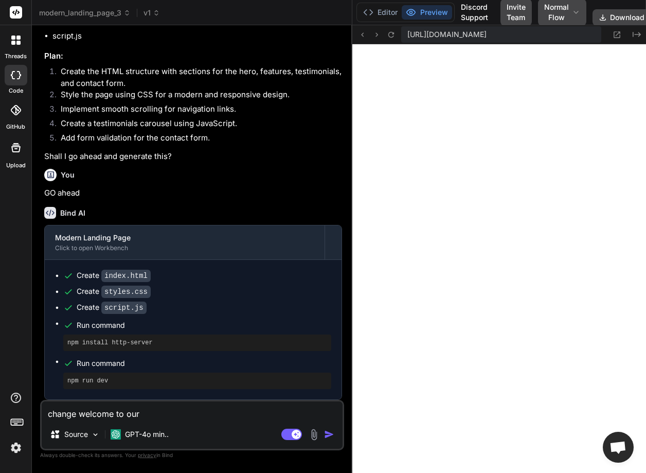
type textarea "x"
type textarea "change welcome to our s"
type textarea "x"
type textarea "change welcome to our se"
type textarea "x"
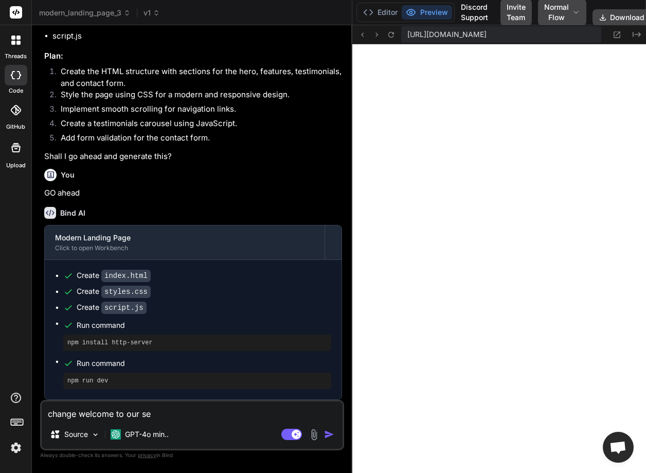
type textarea "change welcome to our ser"
type textarea "x"
type textarea "change welcome to our serv"
type textarea "x"
type textarea "change welcome to our servi"
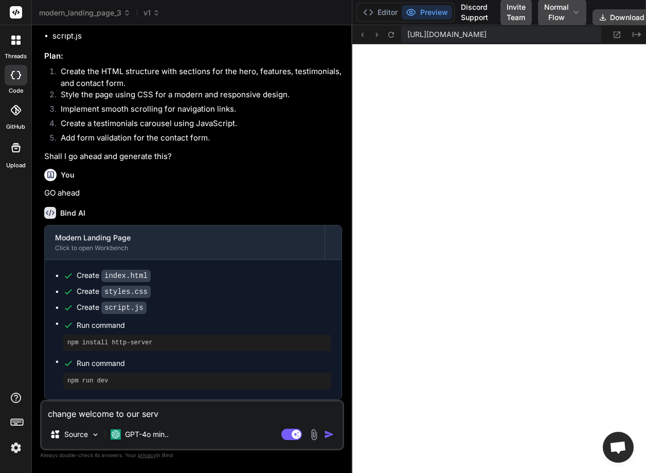
type textarea "x"
type textarea "change welcome to our servic"
type textarea "x"
type textarea "change welcome to our service"
type textarea "x"
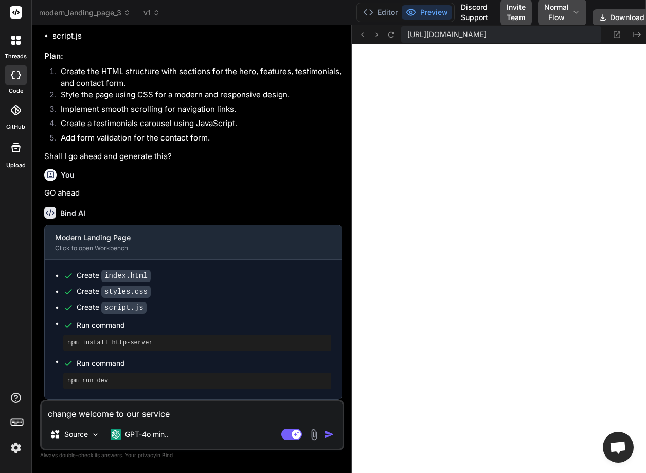
type textarea "change welcome to our service"
type textarea "x"
type textarea "change welcome to our service t"
type textarea "x"
type textarea "change welcome to our service te"
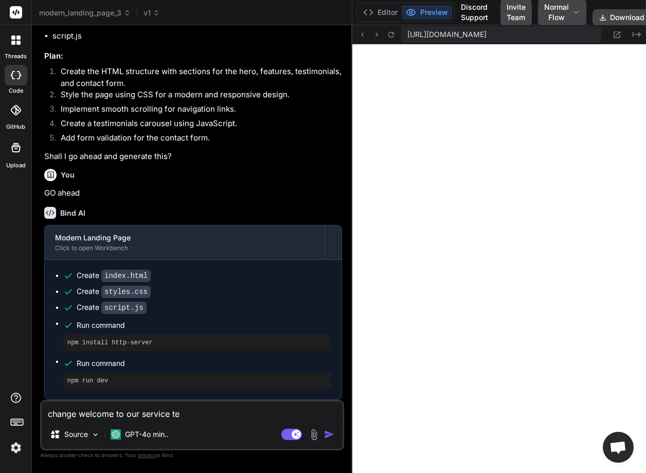
type textarea "x"
type textarea "change welcome to our service tex"
type textarea "x"
type textarea "change welcome to our service text"
type textarea "x"
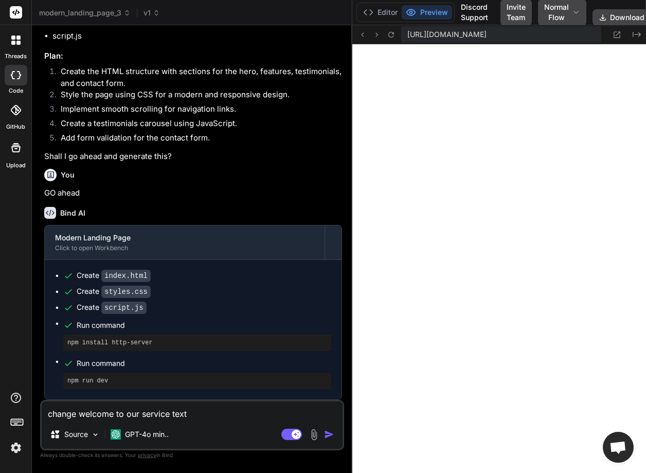
type textarea "change welcome to our service text"
type textarea "x"
type textarea "change welcome to our service text t"
type textarea "x"
type textarea "change welcome to our service text to"
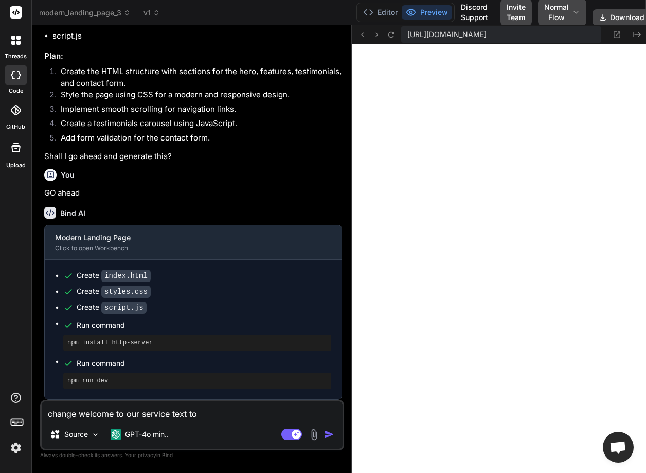
type textarea "x"
type textarea "change welcome to our service text to"
type textarea "x"
type textarea "change welcome to our service text to o"
type textarea "x"
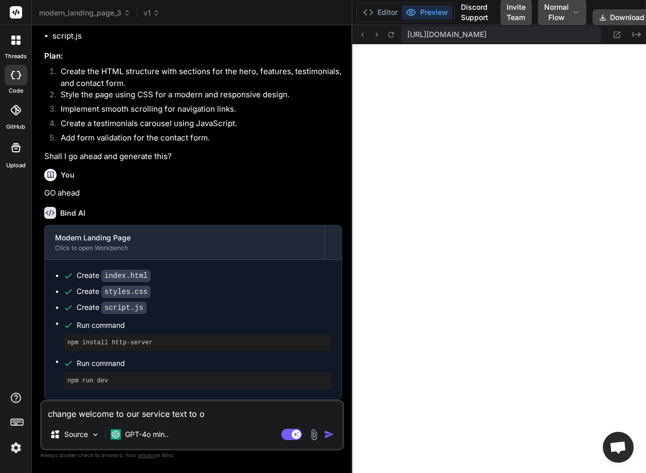
type textarea "change welcome to our service text to ou"
type textarea "x"
type textarea "change welcome to our service text to our"
type textarea "x"
type textarea "change welcome to our service text to our"
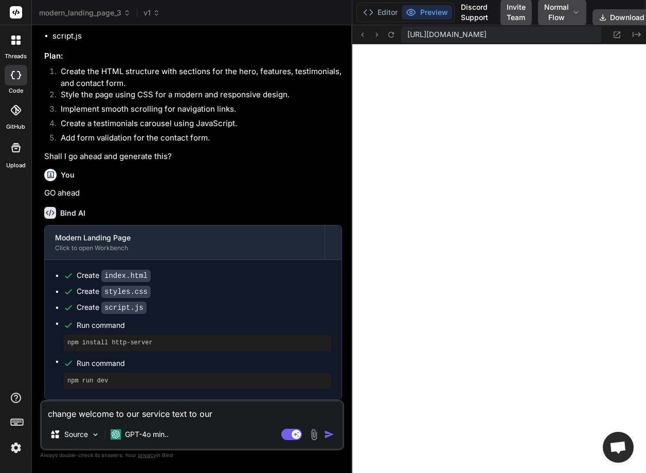
type textarea "x"
type textarea "change welcome to our service text to our s"
type textarea "x"
type textarea "change welcome to our service text to our st"
type textarea "x"
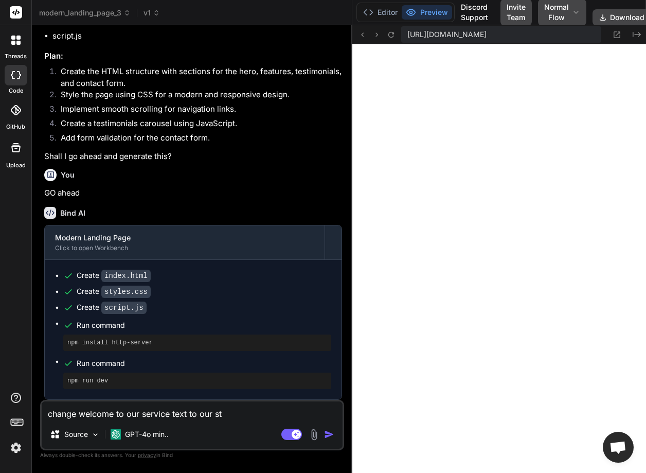
type textarea "change welcome to our service text to our sto"
type textarea "x"
type textarea "change welcome to our service text to our stor"
type textarea "x"
type textarea "change welcome to our service text to our store"
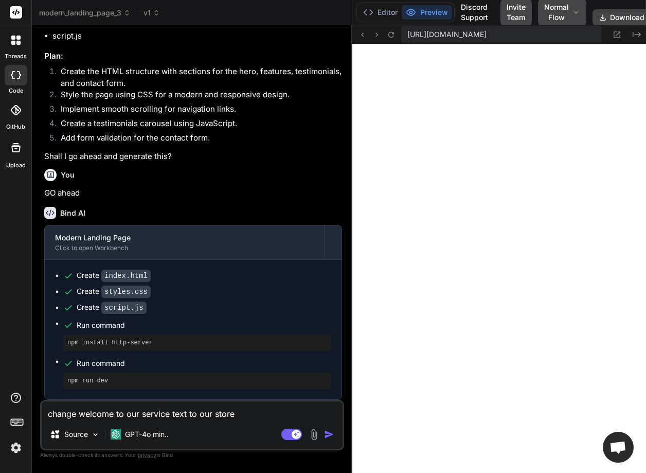
type textarea "x"
type textarea "change welcome to our service text to our store"
click at [331, 433] on img "button" at bounding box center [329, 434] width 10 height 10
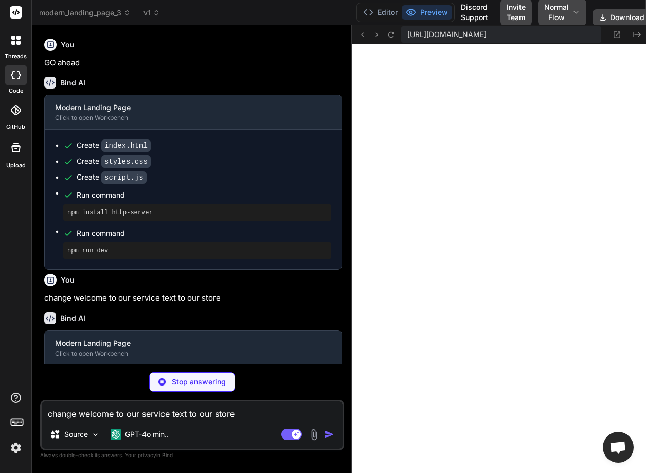
scroll to position [333, 0]
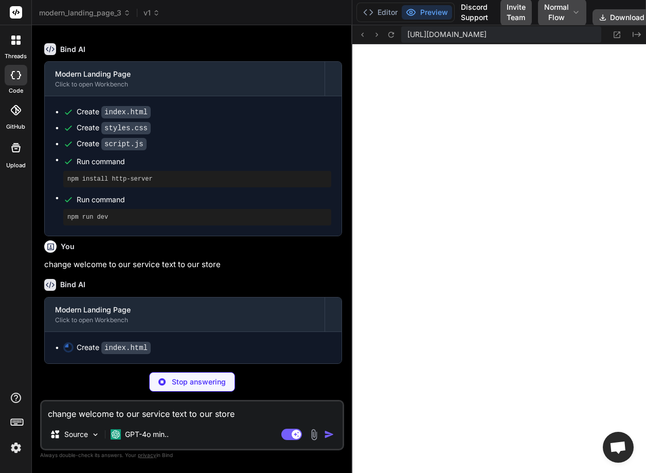
type textarea "x"
type textarea "<script src="script.js"></script> </body> </html>"
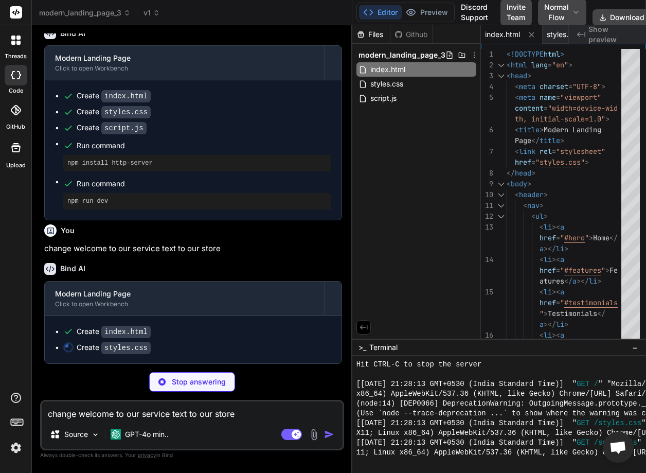
scroll to position [349, 0]
type textarea "x"
type textarea "cursor: pointer; }"
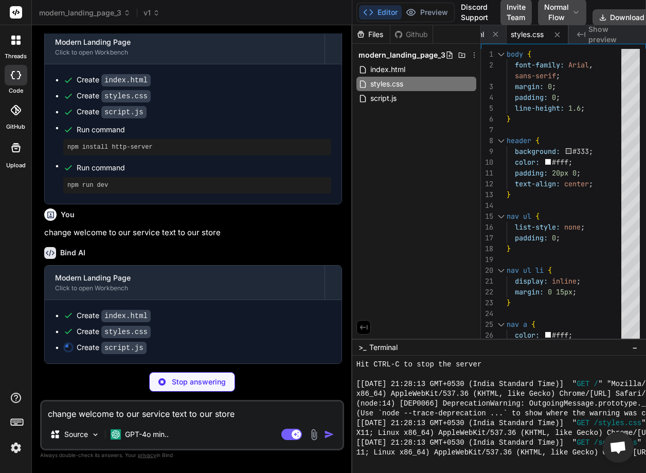
type textarea "x"
type textarea "('contact-form').addEventListener('submit', function(e) { e.preventDefault(); a…"
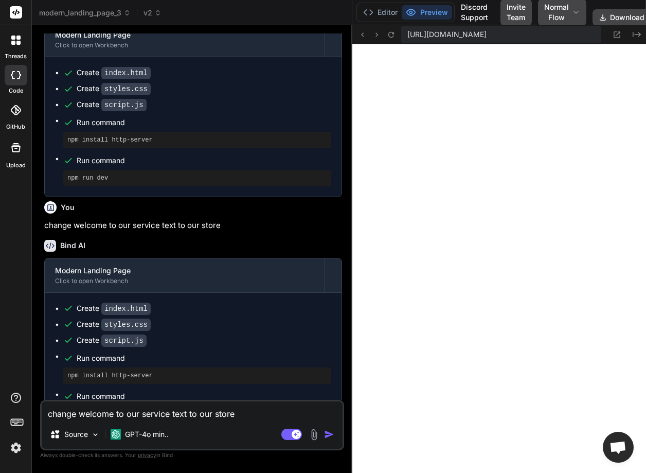
scroll to position [405, 0]
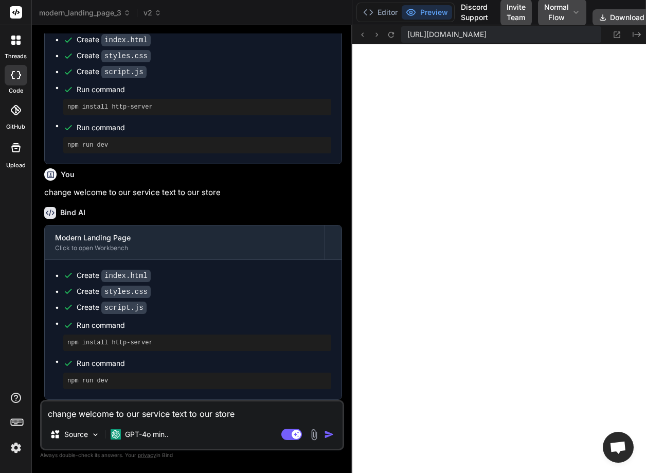
type textarea "x"
type textarea "sent!'); });"
type textarea "x"
type textarea "function(e) { e.preventDefault(); alert('Message sent!'); });"
type textarea "x"
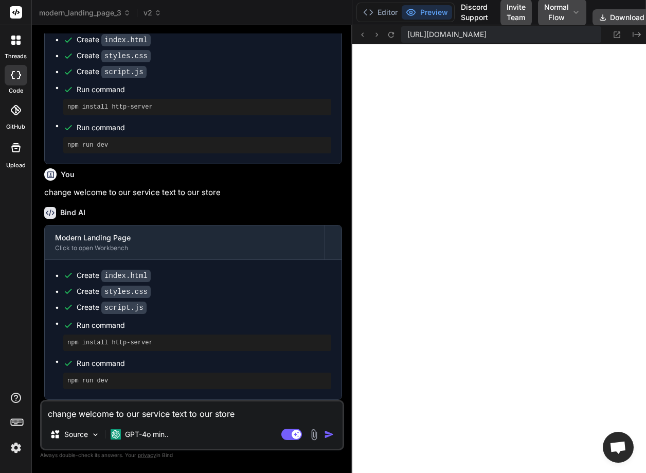
type textarea "}, 3000); document.getElementById('contact-form').addEventListener('submit', fu…"
type textarea "x"
type textarea "e.preventDefault(); alert('Message sent!'); });"
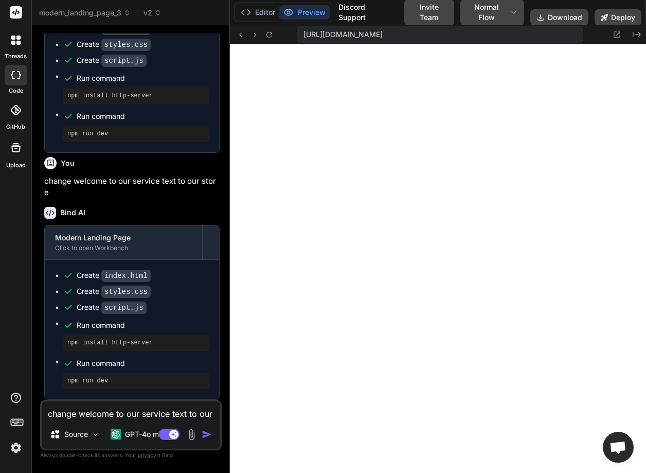
scroll to position [466, 0]
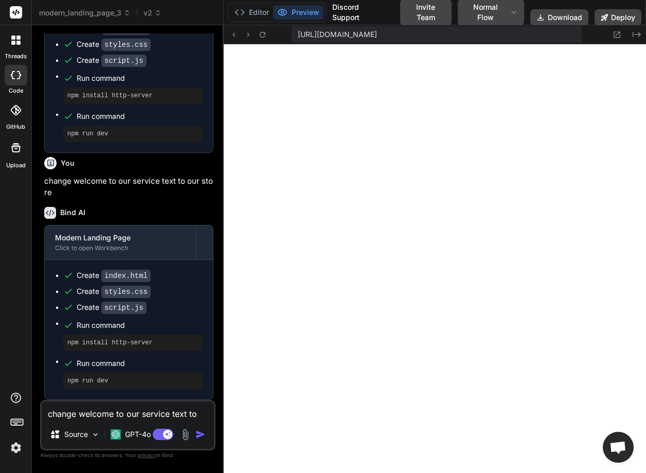
drag, startPoint x: 352, startPoint y: 305, endPoint x: 202, endPoint y: 333, distance: 152.7
click at [202, 333] on div "Bind AI Web Search Created with Pixso. Code Generator You Create a modern landi…" at bounding box center [128, 248] width 192 height 447
type textarea "x"
type textarea "addEventListener('submit', function(e) { e.preventDefault(); alert('Message sen…"
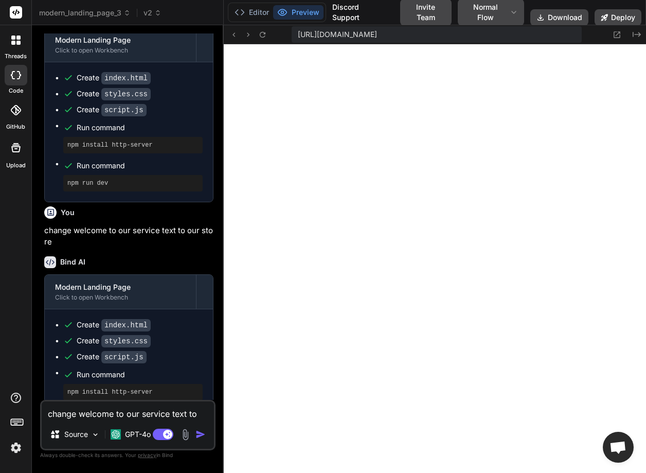
type textarea "x"
type textarea "showTestimonial(currentIndex); }, 3000); document.getElementById('contact-form'…"
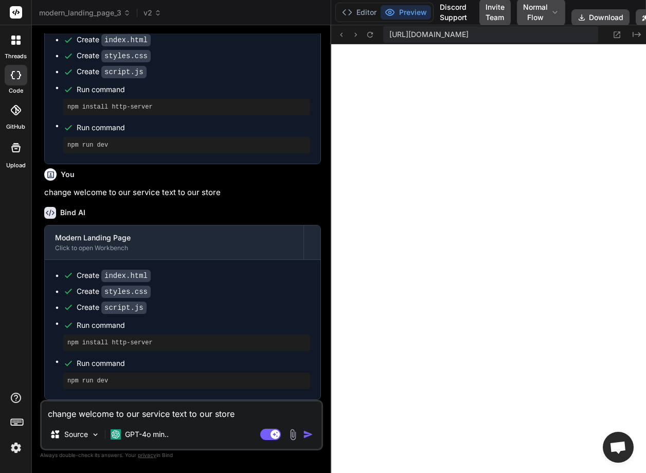
type textarea "x"
type textarea "function(e) { e.preventDefault(); alert('Message sent!'); });"
type textarea "x"
type textarea "('contact-form').addEventListener('submit', function(e) { e.preventDefault(); a…"
type textarea "x"
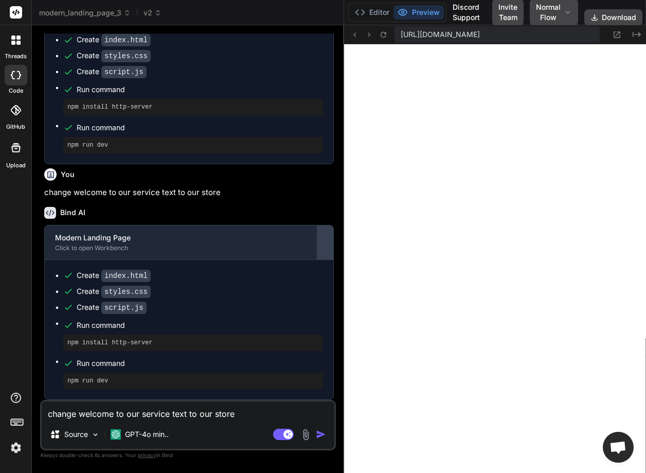
drag, startPoint x: 223, startPoint y: 263, endPoint x: 329, endPoint y: 249, distance: 106.9
click at [329, 249] on div "Bind AI Web Search Created with Pixso. Code Generator You Create a modern landi…" at bounding box center [188, 248] width 312 height 447
click at [152, 416] on textarea "change welcome to our service text to our store" at bounding box center [188, 410] width 293 height 19
type textarea "c"
type textarea "x"
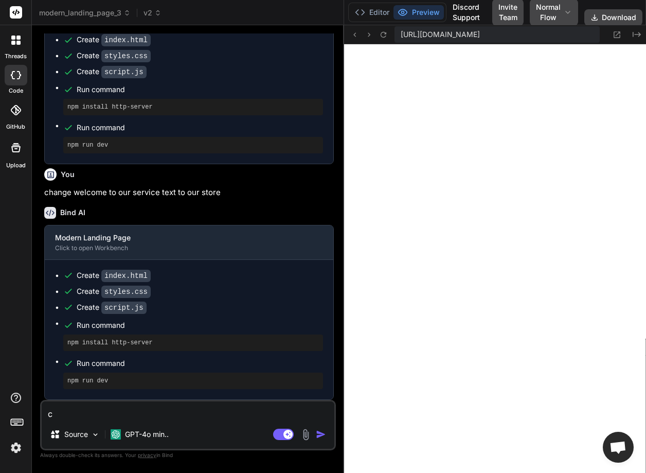
type textarea "ch"
type textarea "x"
type textarea "cha"
type textarea "x"
type textarea "chan"
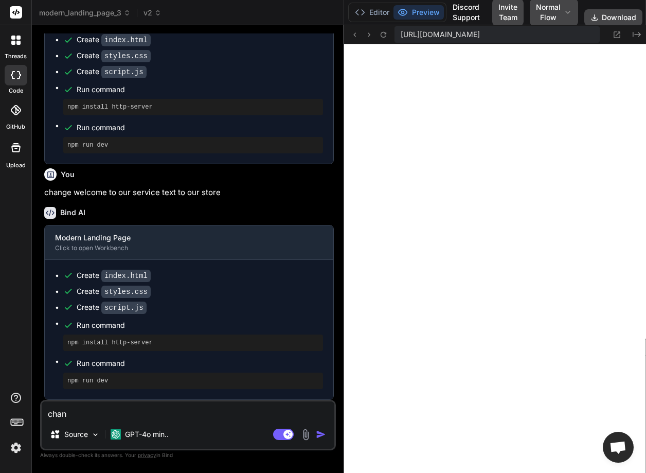
type textarea "x"
type textarea "[PERSON_NAME]"
type textarea "x"
type textarea "change"
click at [318, 433] on img "button" at bounding box center [321, 434] width 10 height 10
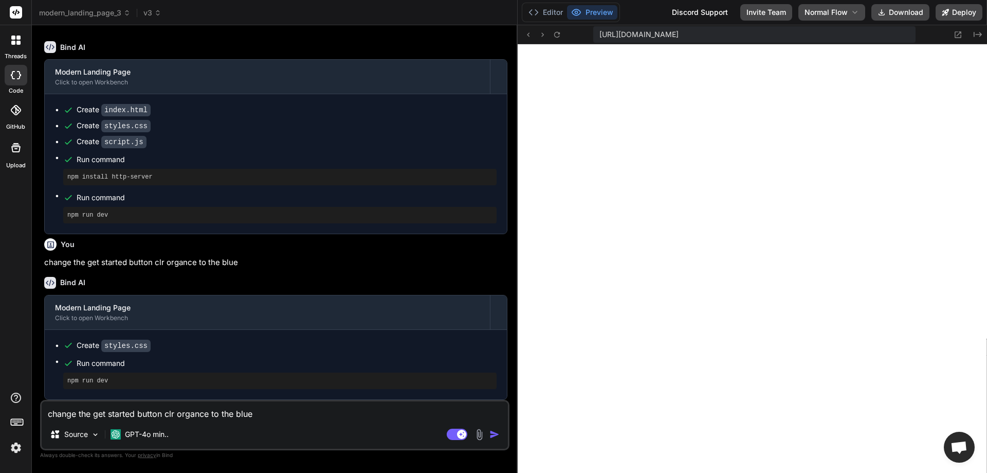
scroll to position [550, 0]
click at [152, 415] on textarea "change the get started button clr organce to the blue" at bounding box center [275, 410] width 466 height 19
click at [306, 409] on textarea "update the welcom to our store to text welcome to our website" at bounding box center [275, 410] width 466 height 19
click at [153, 10] on span "v3" at bounding box center [152, 13] width 18 height 10
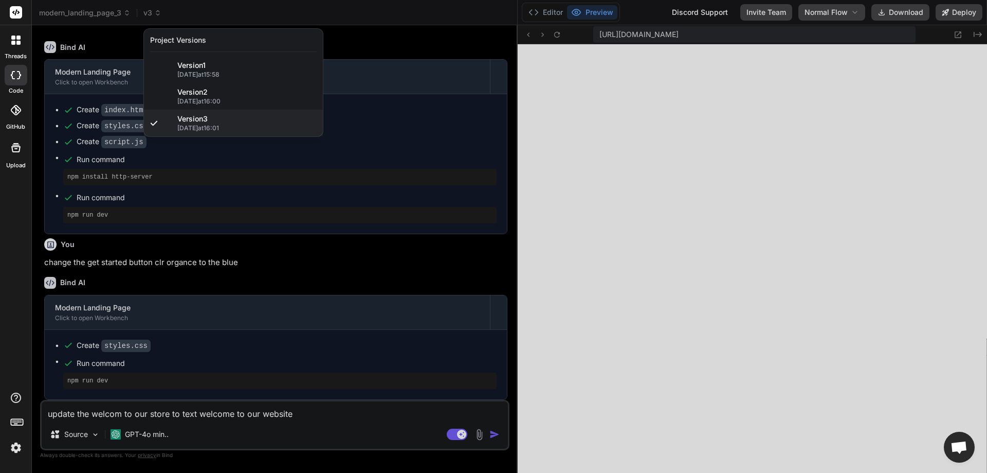
click at [369, 59] on div at bounding box center [493, 236] width 987 height 473
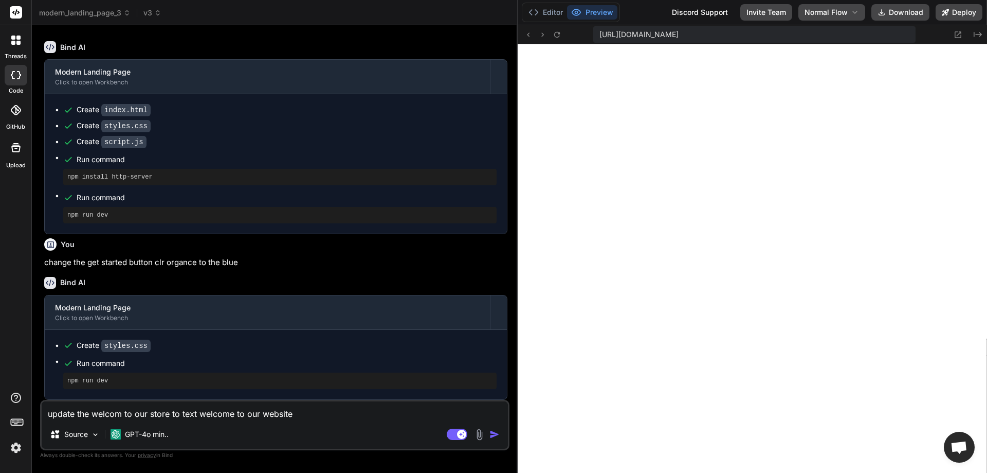
click at [314, 401] on div "update the welcom to our store to text welcome to our website Source GPT-4o min…" at bounding box center [275, 425] width 470 height 50
click at [308, 409] on textarea "update the welcom to our store to text welcome to our website" at bounding box center [275, 410] width 466 height 19
click at [490, 434] on img "button" at bounding box center [495, 434] width 10 height 10
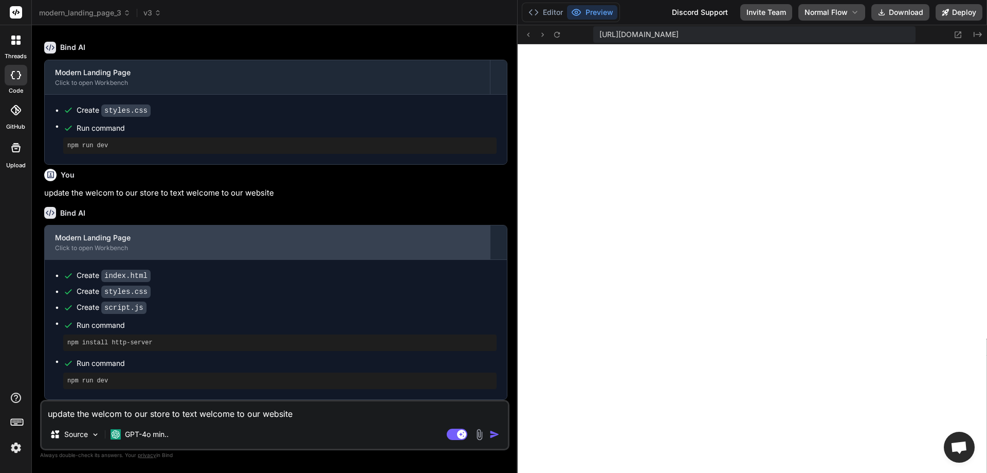
scroll to position [2140, 0]
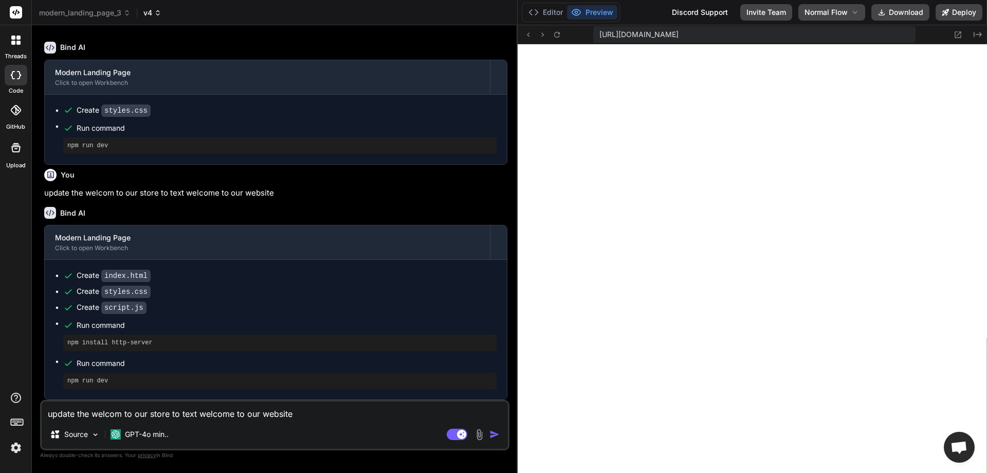
click at [161, 15] on icon at bounding box center [157, 12] width 7 height 7
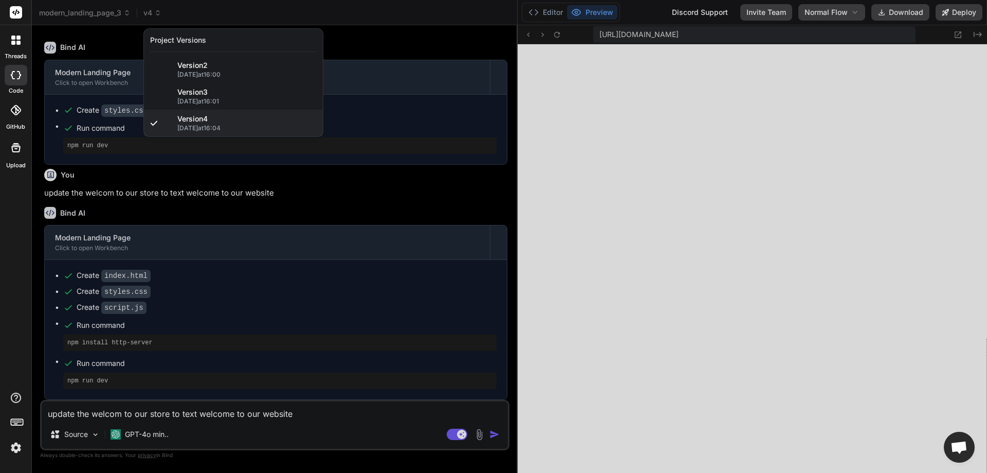
click at [470, 188] on div at bounding box center [493, 236] width 987 height 473
